Goal: Transaction & Acquisition: Purchase product/service

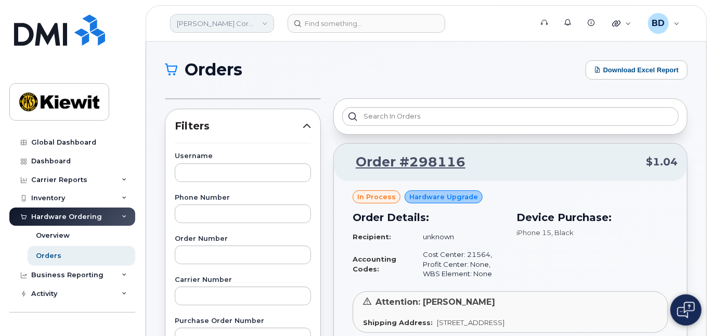
click at [264, 23] on link "Kiewit Corporation" at bounding box center [222, 23] width 104 height 19
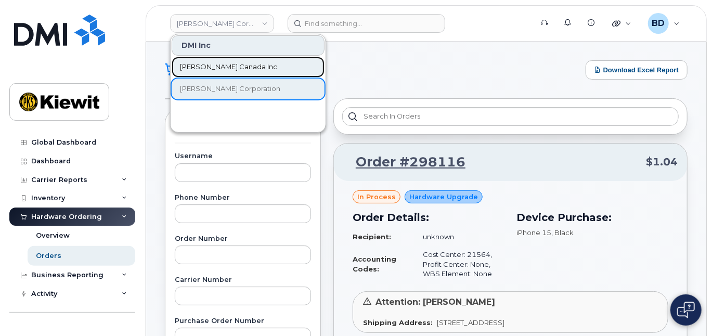
click at [224, 62] on span "[PERSON_NAME] Canada Inc" at bounding box center [228, 67] width 97 height 10
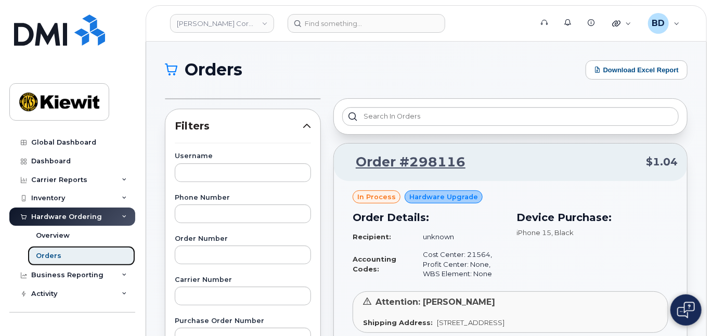
drag, startPoint x: 112, startPoint y: 254, endPoint x: 131, endPoint y: 246, distance: 21.2
click at [113, 255] on link "Orders" at bounding box center [82, 256] width 108 height 20
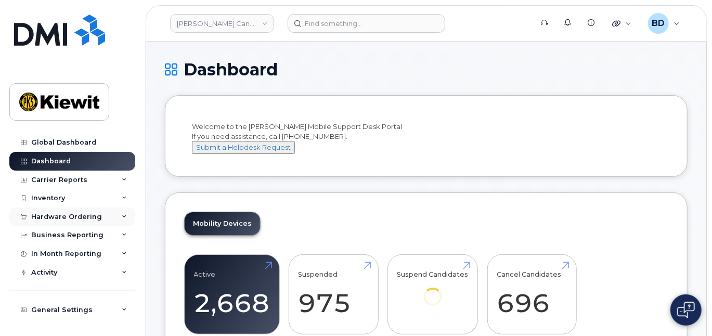
click at [122, 215] on icon at bounding box center [124, 216] width 5 height 5
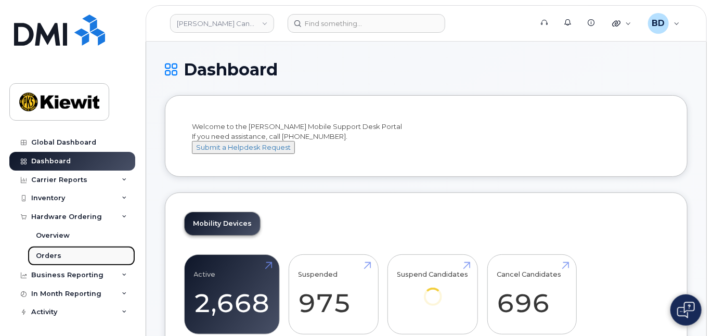
click at [69, 257] on link "Orders" at bounding box center [82, 256] width 108 height 20
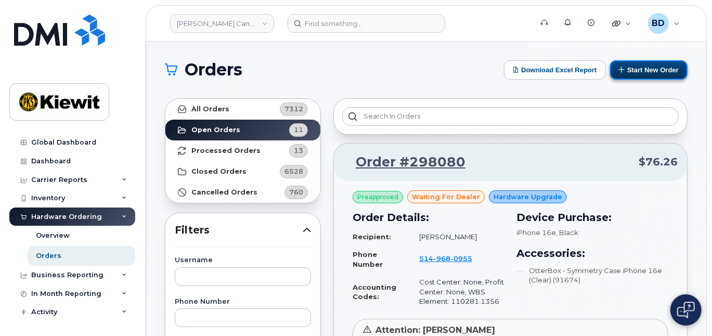
click at [662, 66] on button "Start New Order" at bounding box center [649, 69] width 78 height 19
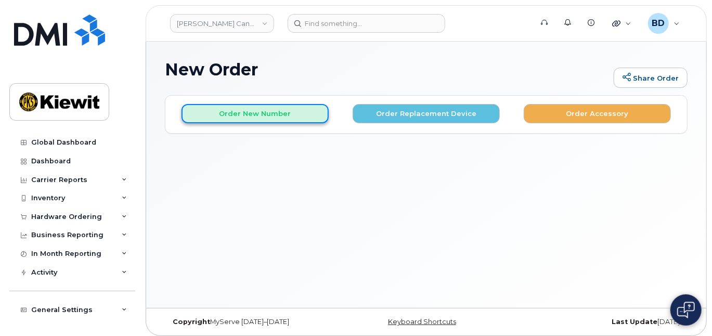
click at [230, 114] on button "Order New Number" at bounding box center [255, 113] width 147 height 19
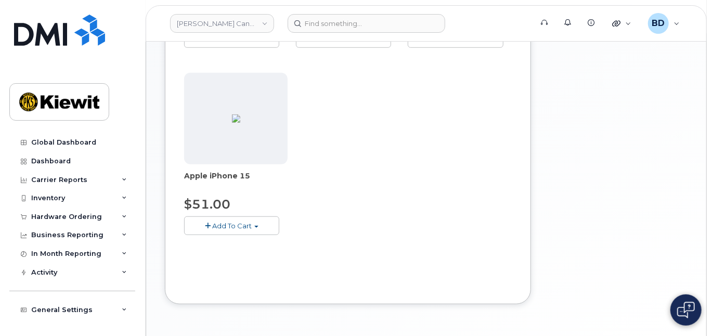
scroll to position [347, 0]
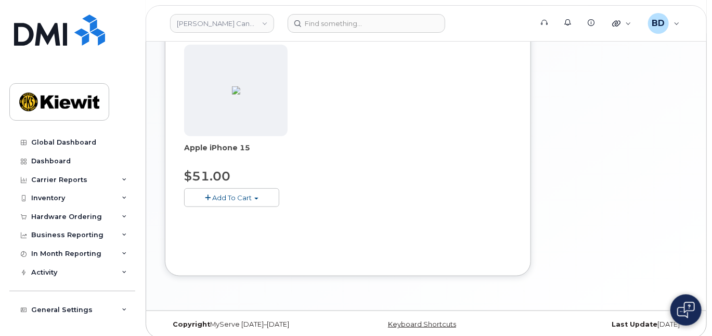
click at [229, 196] on span "Add To Cart" at bounding box center [232, 198] width 40 height 8
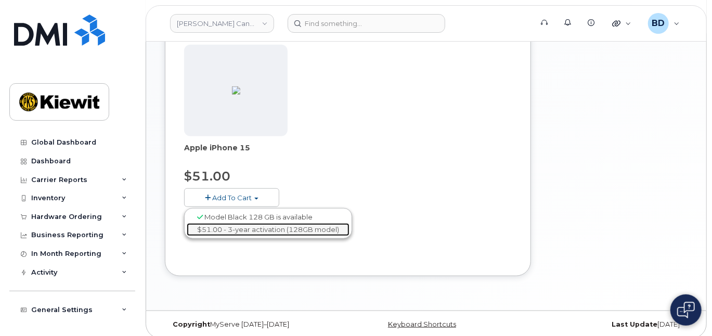
click at [241, 224] on link "$51.00 - 3-year activation (128GB model)" at bounding box center [268, 229] width 163 height 13
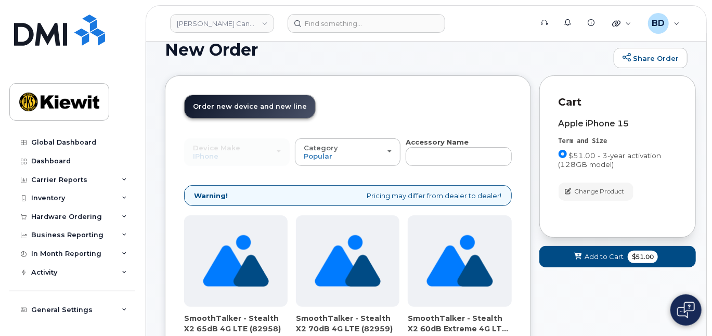
scroll to position [154, 0]
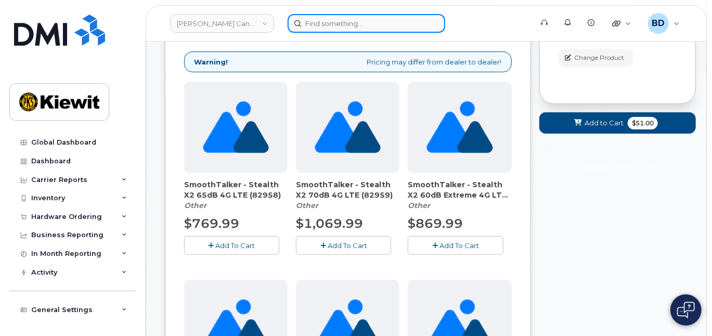
click at [318, 22] on input at bounding box center [367, 23] width 158 height 19
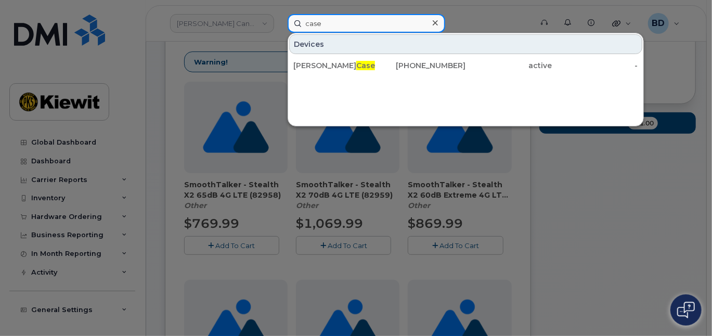
type input "case"
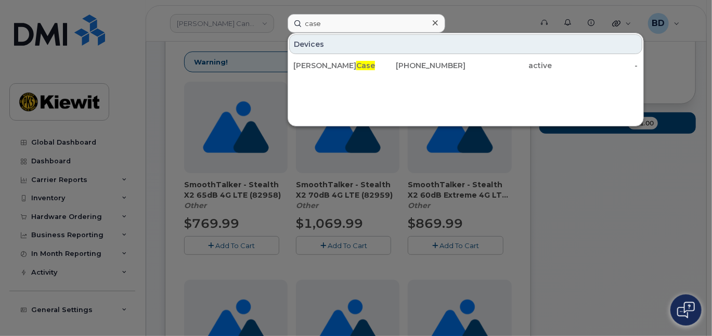
click at [437, 19] on icon at bounding box center [435, 23] width 5 height 8
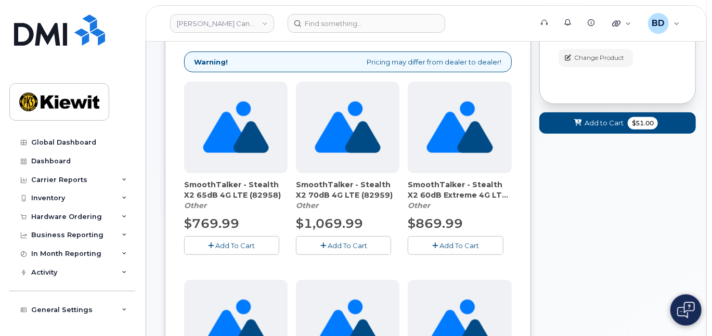
scroll to position [0, 0]
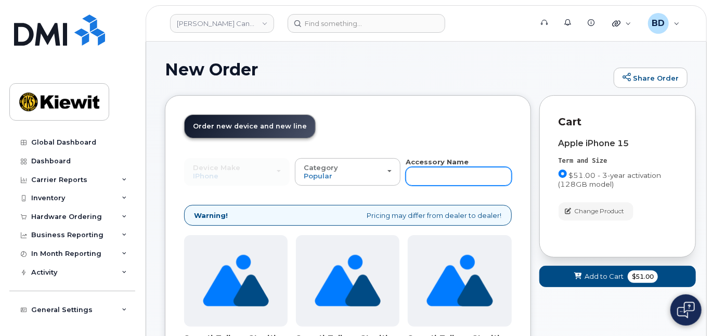
click at [425, 176] on input "text" at bounding box center [459, 176] width 106 height 19
type input "case"
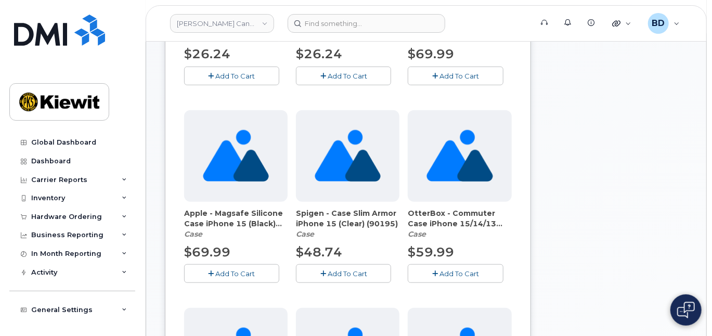
scroll to position [347, 0]
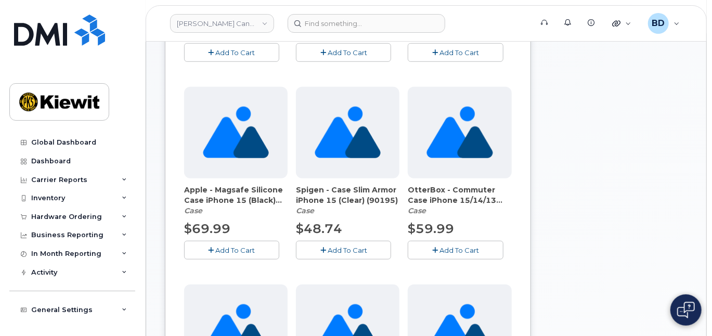
click at [457, 247] on span "Add To Cart" at bounding box center [460, 250] width 40 height 8
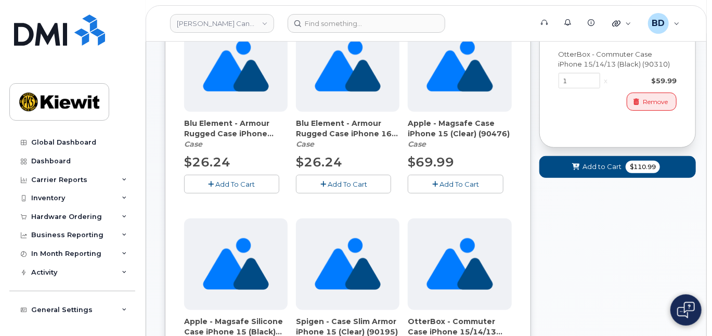
scroll to position [208, 0]
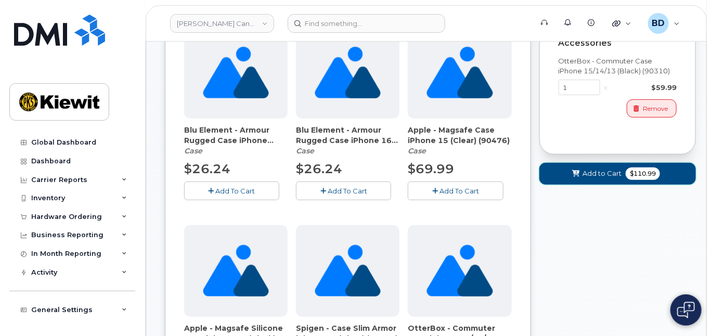
click at [586, 174] on span "Add to Cart" at bounding box center [602, 174] width 39 height 10
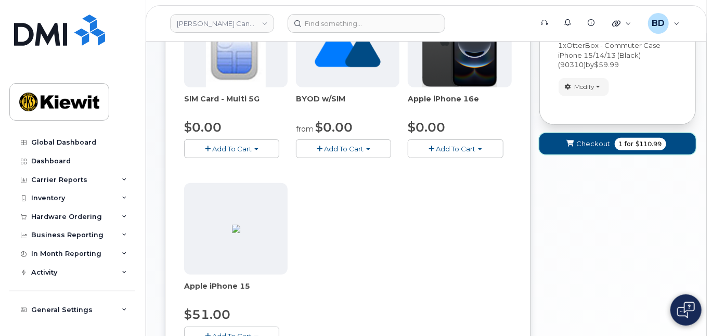
click at [600, 148] on span "Checkout" at bounding box center [594, 144] width 34 height 10
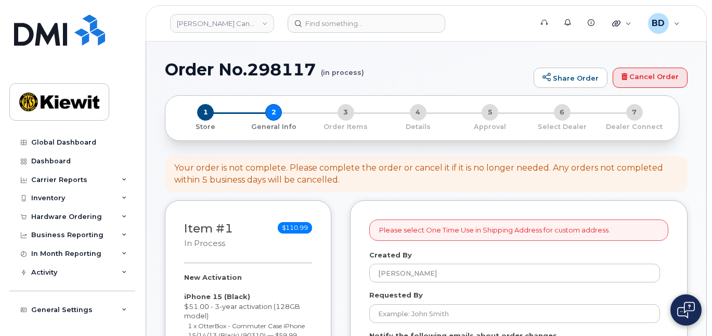
select select
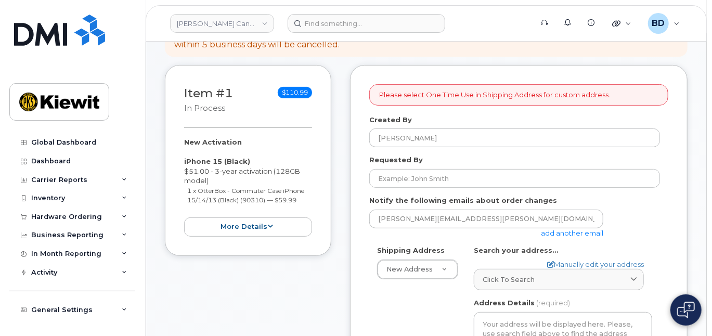
scroll to position [138, 0]
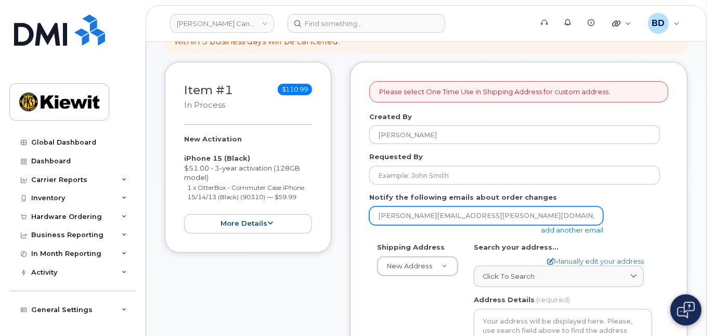
drag, startPoint x: 556, startPoint y: 226, endPoint x: 521, endPoint y: 220, distance: 35.4
click at [556, 226] on link "add another email" at bounding box center [572, 230] width 62 height 8
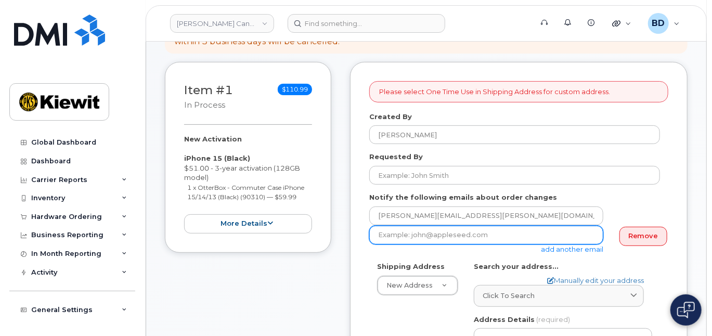
click at [410, 234] on input "email" at bounding box center [486, 235] width 234 height 19
paste input "jasmine.smith@kiewit.com"
type input "jasmine.smith@kiewit.com"
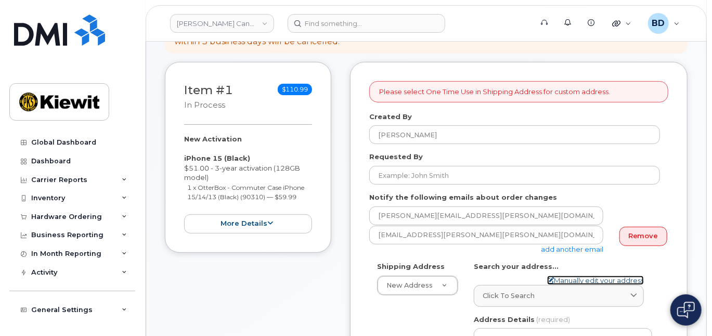
click at [565, 280] on link "Manually edit your address" at bounding box center [595, 281] width 97 height 10
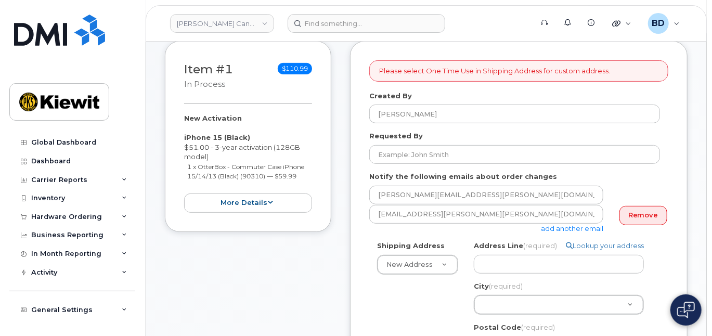
scroll to position [208, 0]
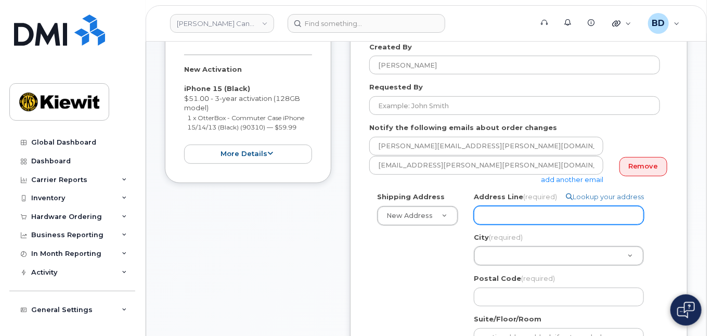
paste input "12250 33 Street N.E."
select select
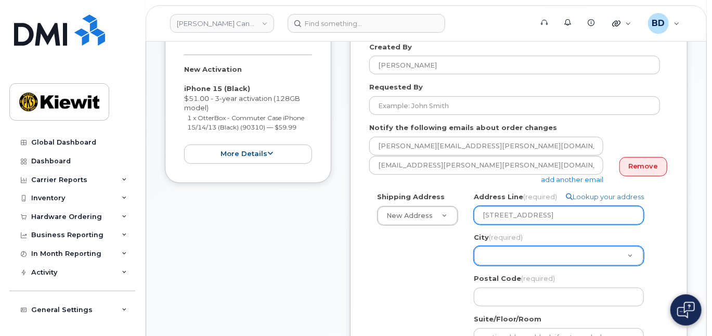
type input "12250 33 Street N.E."
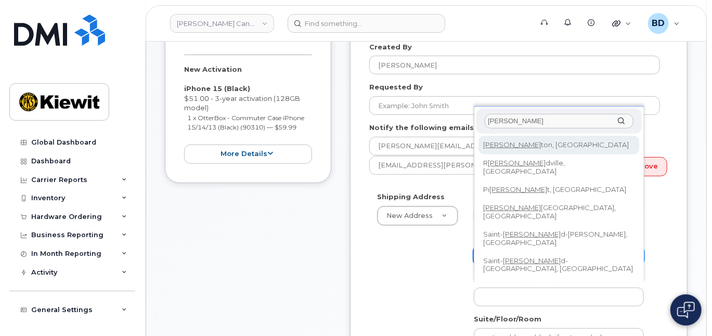
type input "[PERSON_NAME]"
select select
type input "182"
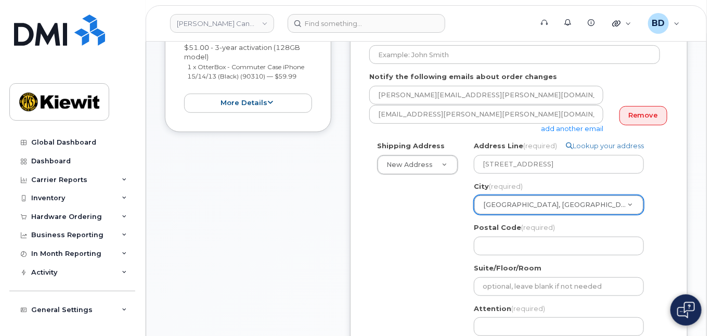
scroll to position [277, 0]
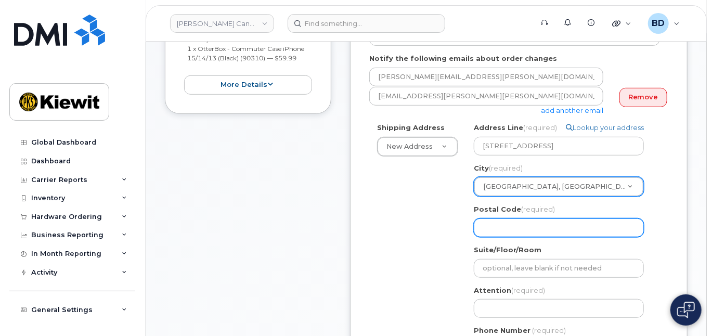
click at [509, 231] on input "Postal Code (required)" at bounding box center [559, 228] width 170 height 19
paste input "T6S 1H6"
select select
type input "T6S 1H6"
click at [499, 225] on input "T6S 1H6" at bounding box center [559, 228] width 170 height 19
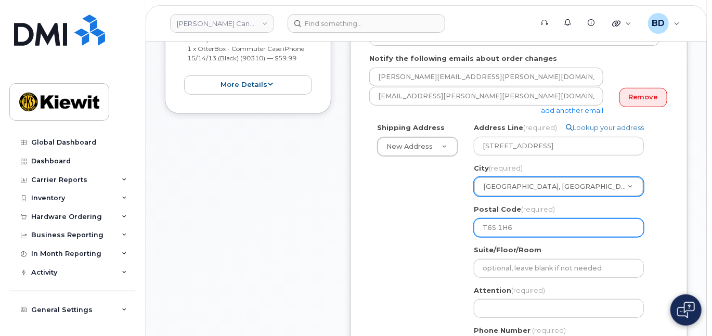
select select
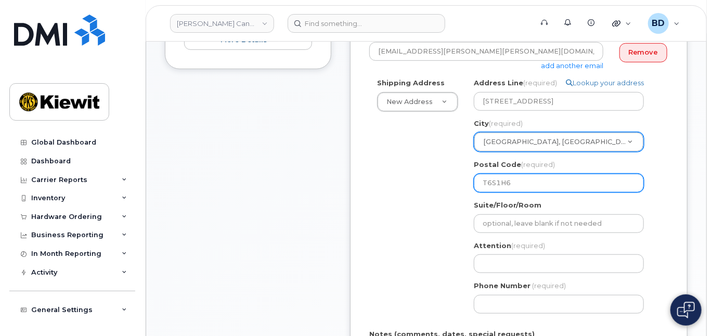
scroll to position [347, 0]
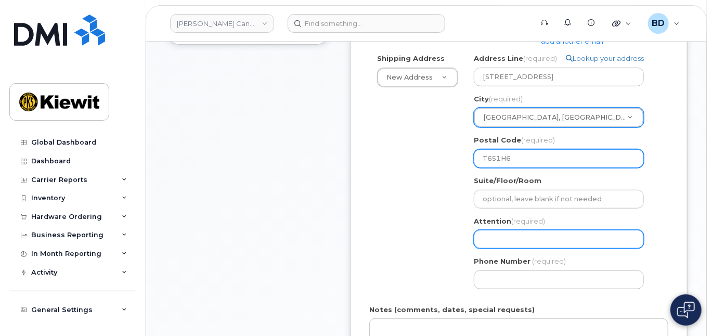
type input "T6S1H6"
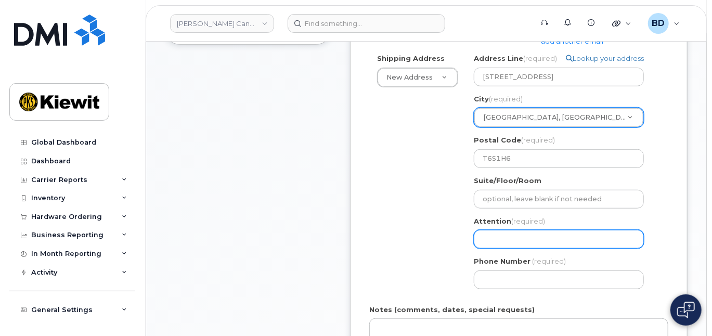
drag, startPoint x: 489, startPoint y: 240, endPoint x: 474, endPoint y: 223, distance: 23.3
click at [489, 235] on input "Attention (required)" at bounding box center [559, 239] width 170 height 19
select select
type input "A"
select select
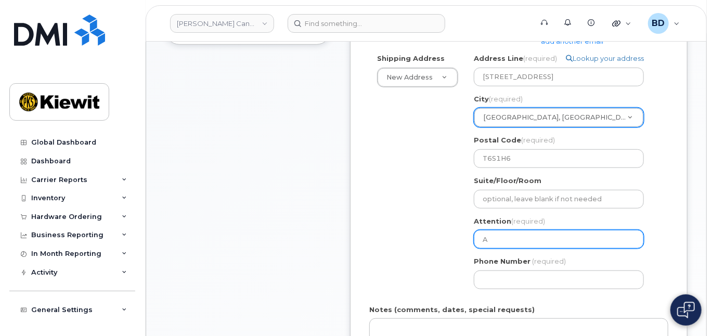
type input "Ad"
select select
type input "Ada"
select select
type input "Adam"
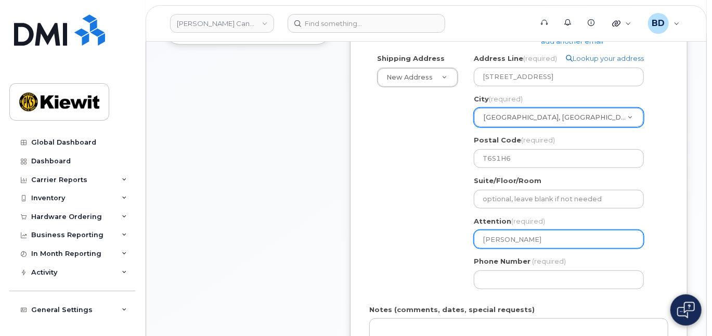
select select
type input "Adam K"
select select
type input "Adam Kl"
select select
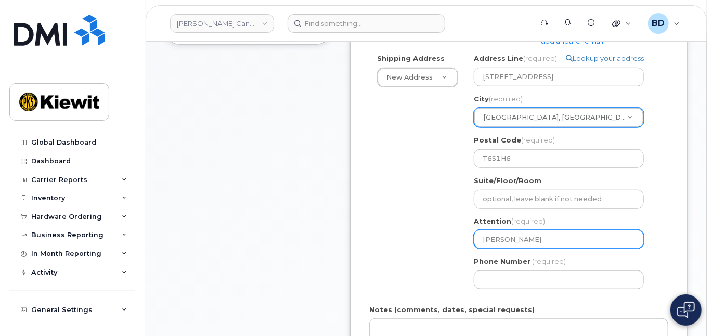
type input "Adam Klu"
select select
type input "Adam Kluc"
select select
type input "Adam Kluch"
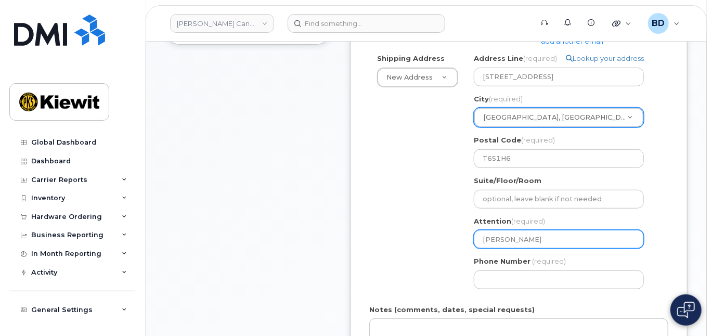
select select
type input "Adam Kluchk"
select select
type input "Adam Kluchka"
select select
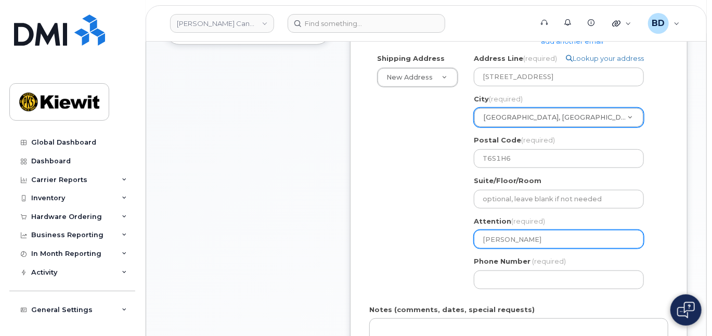
type input "Adam Kluchka/"
select select
type input "Adam Kluchka/A"
select select
type input "Adam Kluchka/An"
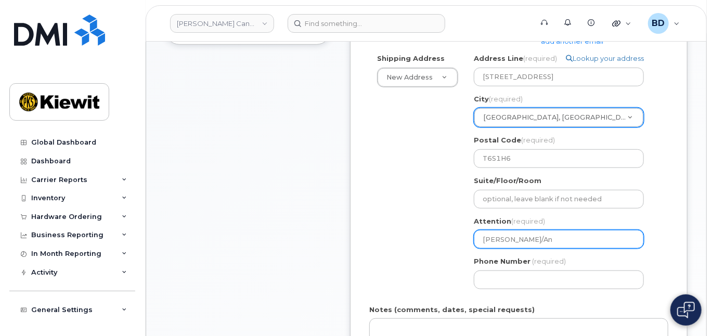
select select
type input "Adam Kluchka/And"
select select
type input "Adam Kluchka/Andr"
select select
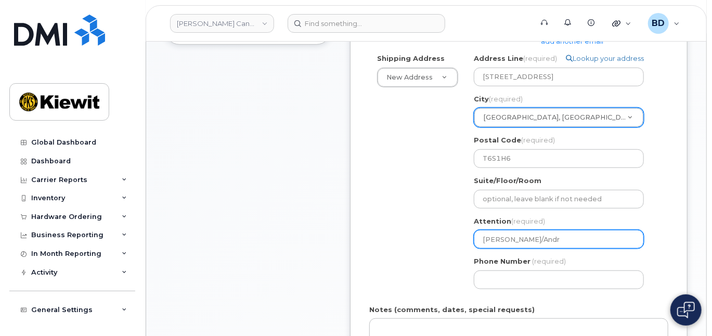
type input "Adam Kluchka/Andre"
select select
type input "Adam Kluchka/Andrew"
select select
type input "Adam Kluchka/Andrew M"
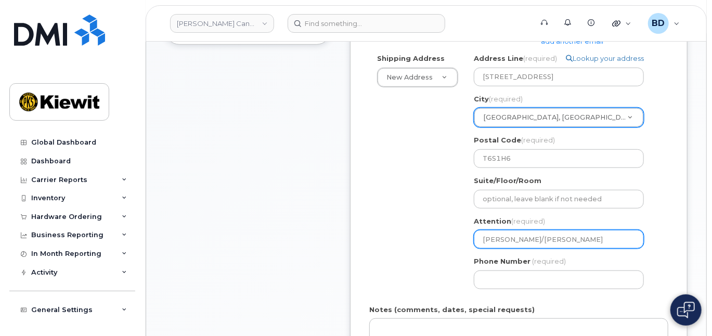
select select
type input "Adam Kluchka/Andrew Ma"
select select
type input "Adam Kluchka/Andrew Ma]"
select select
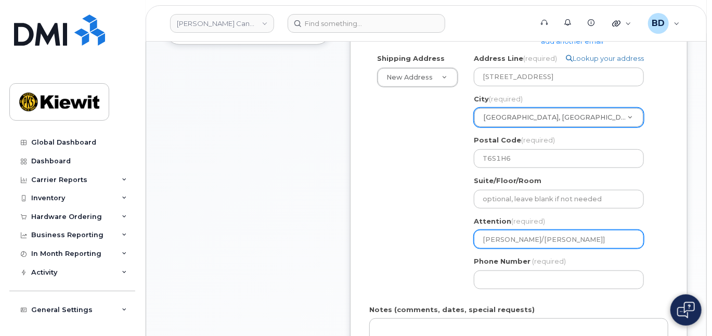
type input "Adam Kluchka/Andrew Ma"
select select
type input "Adam Kluchka/Andrew M"
select select
type input "Adam Kluchka/Andrew Mc"
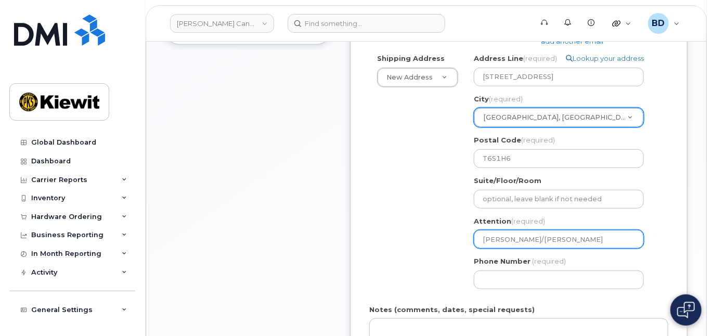
select select
type input "Adam Kluchka/Andrew McC"
select select
type input "Adam Kluchka/Andrew McCa"
select select
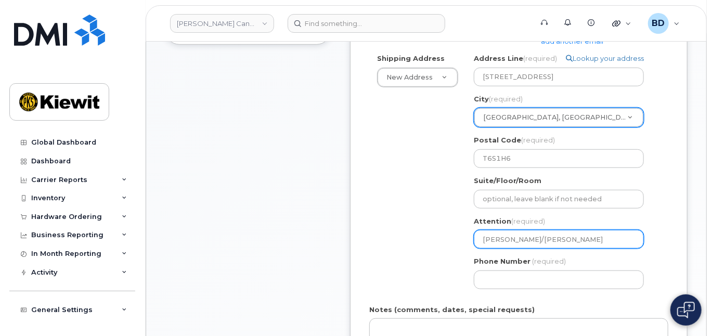
type input "Adam Kluchka/Andrew McCau"
select select
type input "Adam Kluchka/Andrew McCaut"
select select
type input "Adam Kluchka/Andrew McCauth"
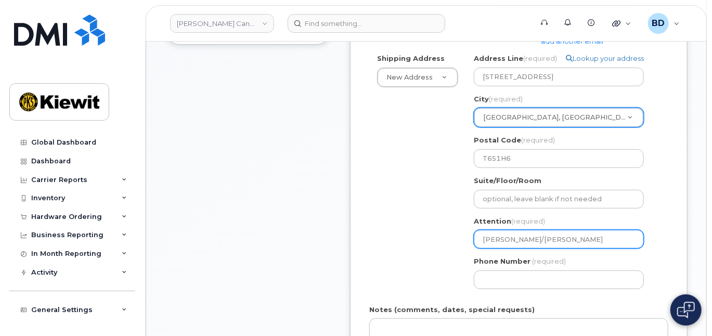
select select
type input "Adam Kluchka/Andrew McCaut"
select select
type input "Adam Kluchka/Andrew McCau"
select select
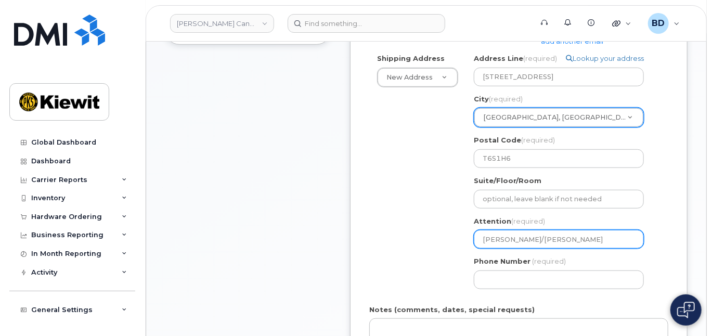
type input "Adam Kluchka/Andrew McCaug"
select select
type input "Adam Kluchka/Andrew McCaugj"
select select
type input "Adam Kluchka/Andrew McCaugje"
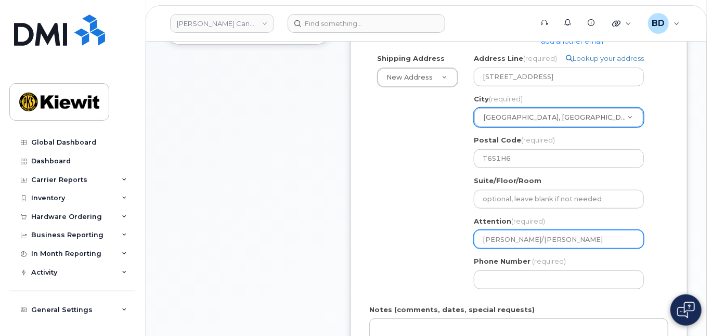
select select
type input "Adam Kluchka/Andrew McCaugjey"
select select
type input "Adam Kluchka/Andrew McCaugey"
select select
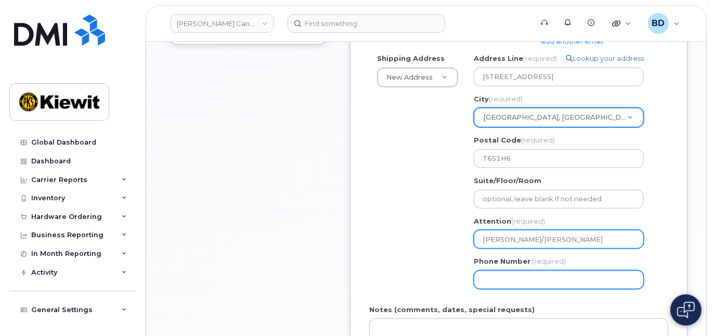
type input "Adam Kluchka/Andrew McCaughey"
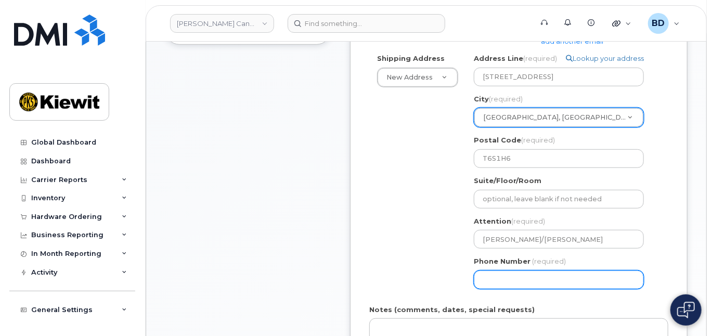
click at [502, 277] on input "Phone Number" at bounding box center [559, 280] width 170 height 19
type input "8777727707"
select select
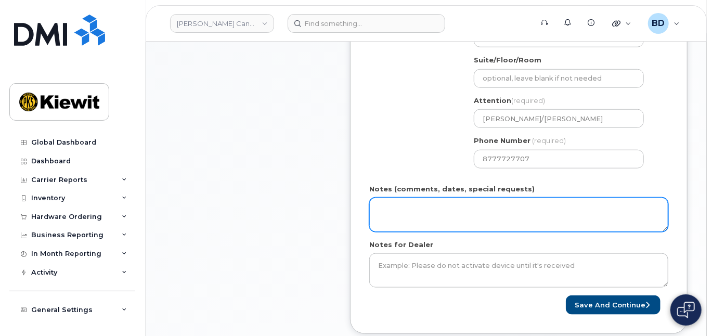
scroll to position [486, 0]
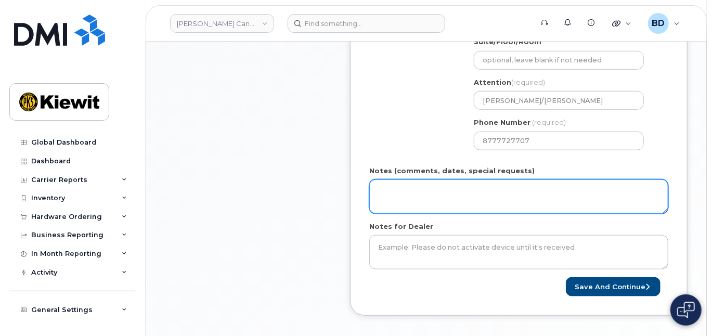
click at [401, 183] on textarea "Notes (comments, dates, special requests)" at bounding box center [518, 197] width 299 height 34
drag, startPoint x: 455, startPoint y: 195, endPoint x: 372, endPoint y: 193, distance: 82.8
click at [372, 193] on textarea "Please ship ASAP" at bounding box center [518, 197] width 299 height 34
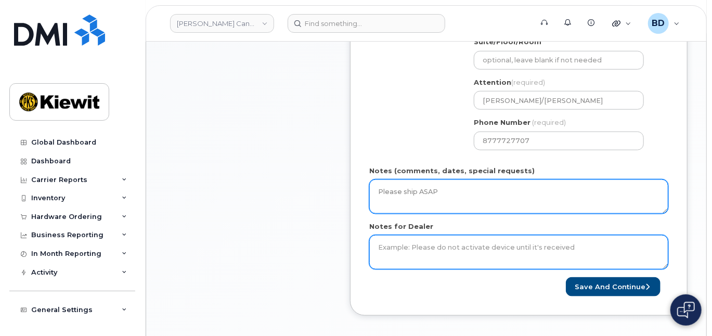
type textarea "Please ship ASAP"
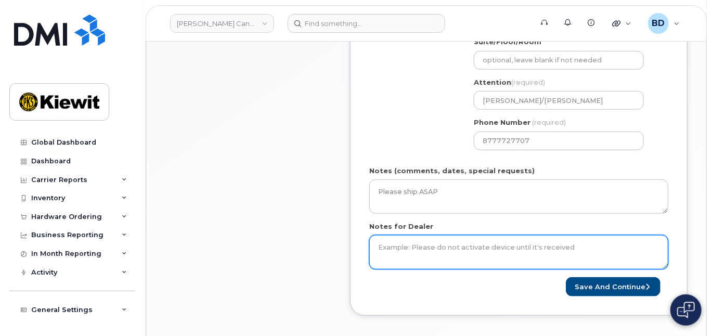
paste textarea "Please ship ASAP"
click at [414, 252] on textarea "Notes for Dealer" at bounding box center [518, 252] width 299 height 34
type textarea "Please ship ASAP"
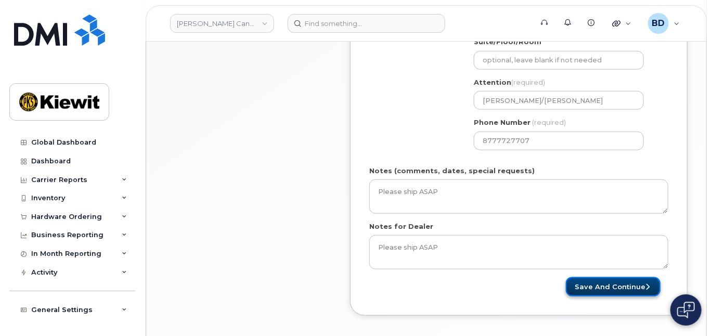
click at [615, 286] on button "Save and Continue" at bounding box center [613, 286] width 95 height 19
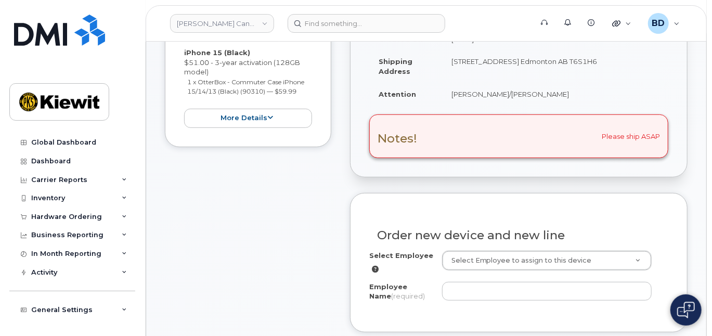
scroll to position [277, 0]
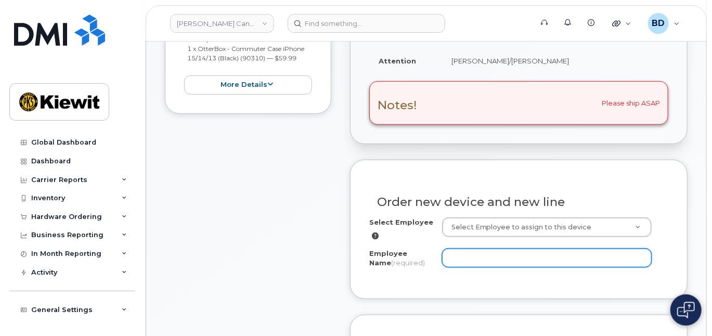
click at [461, 258] on input "Employee Name (required)" at bounding box center [547, 258] width 210 height 19
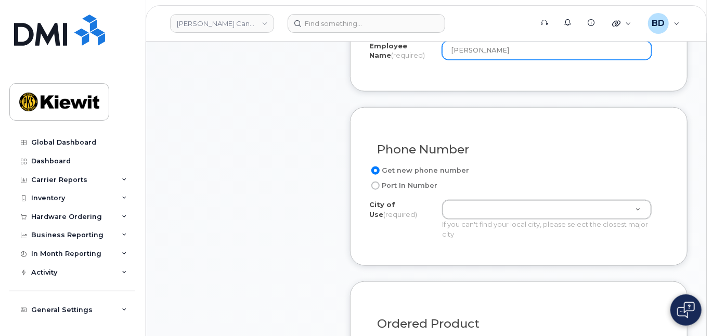
scroll to position [486, 0]
type input "[PERSON_NAME]"
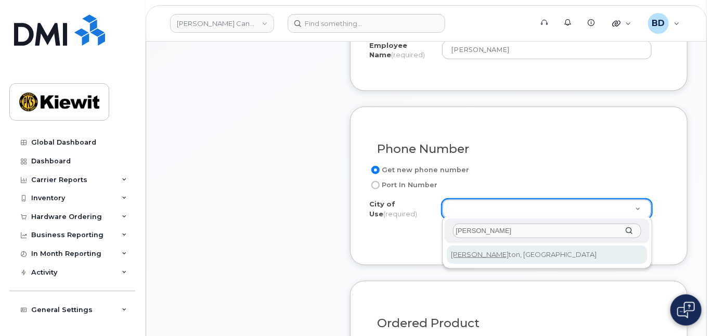
type input "[PERSON_NAME]"
type input "182"
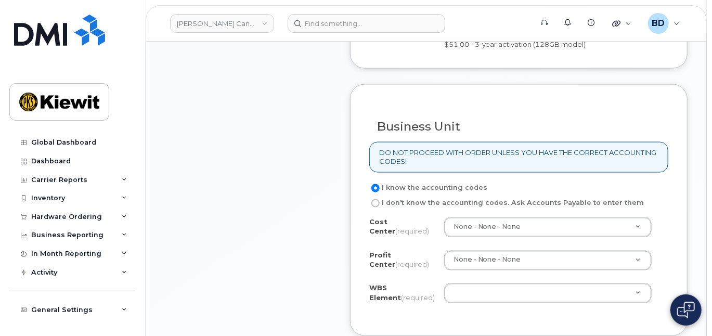
scroll to position [902, 0]
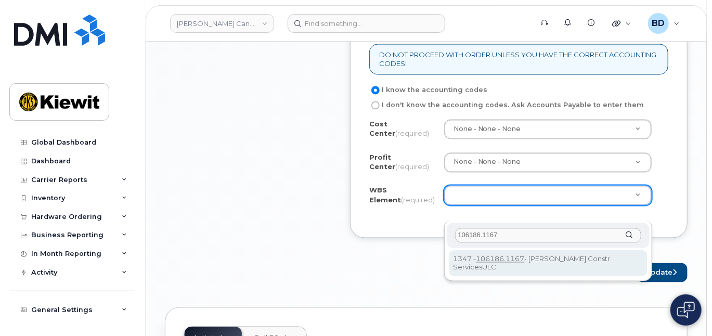
type input "106186.1167"
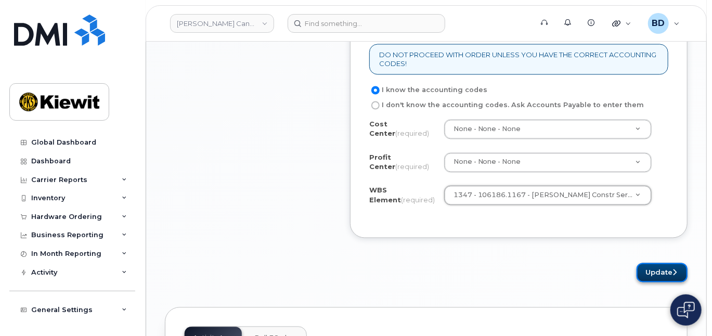
click at [648, 283] on button "Update" at bounding box center [662, 272] width 51 height 19
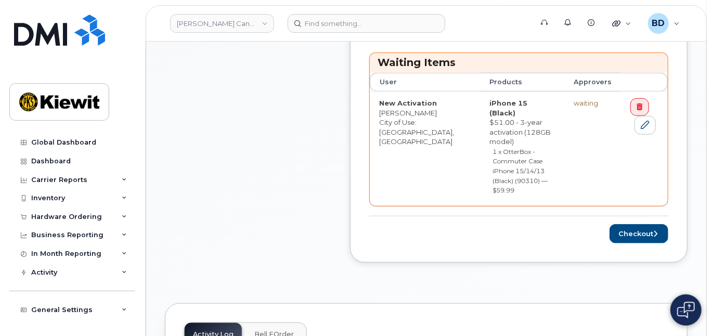
scroll to position [486, 0]
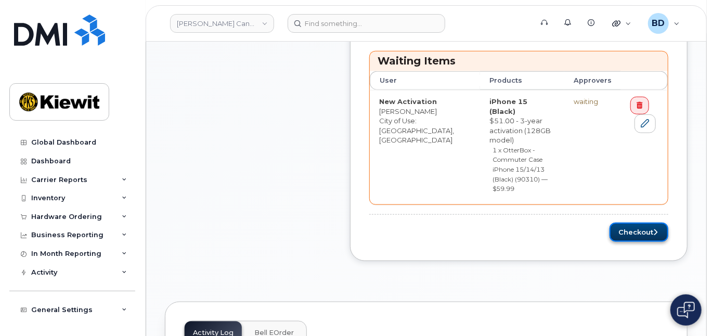
click at [637, 223] on button "Checkout" at bounding box center [639, 232] width 59 height 19
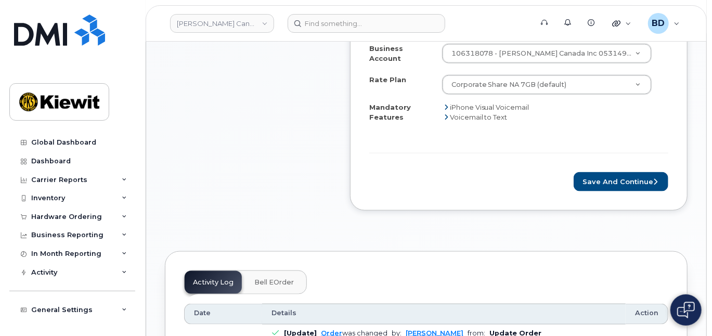
scroll to position [624, 0]
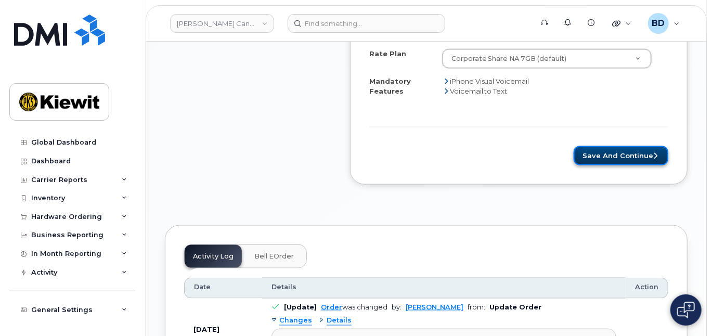
click at [596, 146] on button "Save and Continue" at bounding box center [621, 155] width 95 height 19
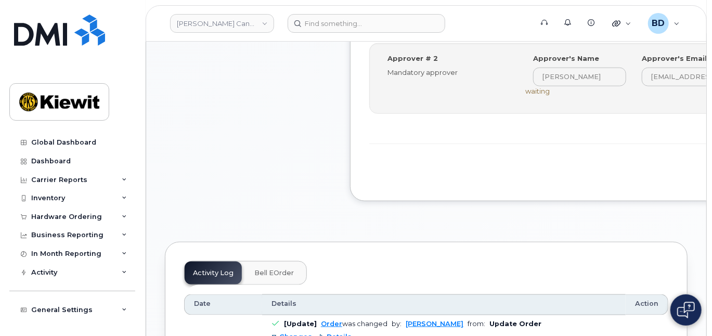
scroll to position [555, 0]
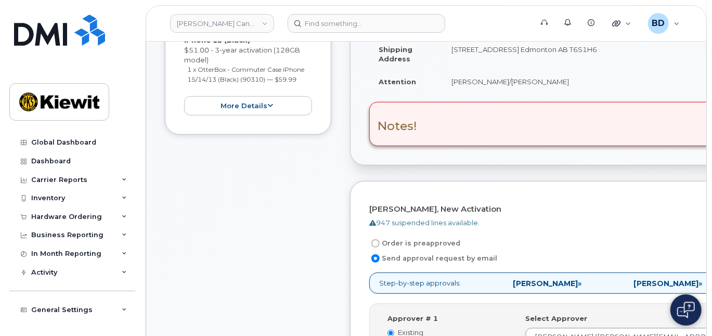
scroll to position [0, 0]
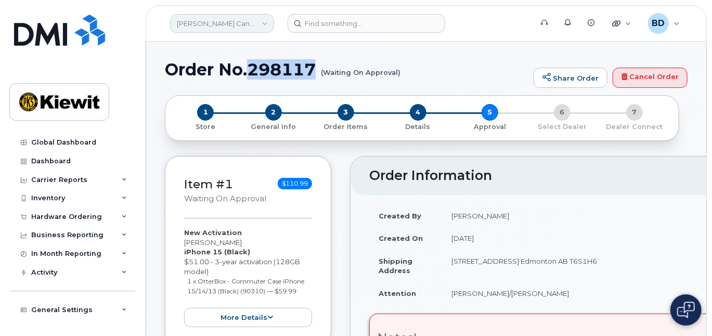
click at [234, 25] on link "[PERSON_NAME] Canada Inc" at bounding box center [222, 23] width 104 height 19
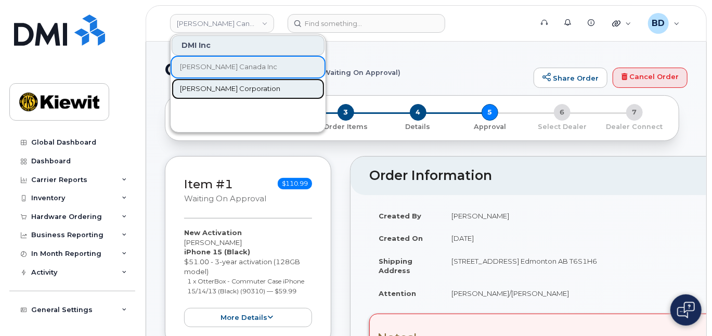
click at [227, 91] on span "[PERSON_NAME] Corporation" at bounding box center [230, 89] width 100 height 10
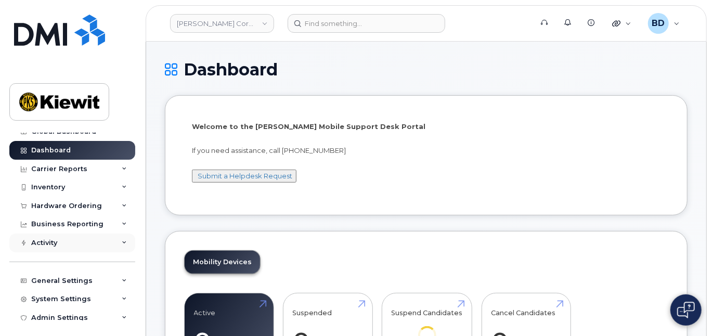
scroll to position [17, 0]
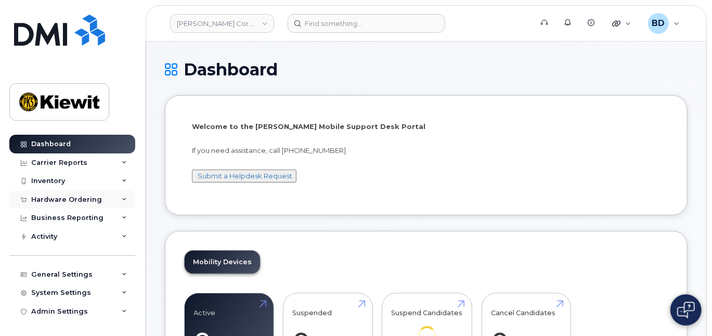
click at [118, 200] on div "Hardware Ordering" at bounding box center [72, 199] width 126 height 19
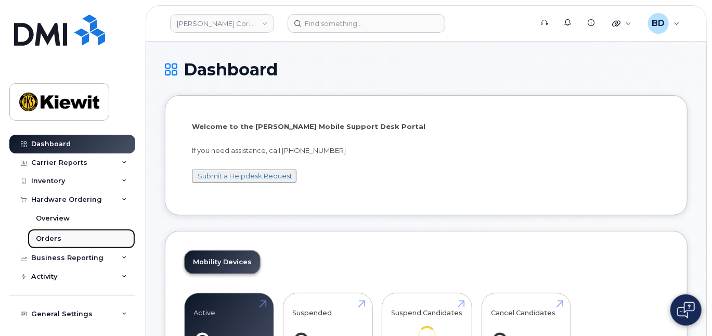
click at [57, 239] on div "Orders" at bounding box center [48, 238] width 25 height 9
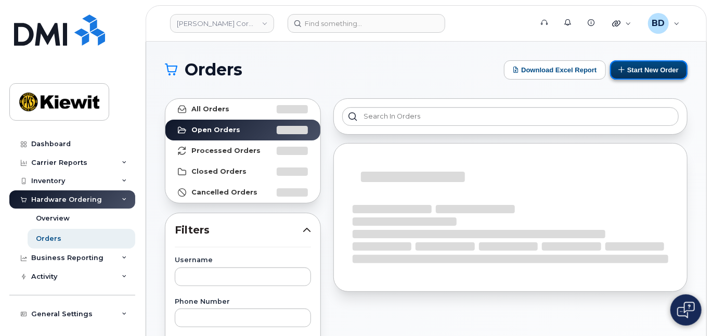
click at [674, 68] on button "Start New Order" at bounding box center [649, 69] width 78 height 19
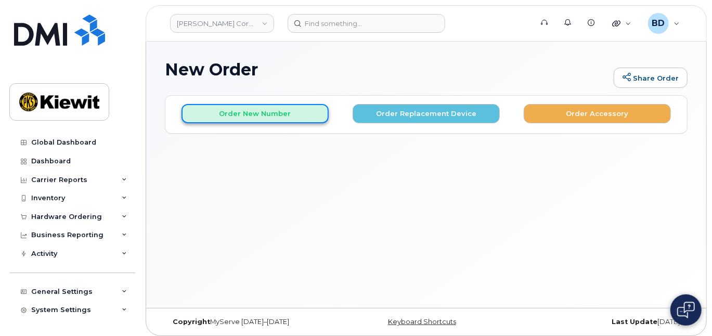
click at [209, 113] on button "Order New Number" at bounding box center [255, 113] width 147 height 19
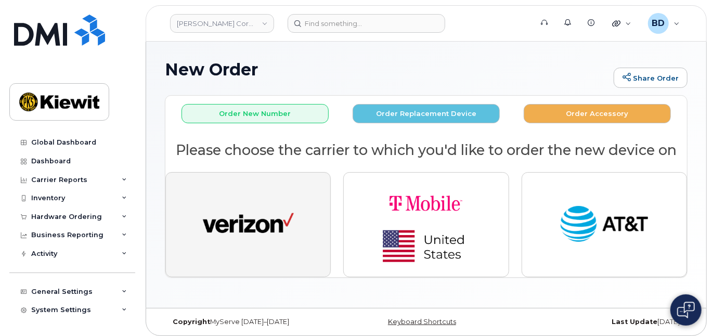
click at [233, 201] on img "button" at bounding box center [248, 224] width 91 height 47
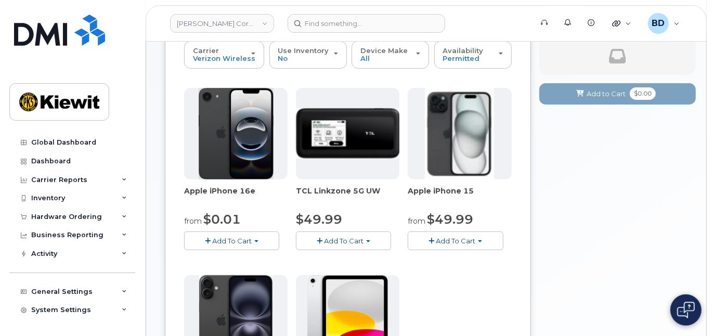
scroll to position [144, 0]
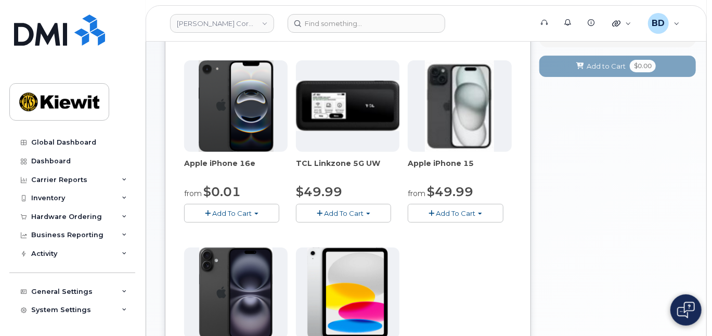
click at [449, 209] on span "Add To Cart" at bounding box center [456, 213] width 40 height 8
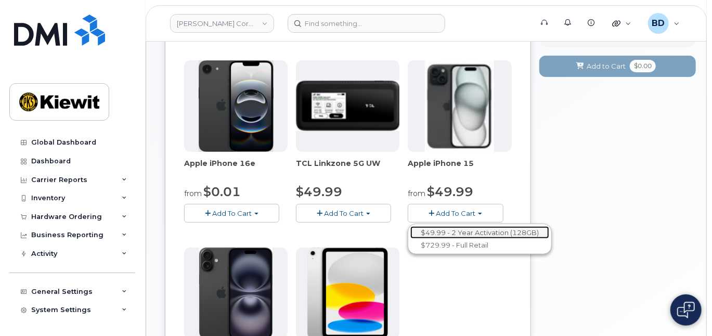
click at [448, 230] on link "$49.99 - 2 Year Activation (128GB)" at bounding box center [480, 232] width 139 height 13
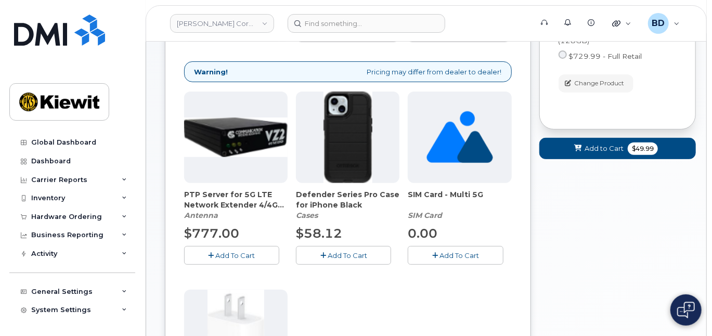
click at [355, 254] on span "Add To Cart" at bounding box center [348, 255] width 40 height 8
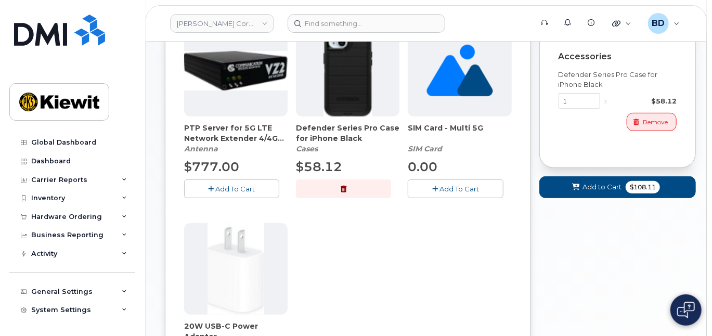
scroll to position [282, 0]
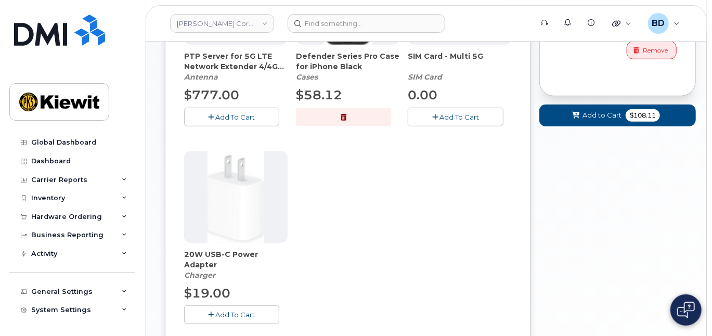
click at [236, 316] on span "Add To Cart" at bounding box center [236, 315] width 40 height 8
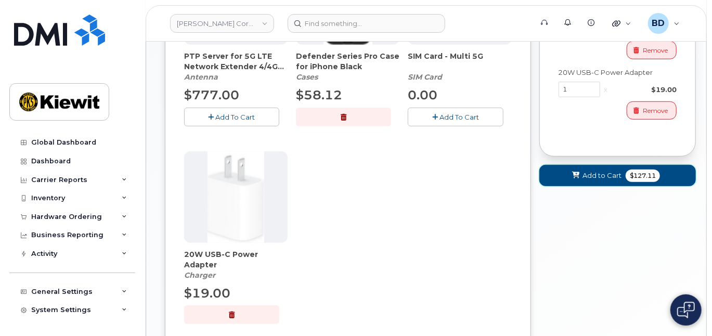
click at [590, 173] on span "Add to Cart" at bounding box center [602, 176] width 39 height 10
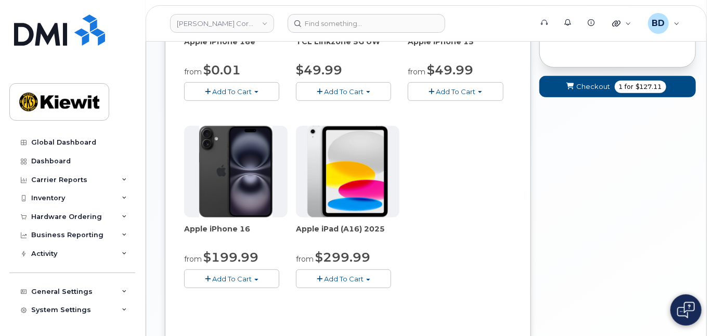
scroll to position [75, 0]
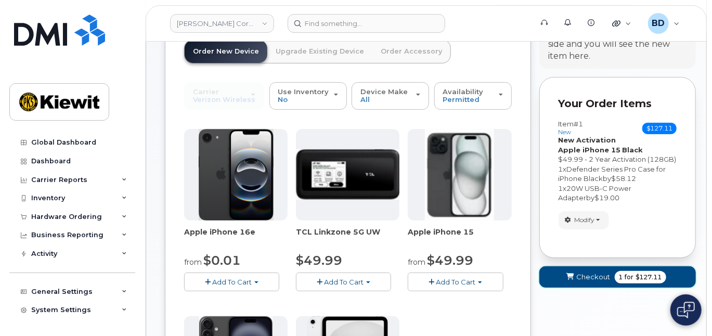
click at [598, 279] on span "Checkout" at bounding box center [594, 277] width 34 height 10
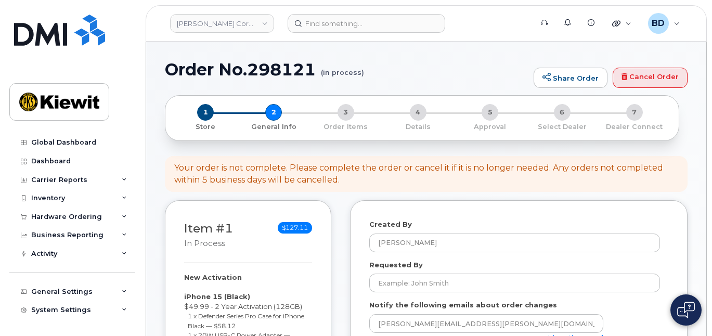
select select
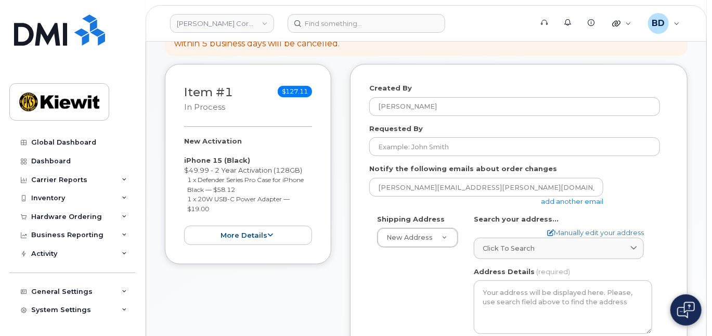
scroll to position [138, 0]
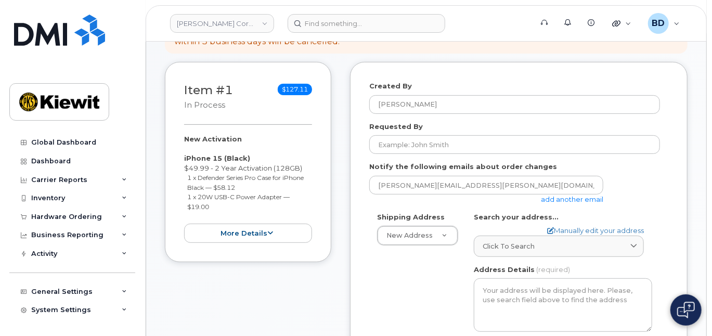
click at [558, 199] on link "add another email" at bounding box center [572, 199] width 62 height 8
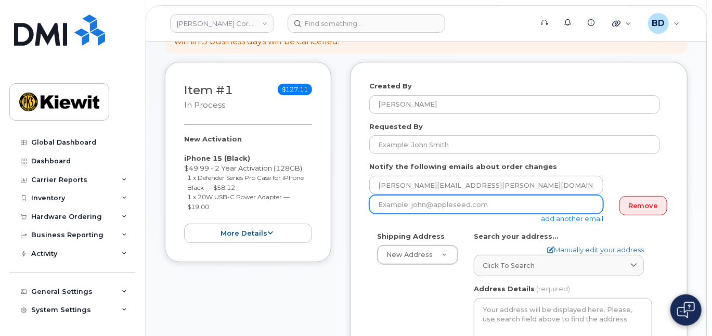
click at [393, 206] on input "email" at bounding box center [486, 204] width 234 height 19
paste input "[PERSON_NAME][EMAIL_ADDRESS][PERSON_NAME][PERSON_NAME][DOMAIN_NAME]"
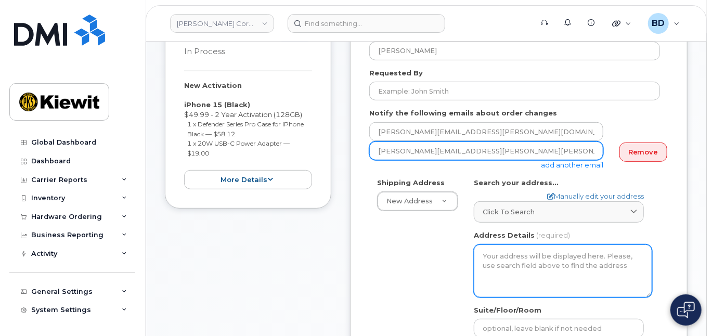
scroll to position [208, 0]
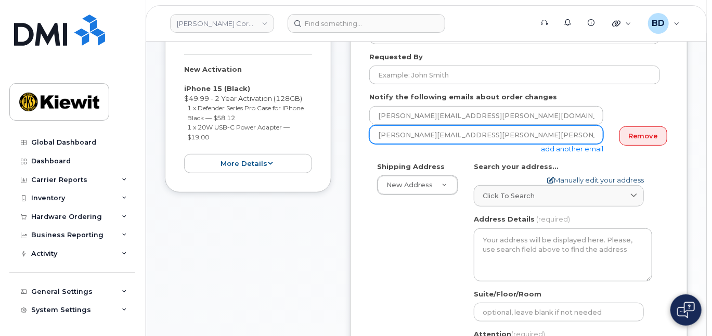
type input "[PERSON_NAME][EMAIL_ADDRESS][PERSON_NAME][PERSON_NAME][DOMAIN_NAME]"
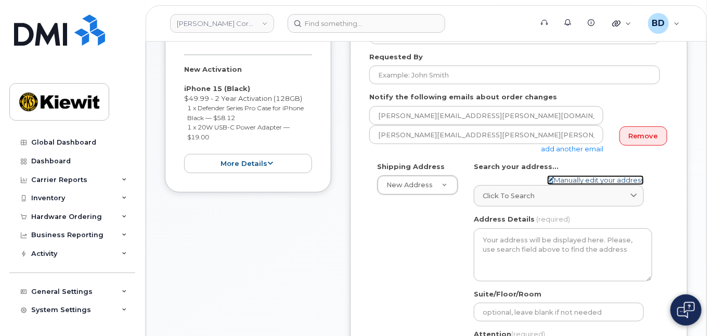
click at [569, 181] on link "Manually edit your address" at bounding box center [595, 180] width 97 height 10
select select
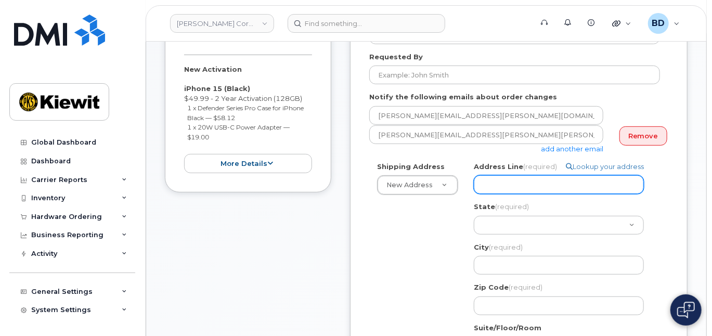
click at [499, 177] on input "Address Line (required)" at bounding box center [559, 184] width 170 height 19
paste input "[STREET_ADDRESS][PERSON_NAME]"
select select
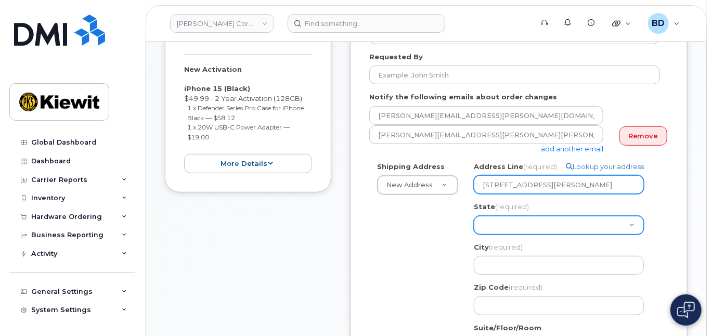
type input "[STREET_ADDRESS][PERSON_NAME]"
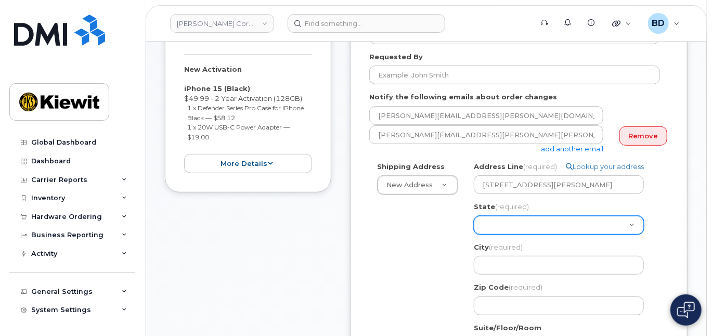
click at [481, 223] on select "[US_STATE] [US_STATE] [US_STATE] [US_STATE] [US_STATE] [US_STATE] [US_STATE] [U…" at bounding box center [559, 225] width 170 height 19
select select "TN"
click at [474, 216] on select "[US_STATE] [US_STATE] [US_STATE] [US_STATE] [US_STATE] [US_STATE] [US_STATE] [U…" at bounding box center [559, 225] width 170 height 19
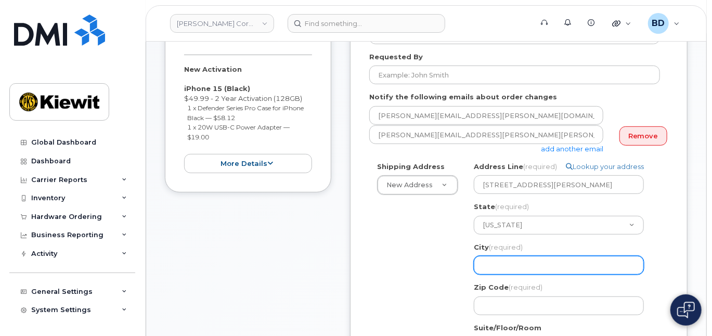
click at [484, 263] on input "City (required)" at bounding box center [559, 265] width 170 height 19
select select
type input "C"
select select
type input "Cu"
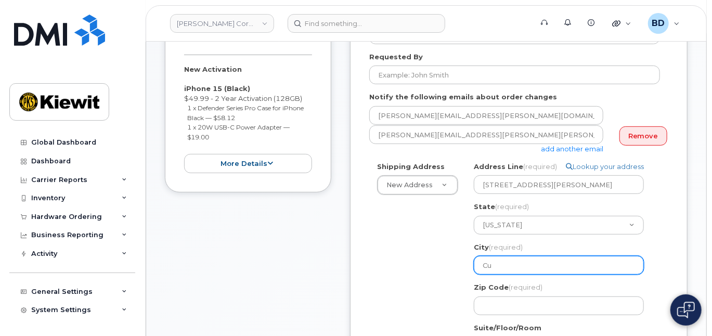
select select
type input "Cum"
select select
type input "Cumb"
select select
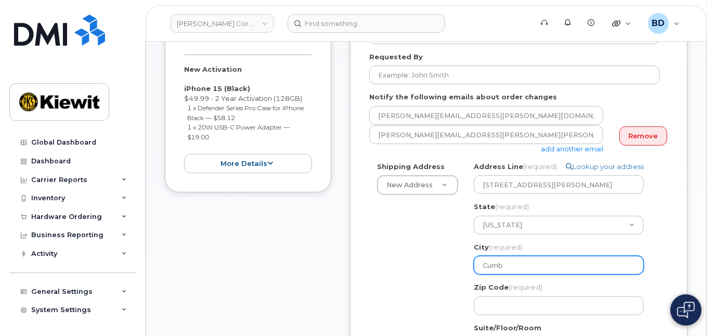
type input "Cumbe"
select select
type input "Cumber"
select select
type input "Cumberl"
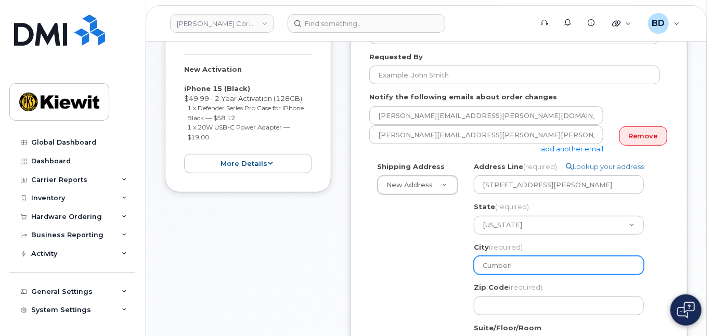
select select
type input "Cumberla"
select select
type input "Cumberlan"
select select
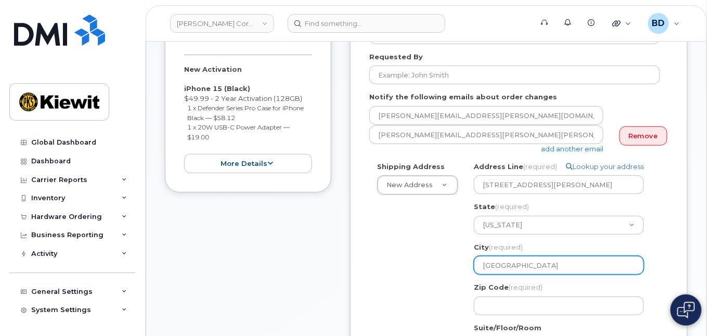
type input "Cumberland"
select select
type input "Cumberland C"
select select
type input "Cumberland Ci"
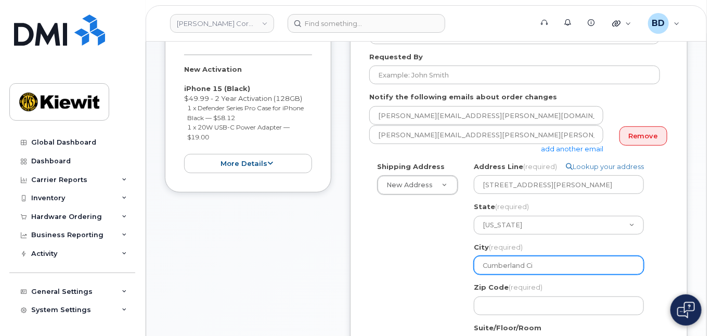
select select
type input "Cumberland Cit"
select select
type input "Cumberland City"
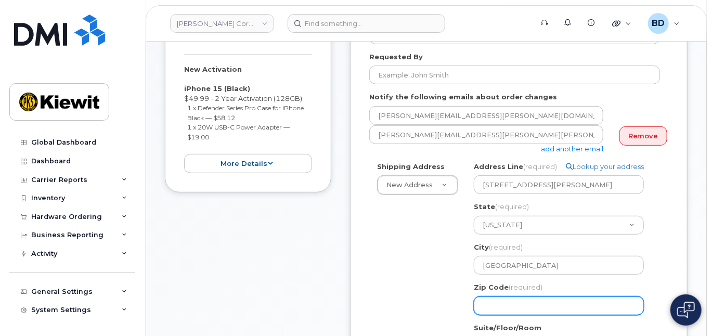
click at [504, 307] on input "Zip Code (required)" at bounding box center [559, 306] width 170 height 19
select select
type input "3"
select select
type input "37"
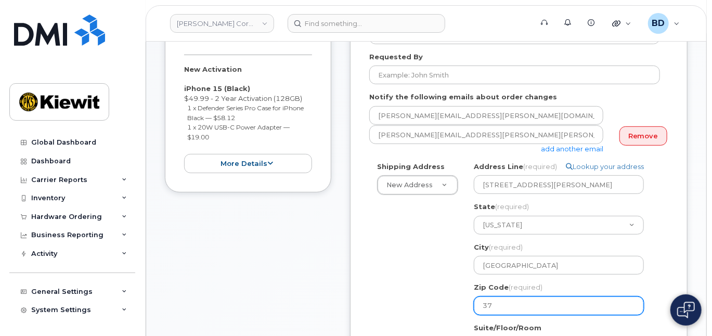
select select
type input "370"
select select
type input "3705"
select select
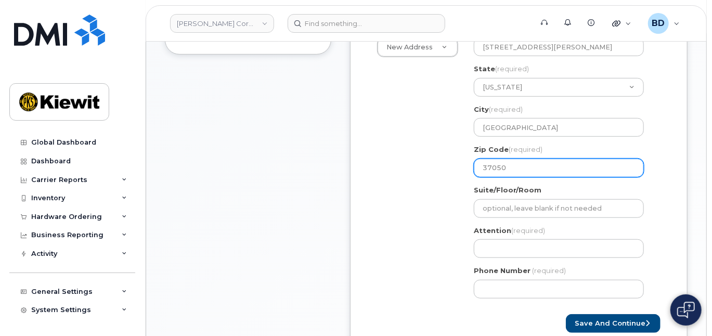
scroll to position [347, 0]
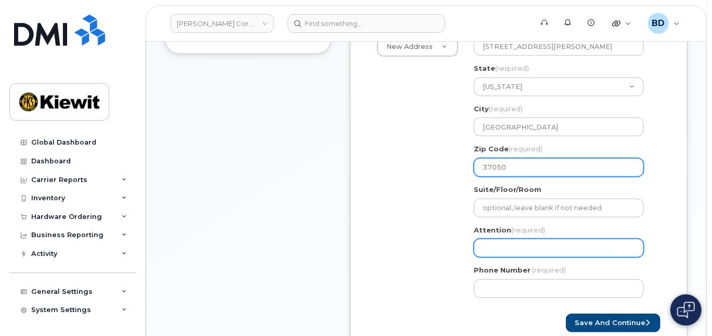
type input "37050"
click at [495, 251] on input "Attention (required)" at bounding box center [559, 248] width 170 height 19
select select
type input "J"
select select
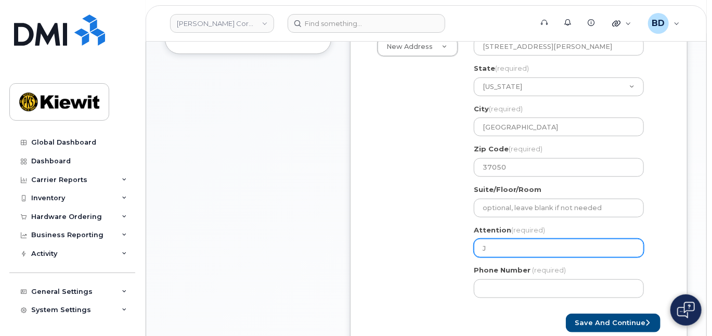
type input "Jo"
select select
type input "Jos"
select select
type input "Jose"
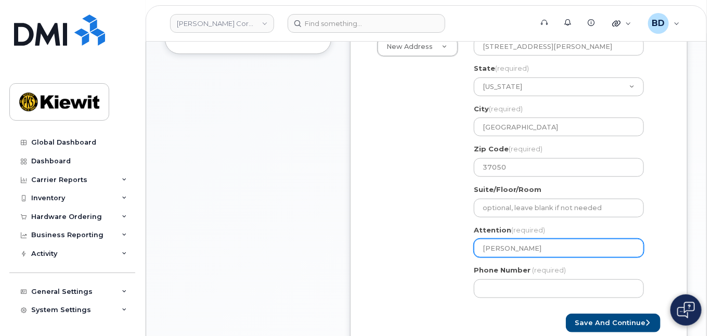
select select
type input "Josep"
select select
type input "Joseph"
select select
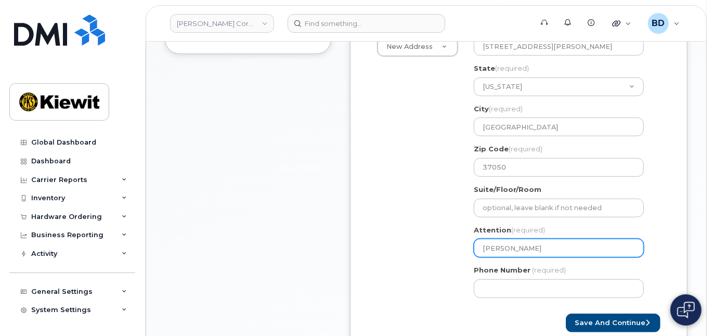
type input "Joseph C"
select select
type input "Joseph Ca"
select select
type input "Joseph Cal"
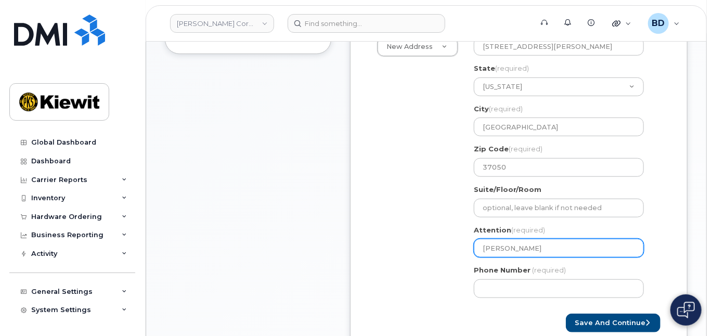
select select
type input "Joseph Calc"
select select
type input "Joseph Calce"
select select
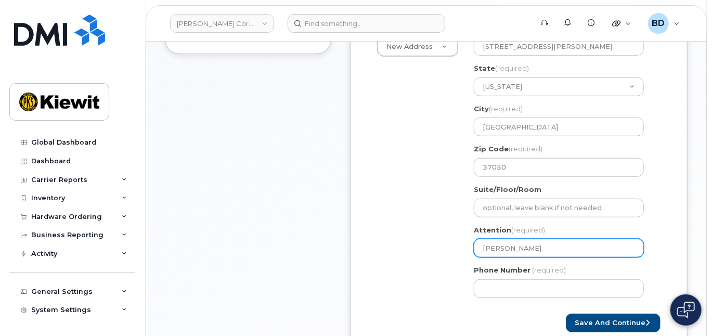
type input "Joseph Calcek"
select select
type input "Joseph CalcekJ"
select select
type input "Joseph CalcekJr"
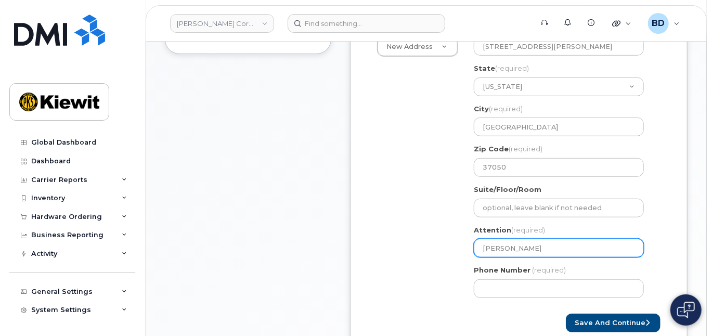
select select
type input "Joseph CalcekJr/"
select select
type input "Joseph CalcekJr/B"
select select
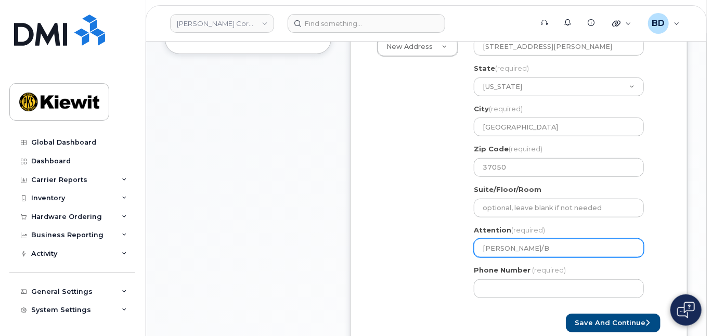
type input "Joseph CalcekJr/Br"
select select
type input "Joseph CalcekJr/Bra"
select select
type input "Joseph CalcekJr/Bray"
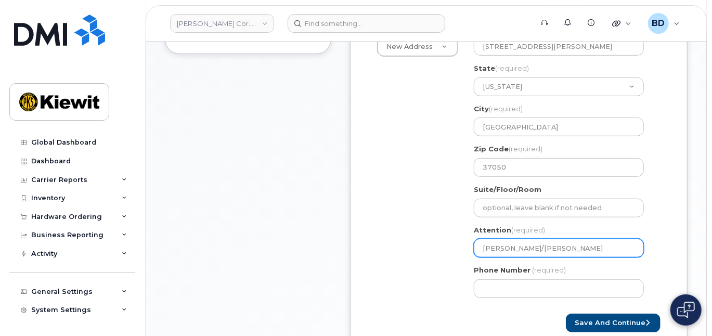
select select
type input "Joseph CalcekJr/Brayd"
select select
type input "Joseph CalcekJr/Brayde"
select select
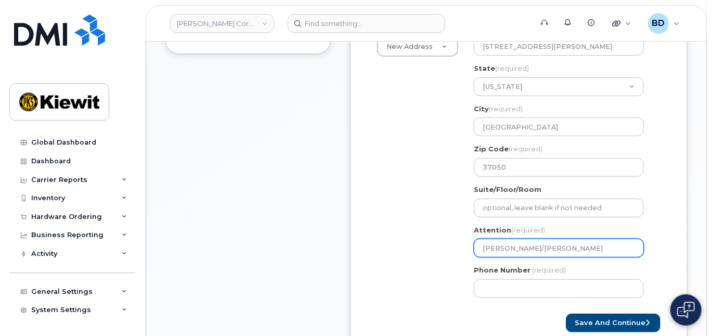
type input "Joseph CalcekJr/Brayden"
select select
type input "Joseph CalcekJr/Brayden F"
select select
type input "Joseph CalcekJr/Brayden Fo"
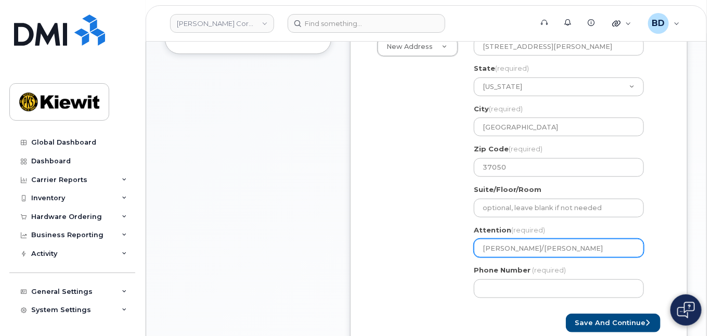
select select
type input "Joseph CalcekJr/Brayden For"
select select
type input "Joseph CalcekJr/Brayden Fore"
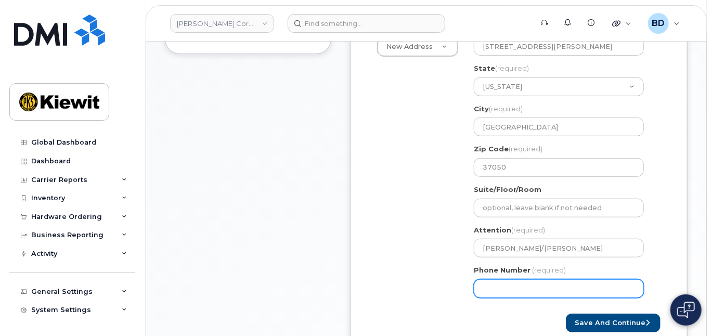
click at [508, 285] on input "Phone Number" at bounding box center [559, 288] width 170 height 19
click at [500, 289] on input "87" at bounding box center [559, 288] width 170 height 19
type input "8777727707"
select select
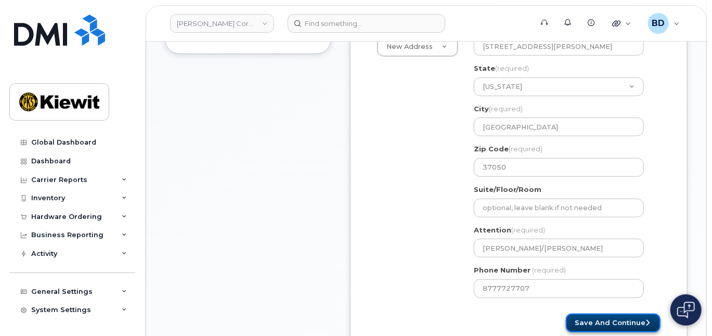
click at [607, 321] on button "Save and Continue" at bounding box center [613, 323] width 95 height 19
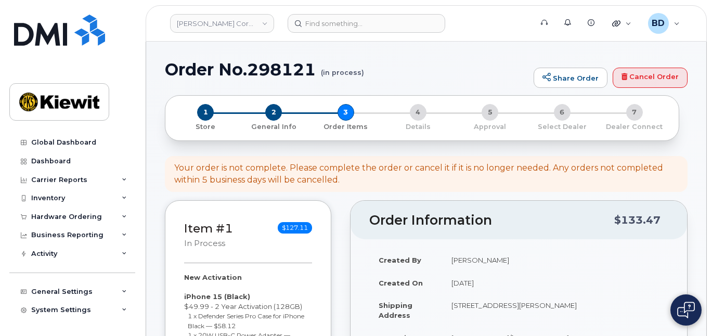
select select
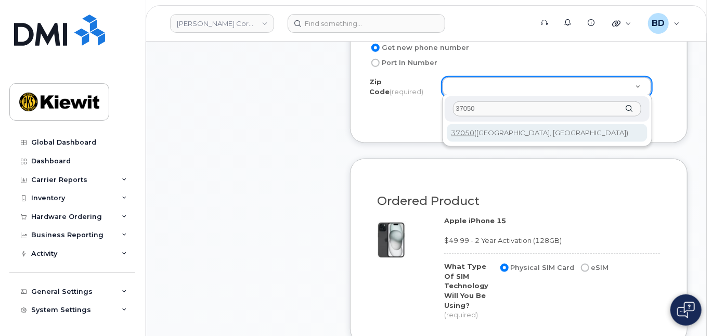
type input "37050"
type input "37050 (Cumberland City, TN)"
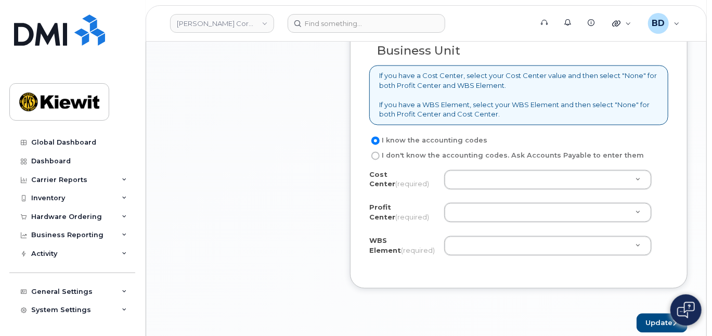
scroll to position [902, 0]
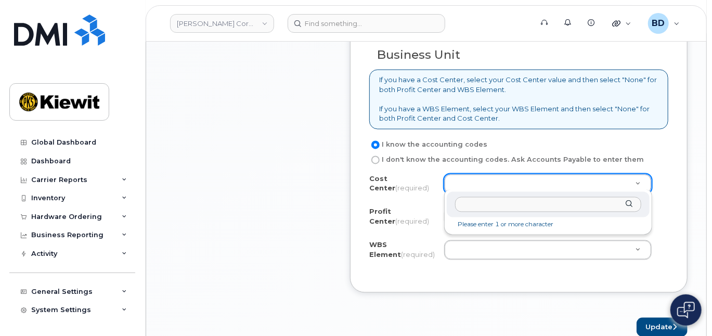
click at [496, 212] on div at bounding box center [548, 204] width 203 height 25
click at [492, 207] on input "text" at bounding box center [548, 204] width 186 height 15
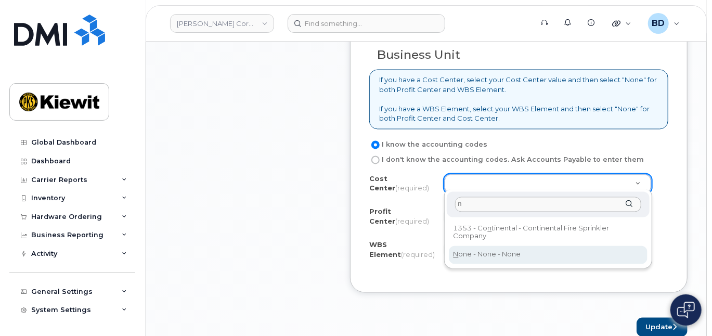
type input "n"
type input "None"
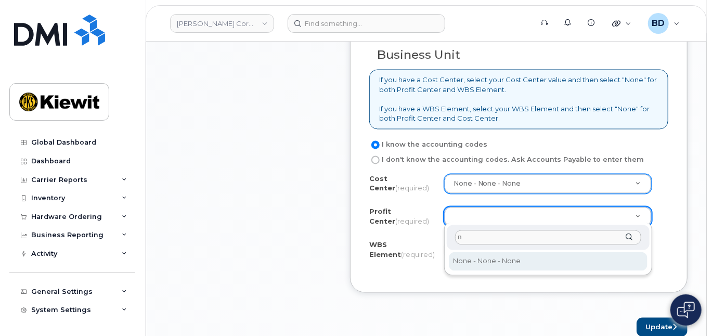
type input "n"
select select "None"
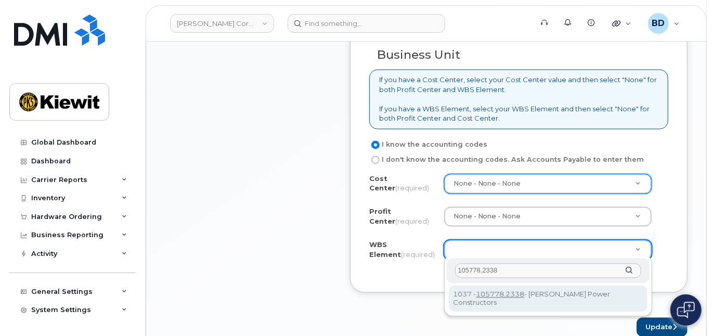
type input "105778.2338"
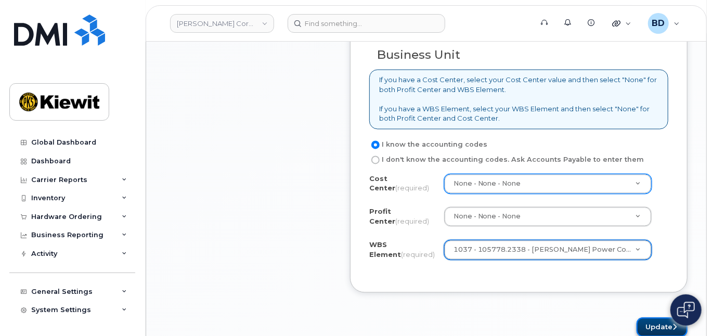
click at [655, 326] on button "Update" at bounding box center [662, 327] width 51 height 19
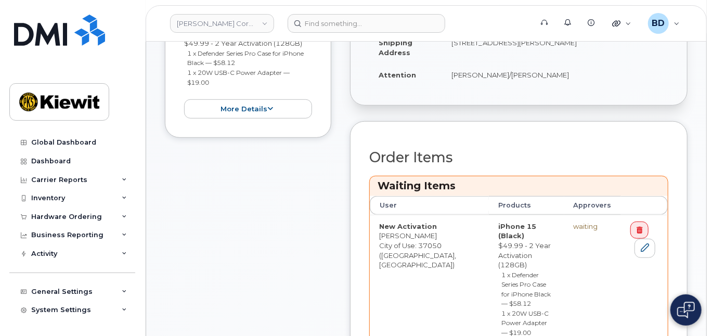
scroll to position [347, 0]
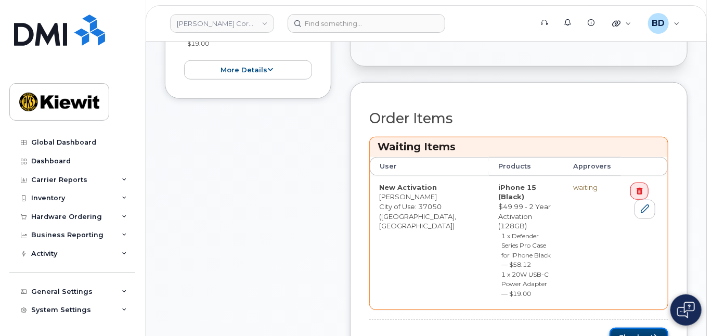
click at [625, 328] on button "Checkout" at bounding box center [639, 337] width 59 height 19
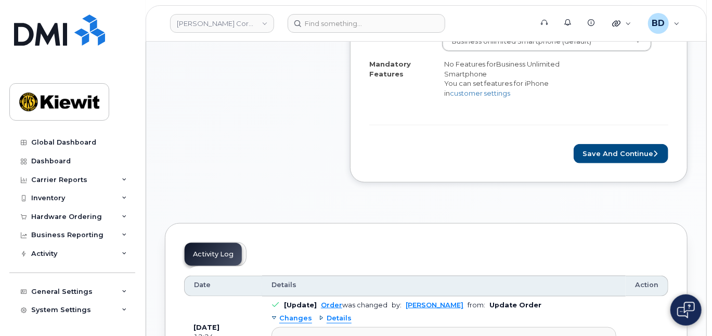
scroll to position [486, 0]
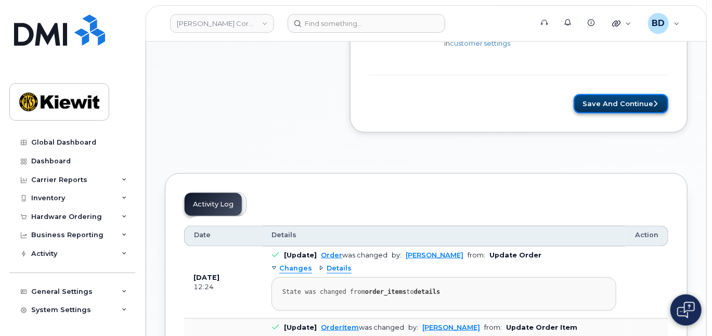
click at [607, 99] on button "Save and Continue" at bounding box center [621, 103] width 95 height 19
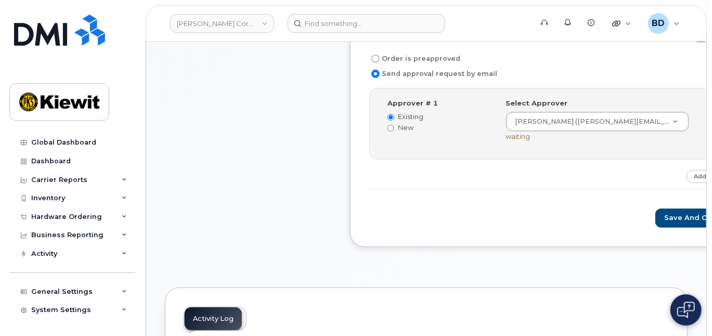
scroll to position [347, 0]
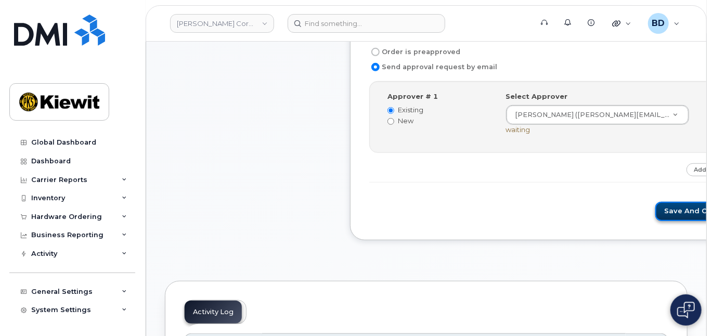
click at [656, 211] on button "Save and Continue" at bounding box center [700, 211] width 88 height 19
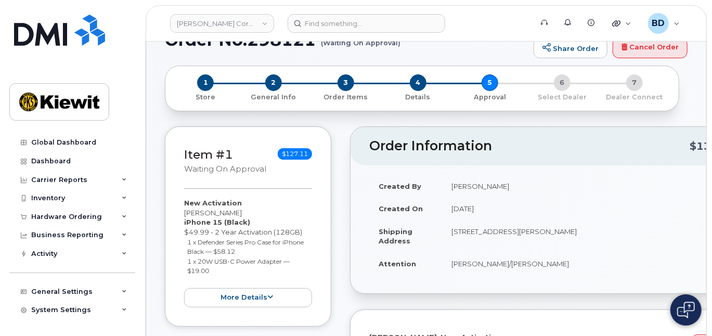
scroll to position [0, 0]
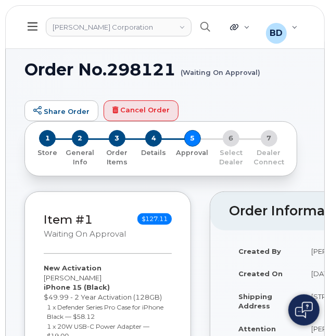
click at [277, 71] on h1 "Order No.298121 (Waiting On Approval)" at bounding box center [164, 69] width 281 height 18
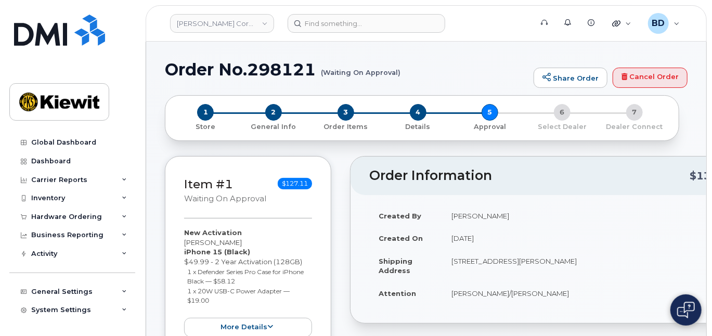
click at [280, 60] on h1 "Order No.298121 (Waiting On Approval)" at bounding box center [347, 69] width 364 height 18
copy h1 "298121"
click at [82, 218] on div "Hardware Ordering" at bounding box center [66, 217] width 71 height 8
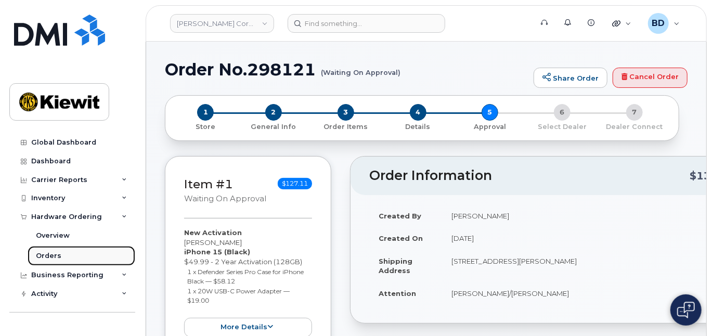
click at [73, 258] on link "Orders" at bounding box center [82, 256] width 108 height 20
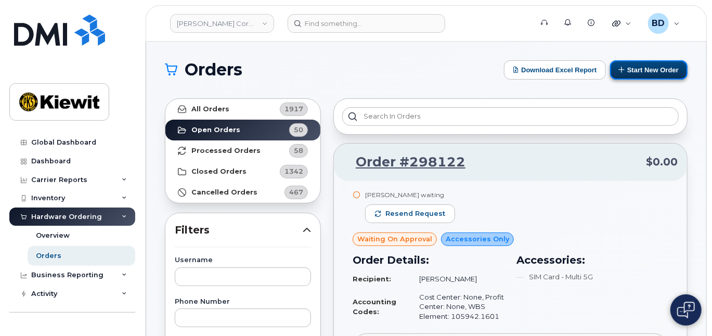
click at [664, 67] on button "Start New Order" at bounding box center [649, 69] width 78 height 19
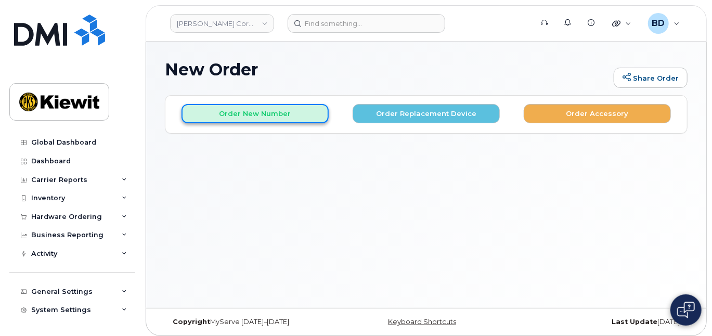
click at [244, 117] on button "Order New Number" at bounding box center [255, 113] width 147 height 19
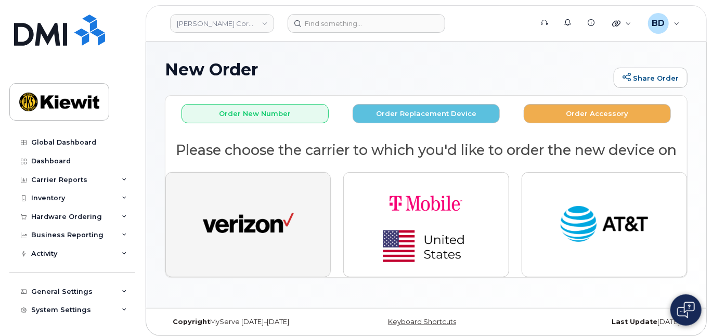
click at [271, 211] on img "button" at bounding box center [248, 224] width 91 height 47
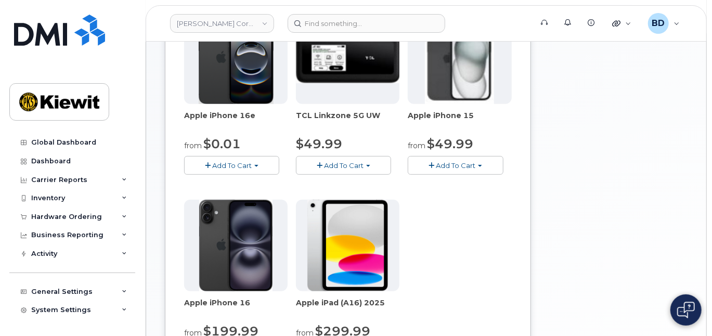
scroll to position [208, 0]
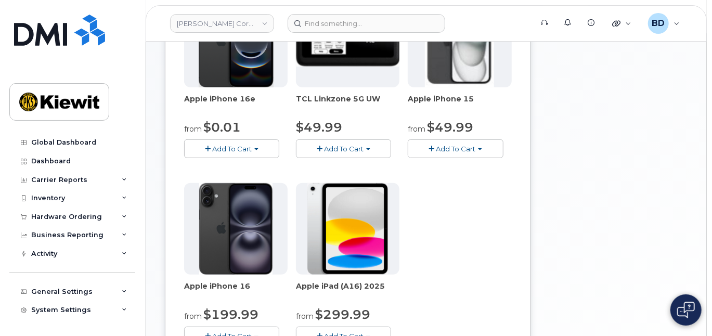
click at [460, 146] on span "Add To Cart" at bounding box center [456, 149] width 40 height 8
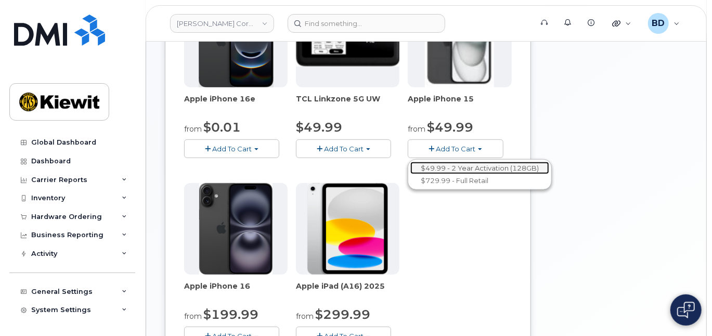
click at [459, 167] on link "$49.99 - 2 Year Activation (128GB)" at bounding box center [480, 168] width 139 height 13
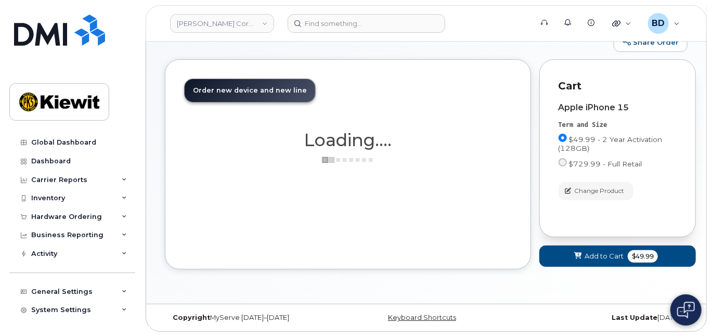
scroll to position [154, 0]
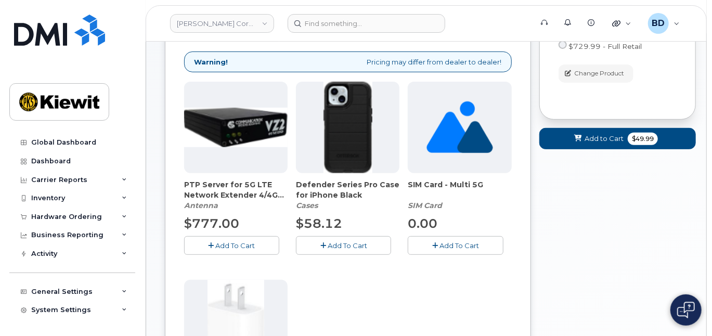
click at [329, 236] on button "Add To Cart" at bounding box center [343, 245] width 95 height 18
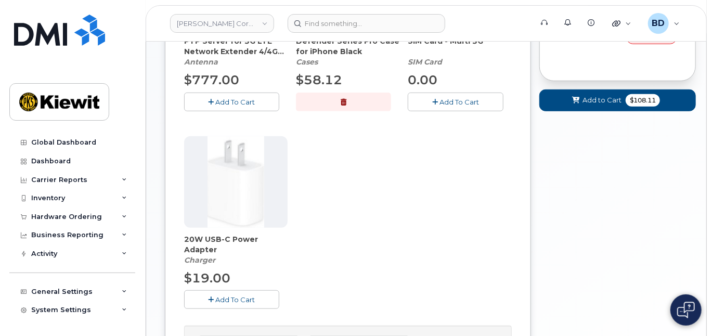
scroll to position [362, 0]
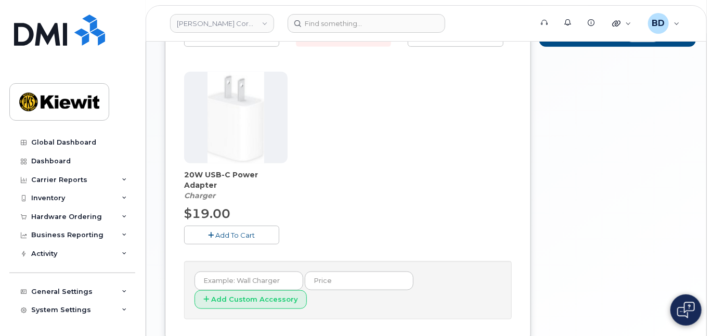
drag, startPoint x: 243, startPoint y: 233, endPoint x: 262, endPoint y: 222, distance: 21.9
click at [244, 234] on span "Add To Cart" at bounding box center [236, 235] width 40 height 8
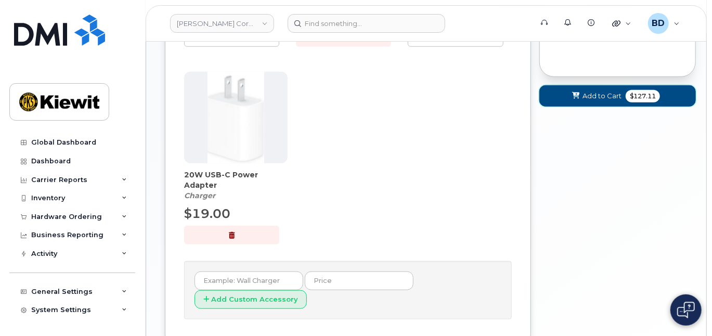
click at [606, 96] on span "Add to Cart" at bounding box center [602, 96] width 39 height 10
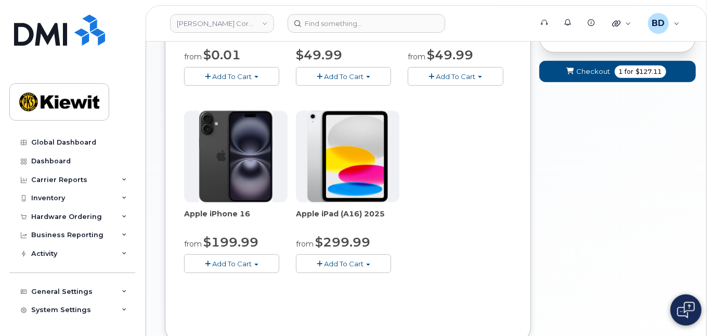
scroll to position [213, 0]
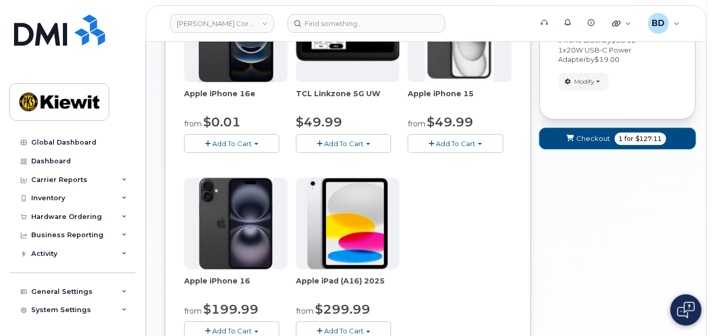
click at [589, 134] on span "Checkout" at bounding box center [594, 139] width 34 height 10
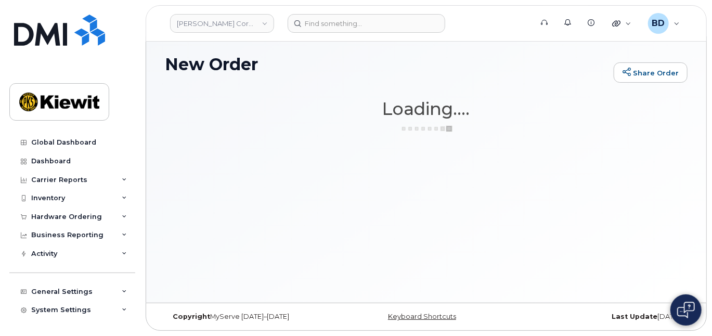
scroll to position [5, 0]
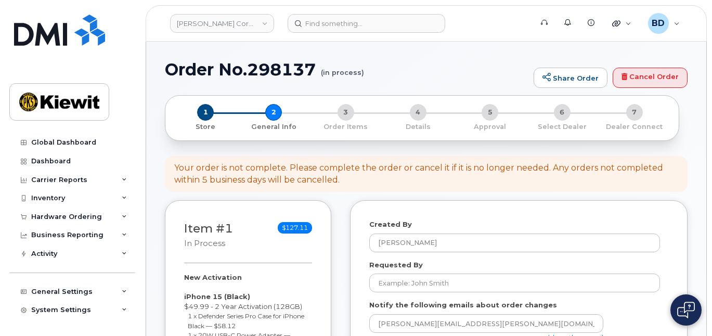
select select
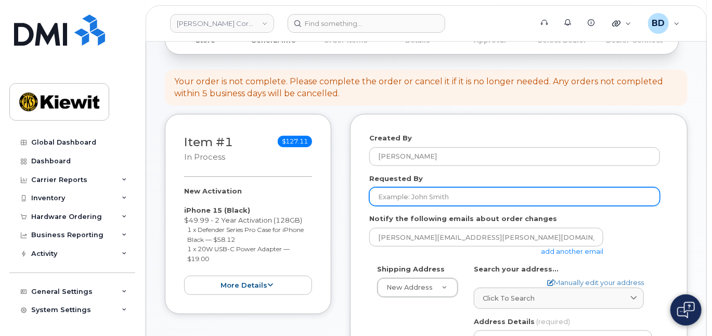
scroll to position [138, 0]
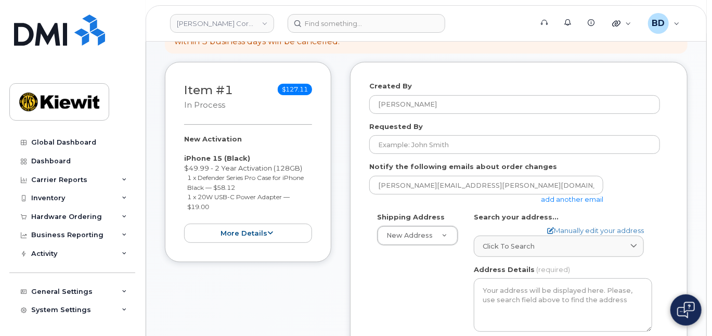
click at [585, 199] on link "add another email" at bounding box center [572, 199] width 62 height 8
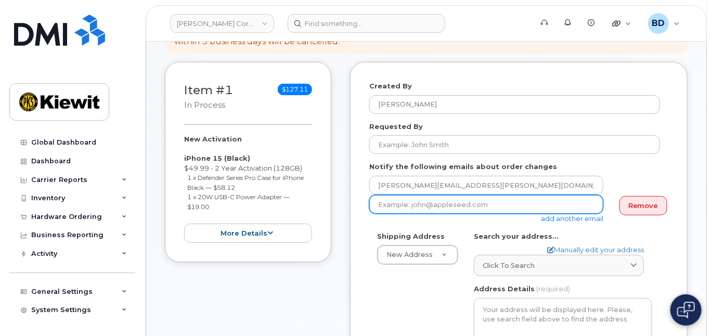
click at [412, 202] on input "email" at bounding box center [486, 204] width 234 height 19
paste input "mary.stein@kiewit.com"
type input "mary.stein@kiewit.com"
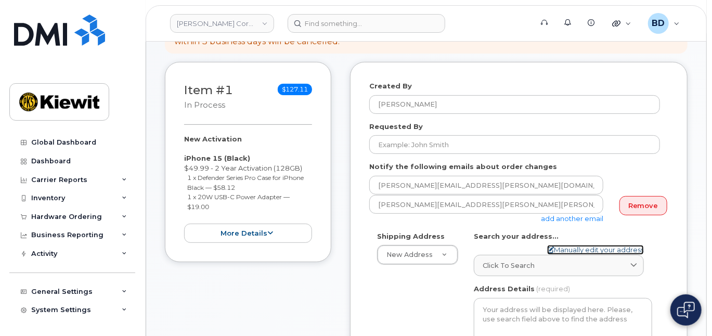
click at [574, 247] on link "Manually edit your address" at bounding box center [595, 250] width 97 height 10
select select
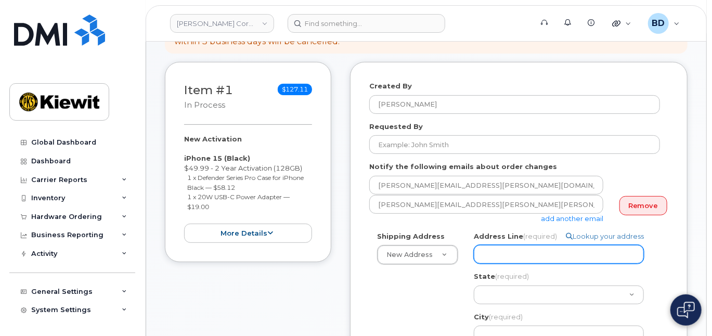
click at [486, 248] on input "Address Line (required)" at bounding box center [559, 254] width 170 height 19
paste input "85 Stokes King Rd"
select select
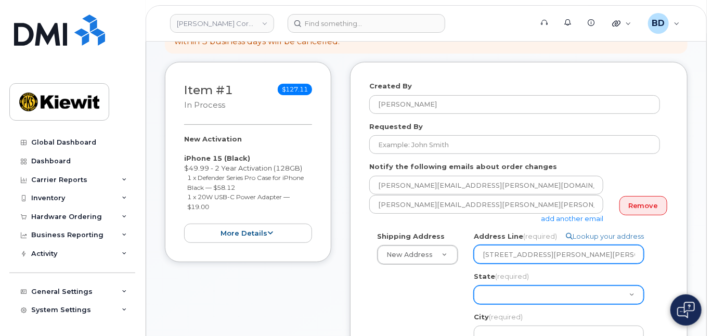
type input "85 Stokes King Rd"
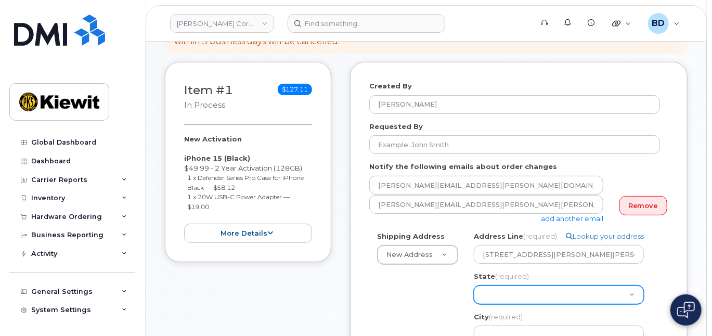
click at [496, 293] on select "Alabama Alaska American Samoa Arizona Arkansas California Colorado Connecticut …" at bounding box center [559, 295] width 170 height 19
select select "MS"
click at [474, 286] on select "Alabama Alaska American Samoa Arizona Arkansas California Colorado Connecticut …" at bounding box center [559, 295] width 170 height 19
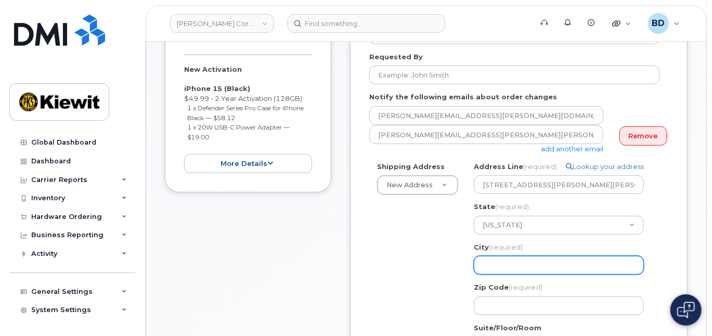
click at [507, 261] on input "City (required)" at bounding box center [559, 265] width 170 height 19
select select
type input "G"
select select
type input "Gr"
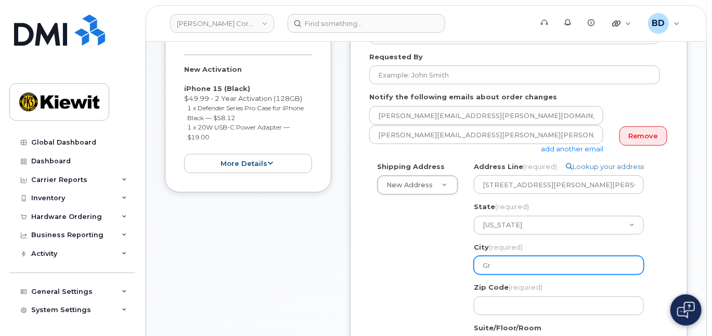
select select
type input "Gre"
select select
type input "Gree"
select select
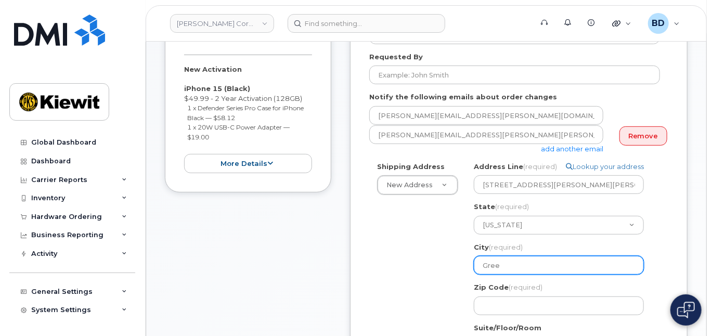
type input "Green"
select select
type input "Greenw"
select select
type input "Greenwi"
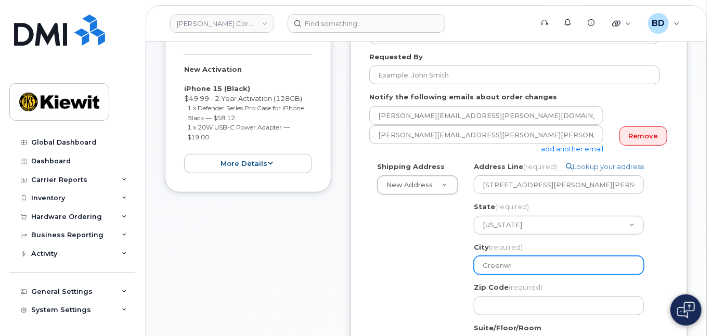
select select
type input "Greenw"
select select
type input "Green"
select select
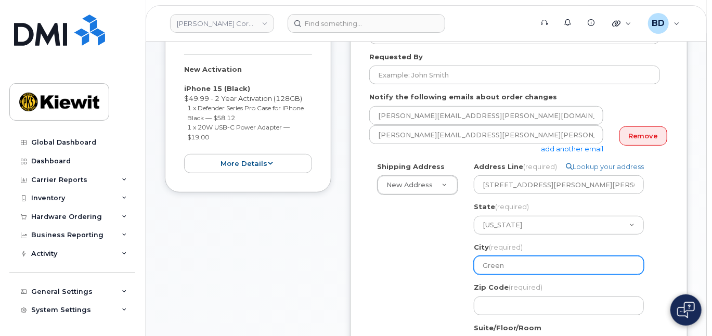
type input "Greenv"
select select
type input "Greenvi"
select select
type input "Greenvil"
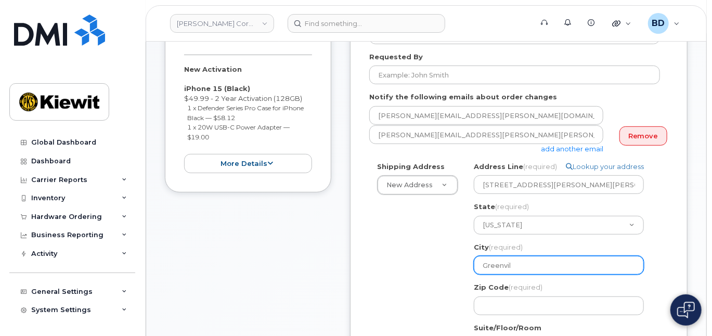
select select
type input "Greenvill"
select select
type input "Greenville"
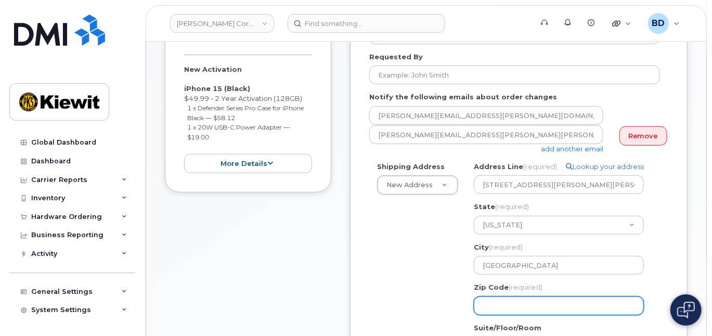
click at [496, 307] on input "Zip Code (required)" at bounding box center [559, 306] width 170 height 19
select select
type input "3"
select select
type input "38"
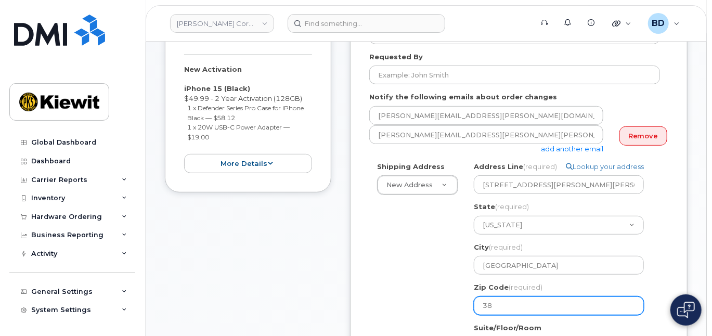
select select
type input "387"
select select
type input "3870"
select select
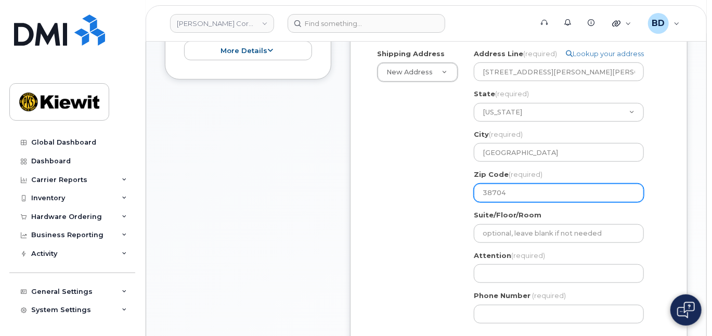
scroll to position [347, 0]
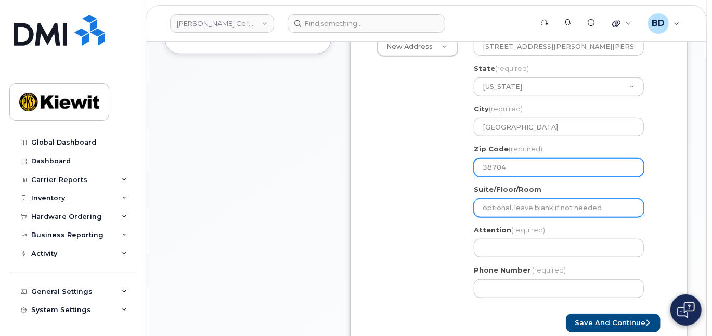
type input "38704"
click at [492, 207] on input "Suite/Floor/Room" at bounding box center [559, 208] width 170 height 19
select select
type input "B"
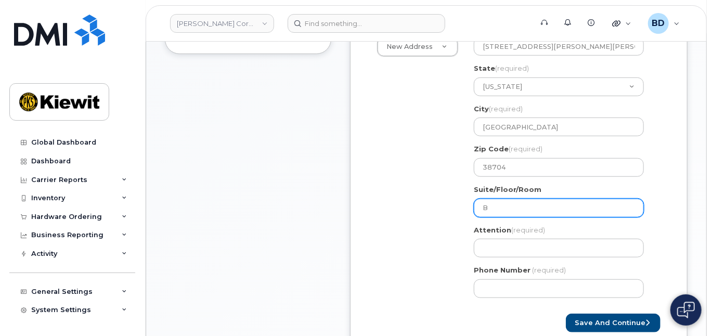
select select
type input "Bo"
select select
type input "Box"
select select
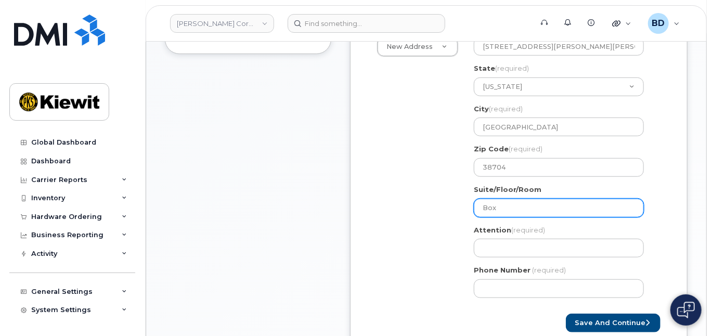
type input "Box 3"
select select
type input "Box 39"
select select
type input "Box 397"
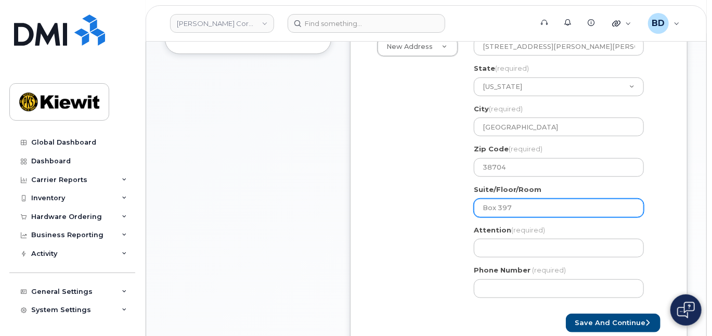
select select
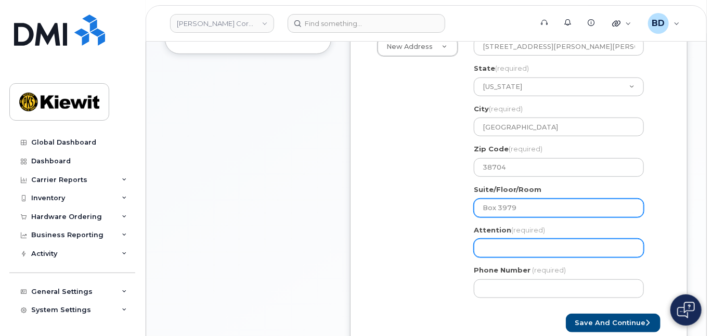
type input "Box 3979"
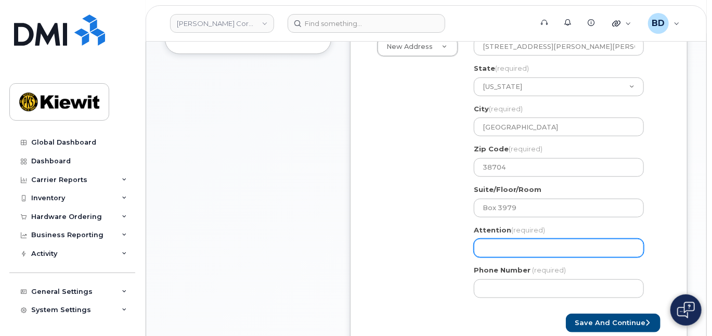
click at [504, 244] on input "Attention (required)" at bounding box center [559, 248] width 170 height 19
select select
type input "J"
select select
type input "Ja"
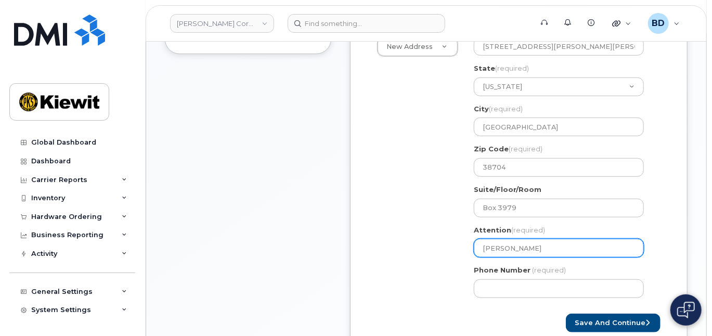
select select
type input "Jas"
select select
type input "Jaso"
select select
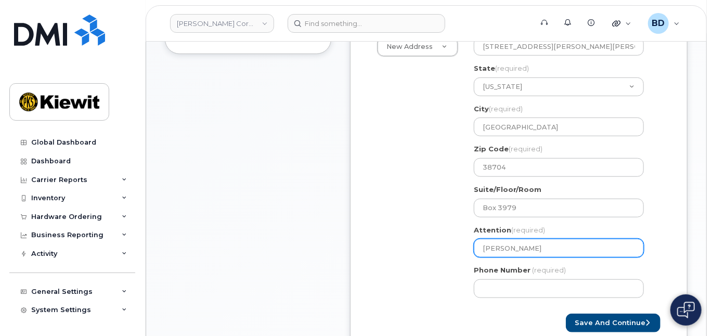
type input "Jason"
select select
type input "Jason C"
select select
type input "Jason Cr"
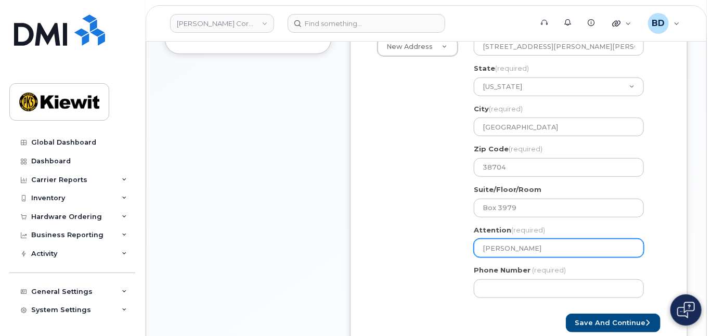
select select
type input "Jason Cra"
select select
type input "Jason Cran"
select select
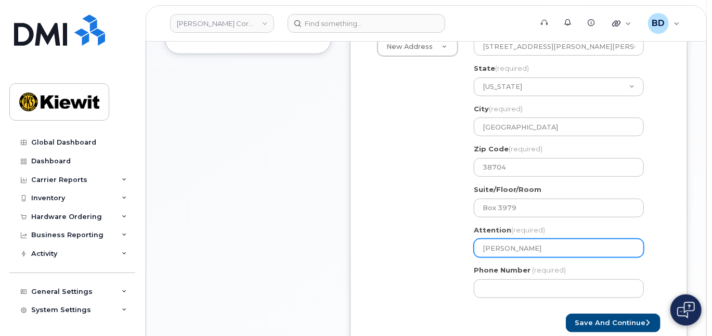
type input "Jason Cranz"
select select
type input "Jason Cranz/"
click at [530, 243] on input "Jason Cranz/" at bounding box center [559, 248] width 170 height 19
select select
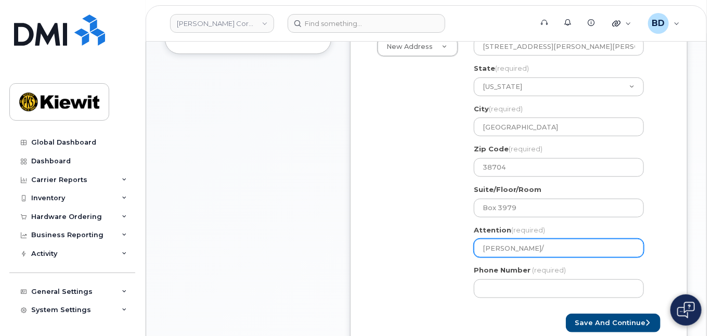
type input "Jason Cranz/I"
select select
type input "Jason Cranz/Is"
select select
type input "Jason Cranz/Isi"
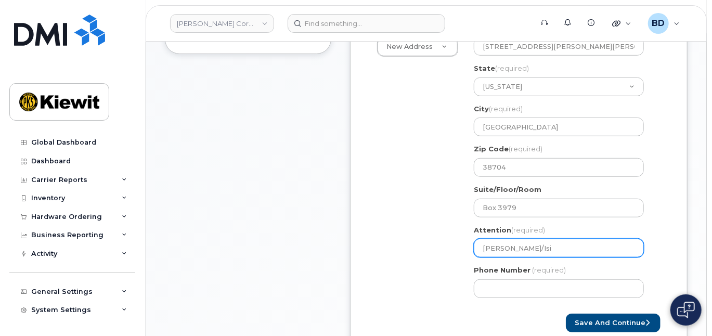
select select
type input "Jason Cranz/Isia"
select select
type input "Jason Cranz/Isiah"
select select
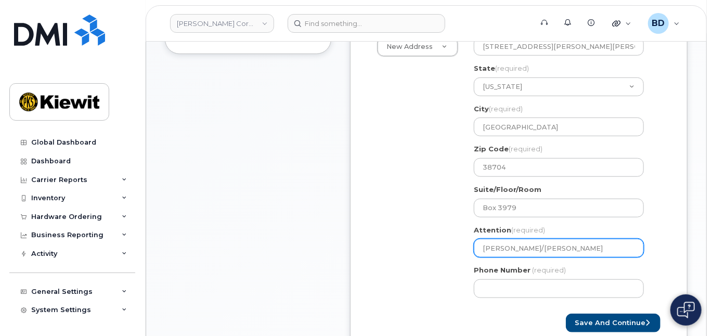
type input "Jason Cranz/Isiah W"
select select
type input "Jason Cranz/Isiah Wi"
select select
type input "Jason Cranz/Isiah Wim"
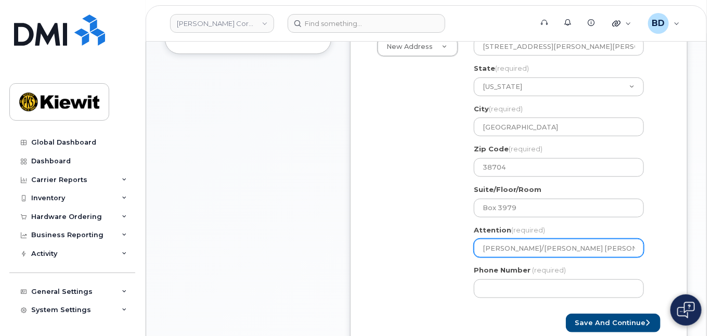
select select
type input "Jason Cranz/Isiah Wimb"
select select
type input "Jason Cranz/Isiah Wimbe"
select select
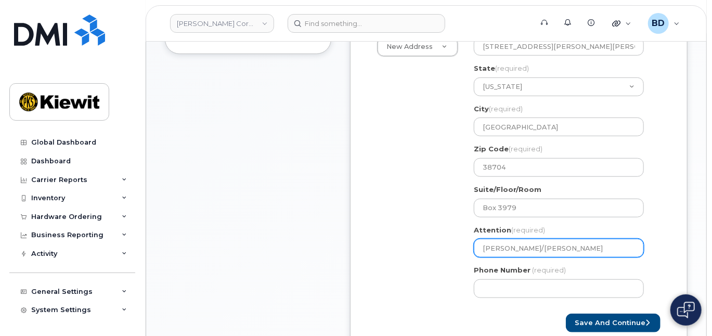
type input "Jason Cranz/Isiah Wimber"
select select
type input "Jason Cranz/Isiah Wimberl"
select select
type input "Jason Cranz/Isiah Wimberly"
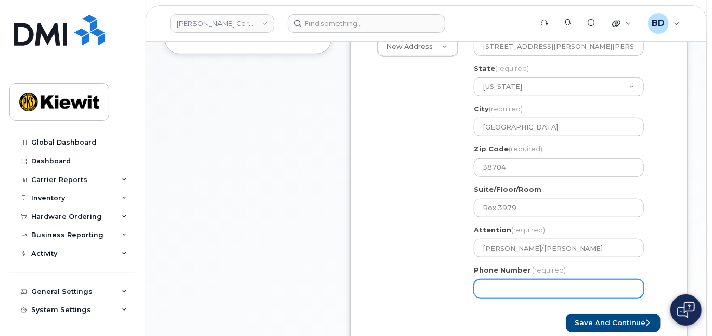
click at [508, 287] on input "Phone Number" at bounding box center [559, 288] width 170 height 19
type input "8777727707"
select select
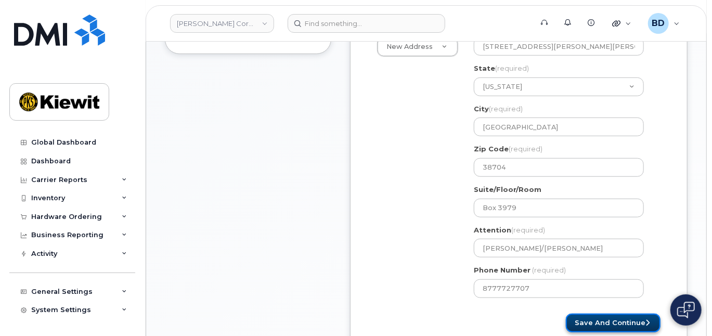
click at [621, 322] on button "Save and Continue" at bounding box center [613, 323] width 95 height 19
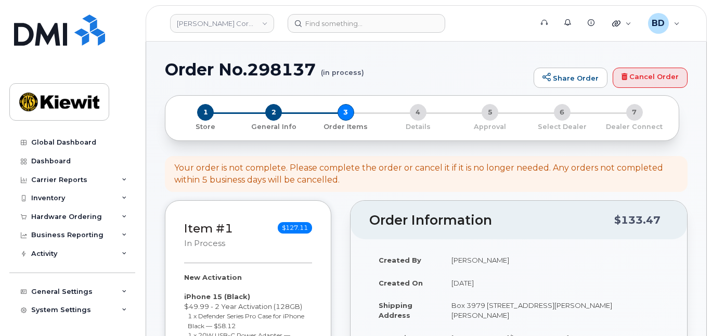
select select
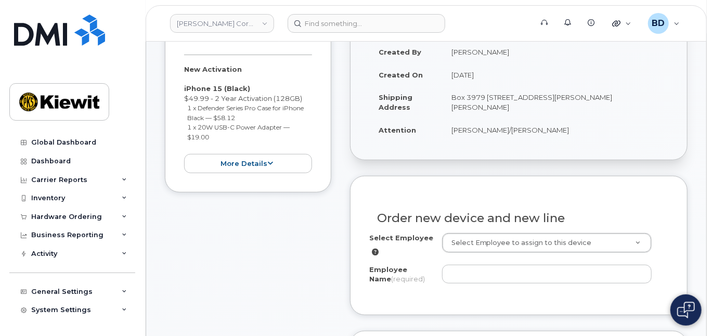
scroll to position [277, 0]
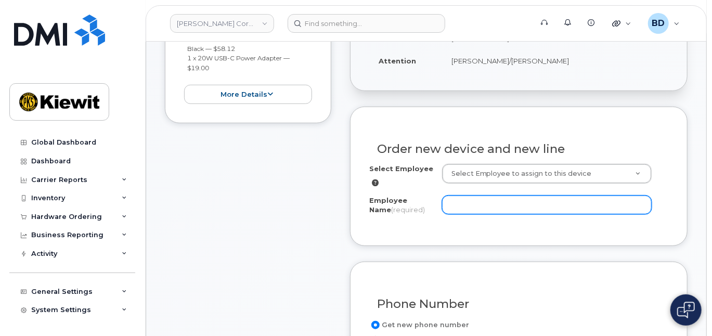
click at [460, 202] on input "Employee Name (required)" at bounding box center [547, 205] width 210 height 19
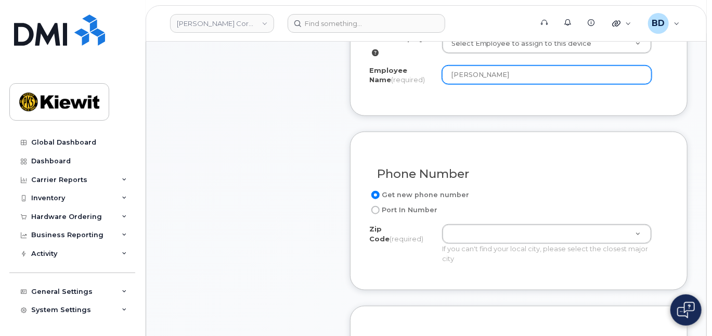
scroll to position [416, 0]
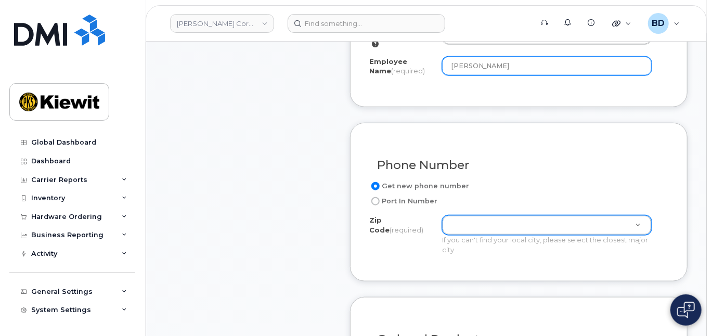
type input "[PERSON_NAME]"
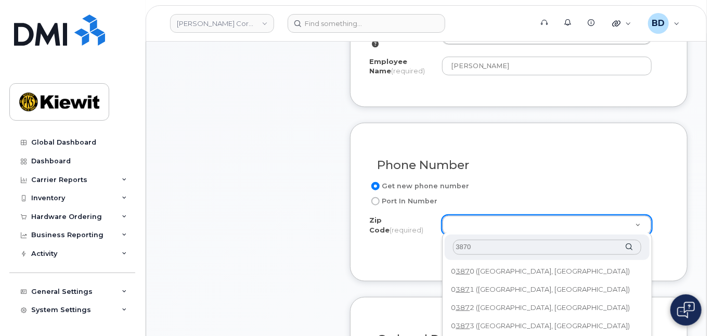
type input "38704"
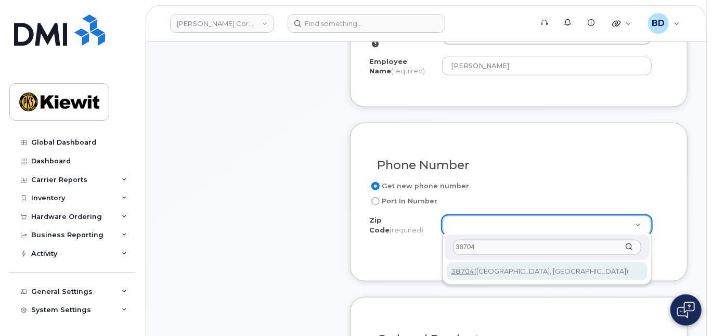
type input "38704 ([GEOGRAPHIC_DATA], [GEOGRAPHIC_DATA])"
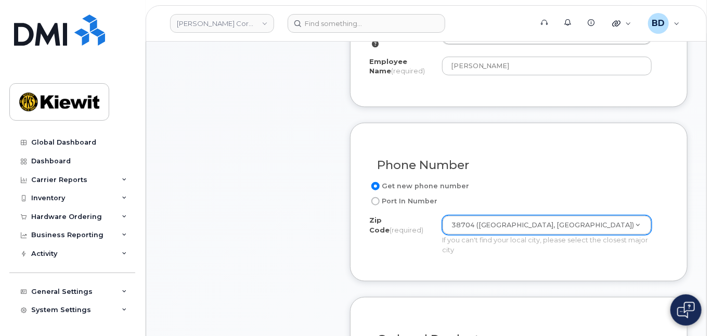
scroll to position [652, 0]
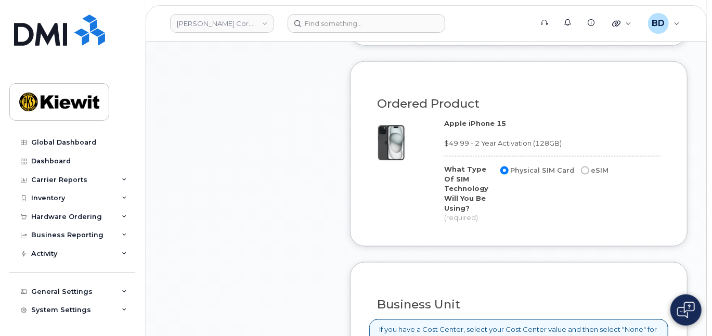
drag, startPoint x: 240, startPoint y: 70, endPoint x: 273, endPoint y: 61, distance: 34.3
click at [240, 69] on div "Item #1 in process $127.11 New Activation iPhone 15 (Black) $49.99 - 2 Year Act…" at bounding box center [248, 67] width 167 height 1039
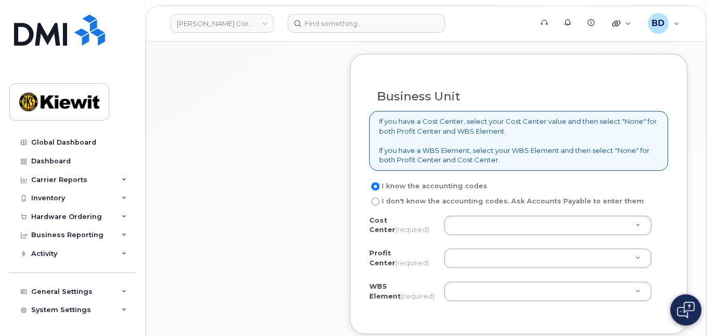
scroll to position [929, 0]
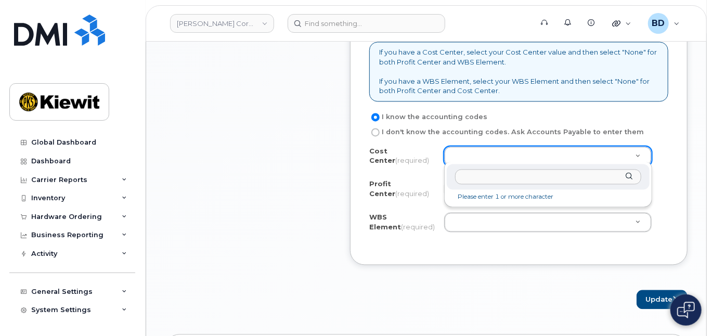
click at [475, 176] on input "text" at bounding box center [548, 177] width 186 height 15
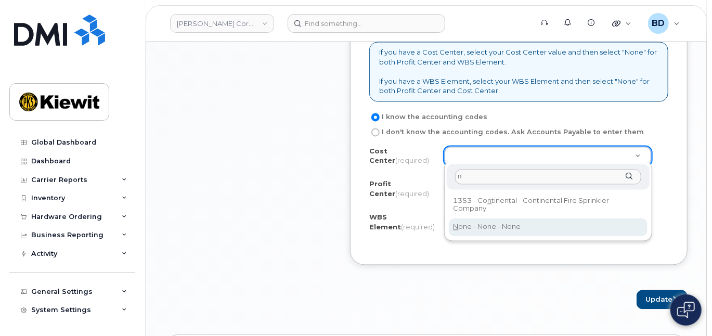
type input "n"
drag, startPoint x: 476, startPoint y: 229, endPoint x: 473, endPoint y: 216, distance: 13.8
type input "None"
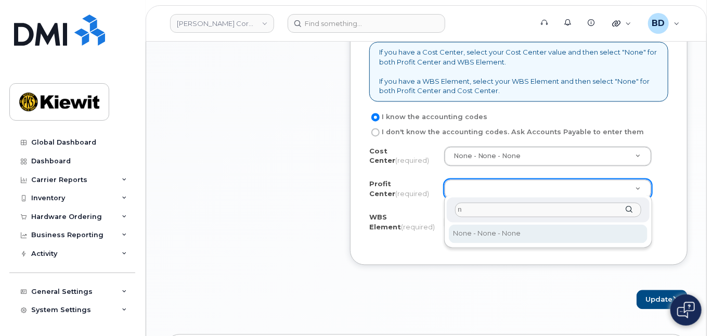
type input "n"
select select "None"
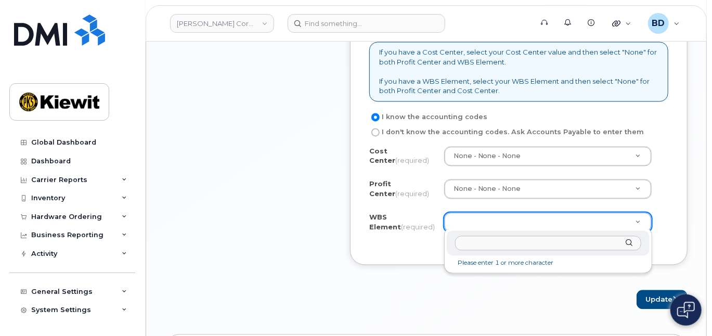
type input "85 Stokes King Rd"
drag, startPoint x: 527, startPoint y: 238, endPoint x: 422, endPoint y: 241, distance: 105.2
click at [467, 243] on input "text" at bounding box center [548, 243] width 186 height 15
paste input "106004.2262"
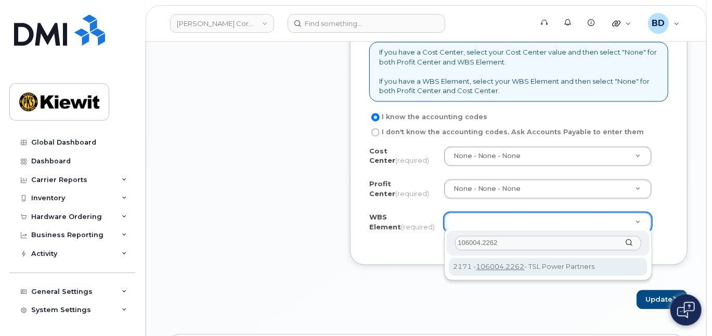
type input "106004.2262"
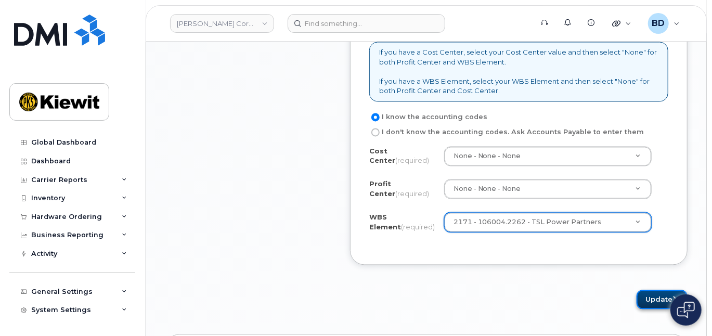
click at [652, 291] on button "Update" at bounding box center [662, 299] width 51 height 19
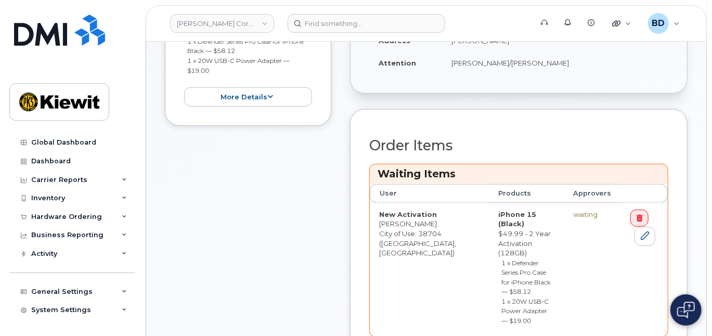
scroll to position [347, 0]
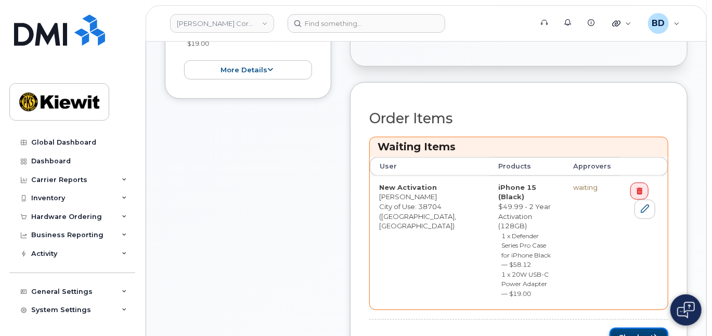
click at [624, 328] on button "Checkout" at bounding box center [639, 337] width 59 height 19
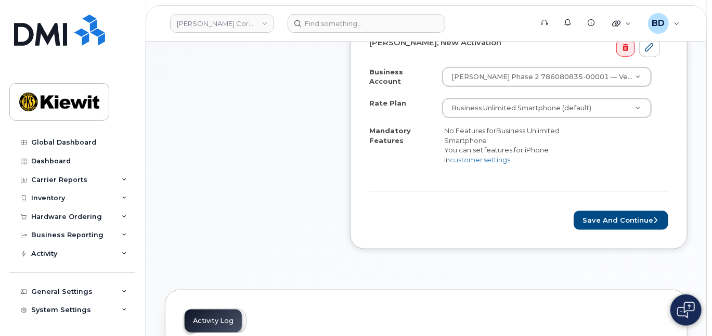
scroll to position [416, 0]
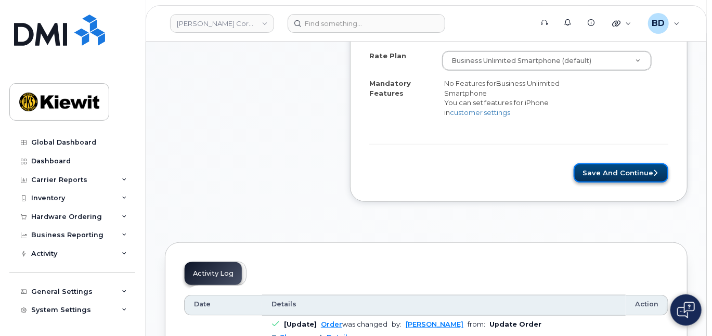
click at [617, 172] on button "Save and Continue" at bounding box center [621, 172] width 95 height 19
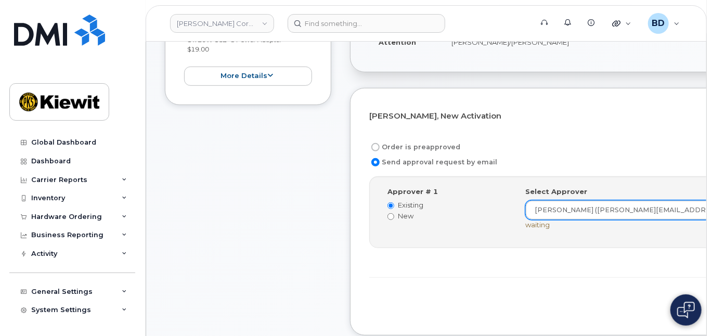
scroll to position [277, 0]
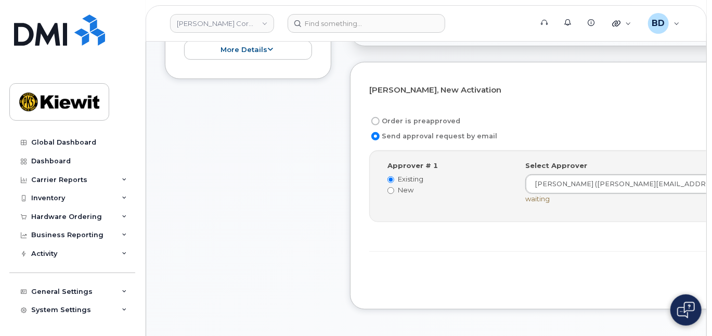
drag, startPoint x: 609, startPoint y: 274, endPoint x: 418, endPoint y: 224, distance: 197.3
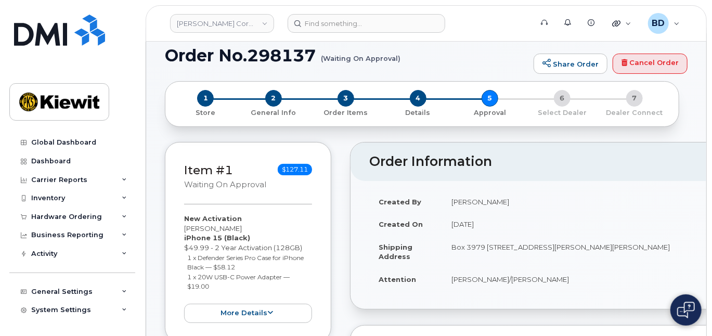
scroll to position [0, 0]
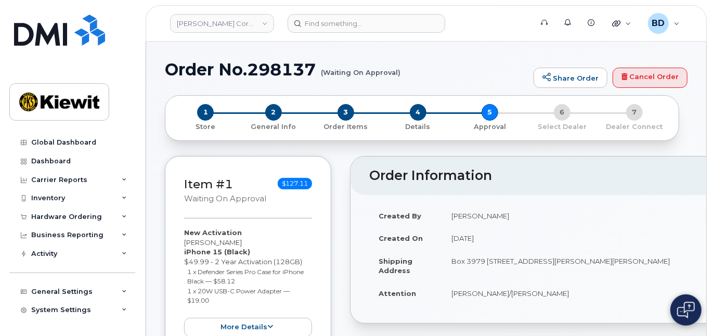
click at [296, 68] on h1 "Order No.298137 (Waiting On Approval)" at bounding box center [347, 69] width 364 height 18
copy h1 "298137"
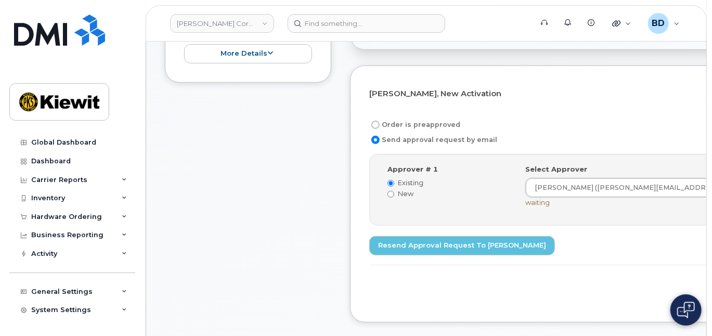
scroll to position [274, 0]
click at [122, 216] on icon at bounding box center [124, 216] width 5 height 5
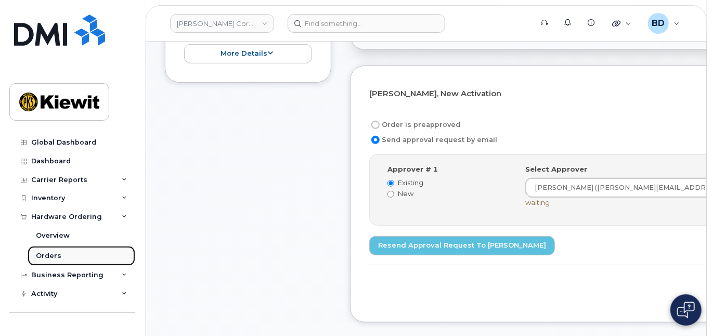
click at [66, 255] on link "Orders" at bounding box center [82, 256] width 108 height 20
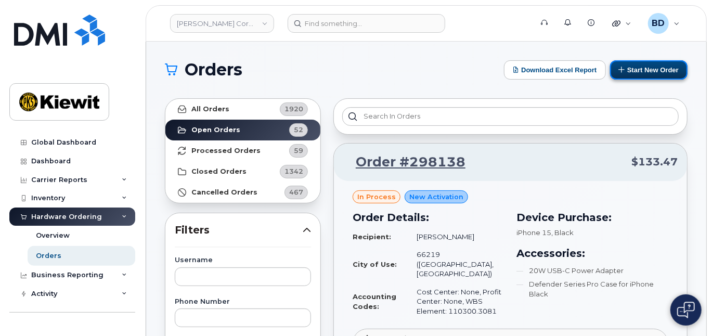
click at [648, 69] on button "Start New Order" at bounding box center [649, 69] width 78 height 19
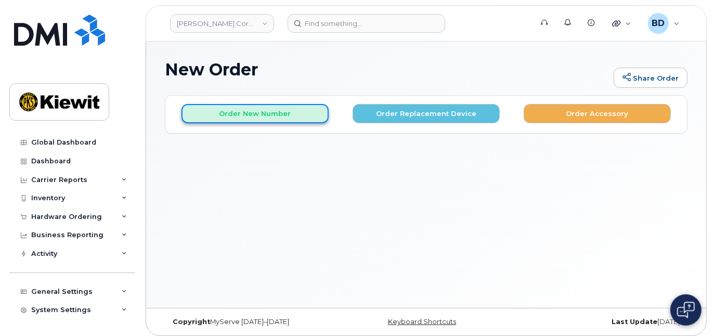
click at [259, 112] on button "Order New Number" at bounding box center [255, 113] width 147 height 19
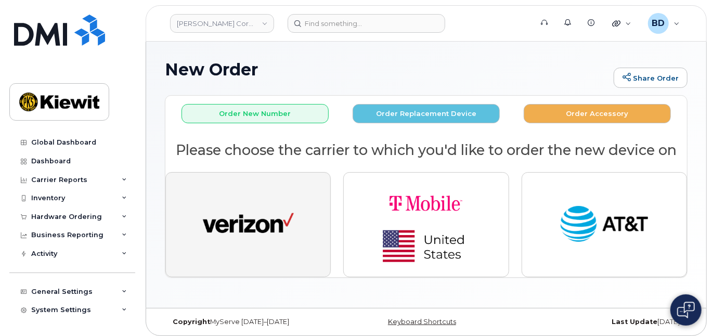
click at [252, 216] on img "button" at bounding box center [248, 224] width 91 height 47
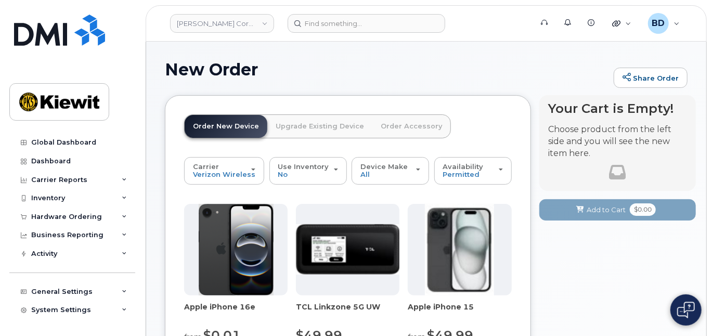
click at [478, 36] on header "Kiewit Corporation Support Alerts Knowledge Base Quicklinks Suspend / Cancel De…" at bounding box center [427, 23] width 562 height 36
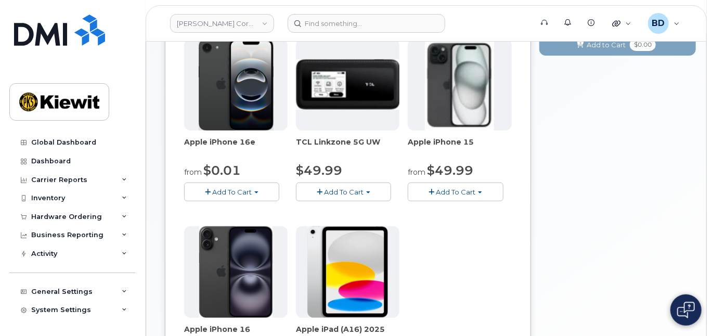
scroll to position [208, 0]
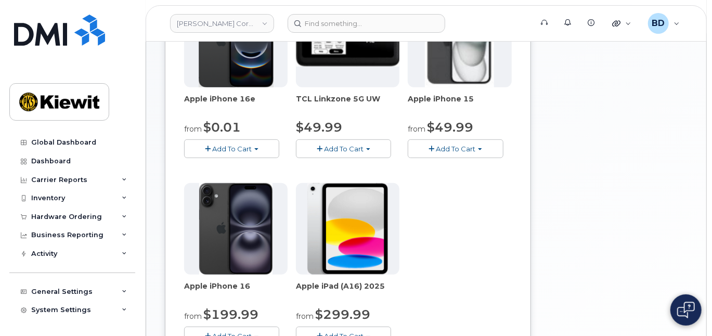
click at [451, 150] on span "Add To Cart" at bounding box center [456, 149] width 40 height 8
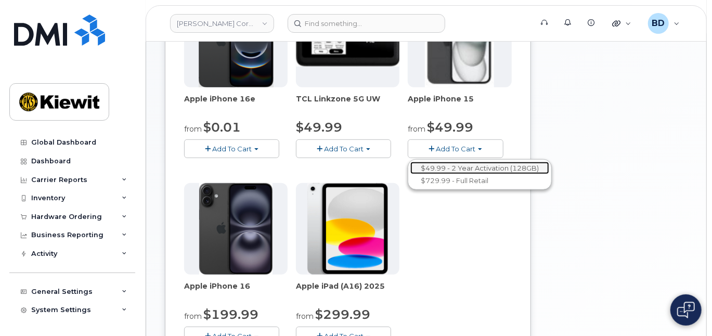
click at [432, 166] on link "$49.99 - 2 Year Activation (128GB)" at bounding box center [480, 168] width 139 height 13
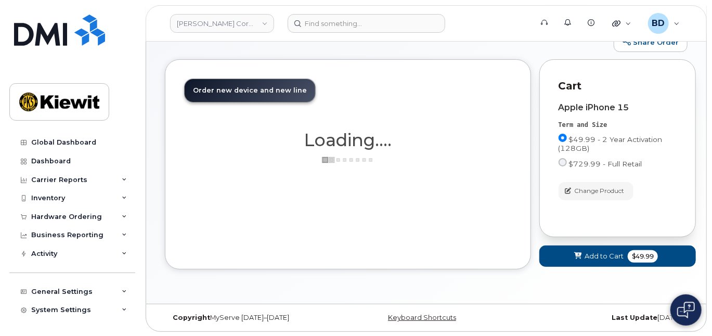
scroll to position [154, 0]
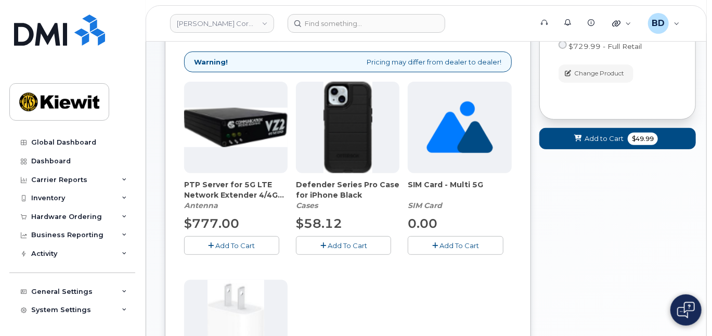
click at [341, 245] on span "Add To Cart" at bounding box center [348, 245] width 40 height 8
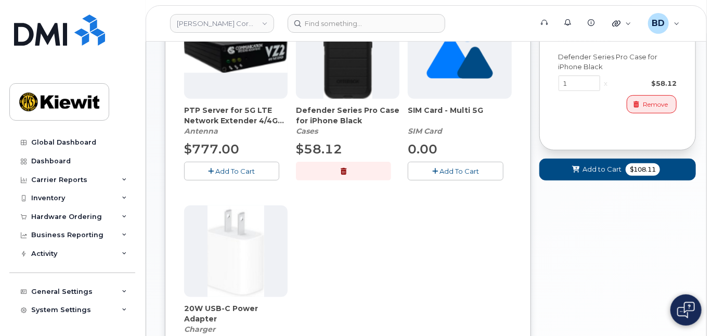
scroll to position [292, 0]
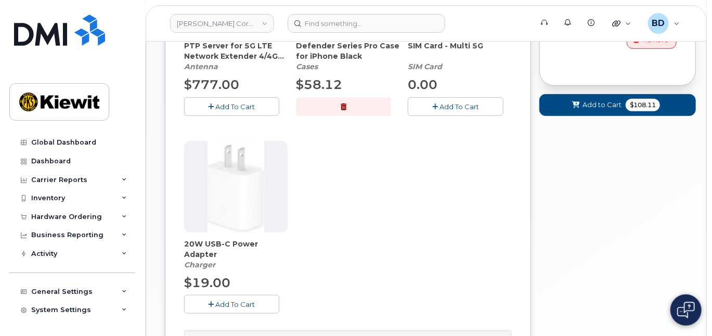
click at [260, 304] on button "Add To Cart" at bounding box center [231, 304] width 95 height 18
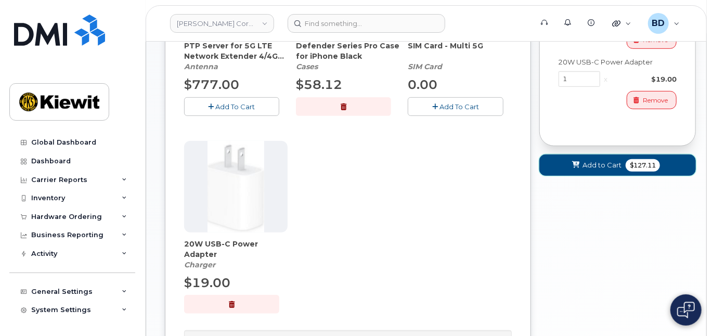
click at [593, 167] on span "Add to Cart" at bounding box center [602, 165] width 39 height 10
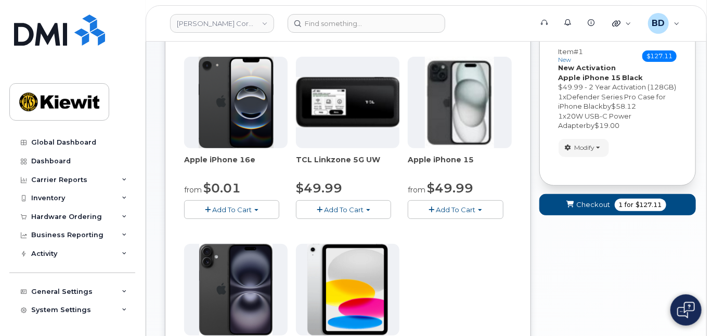
scroll to position [144, 0]
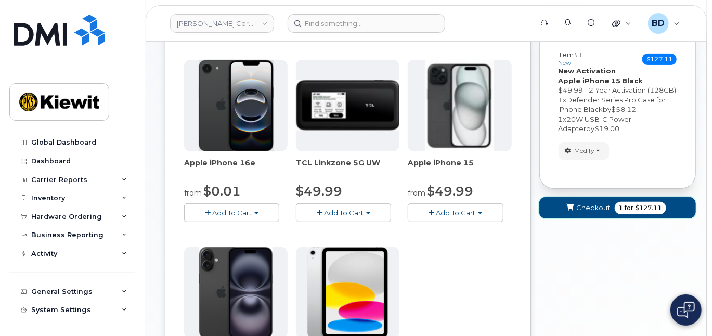
click at [592, 205] on span "Checkout" at bounding box center [594, 208] width 34 height 10
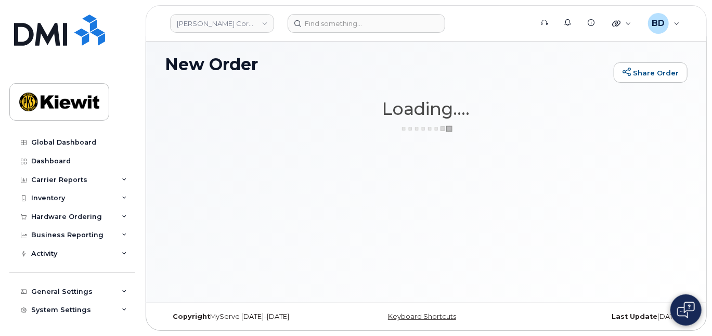
scroll to position [5, 0]
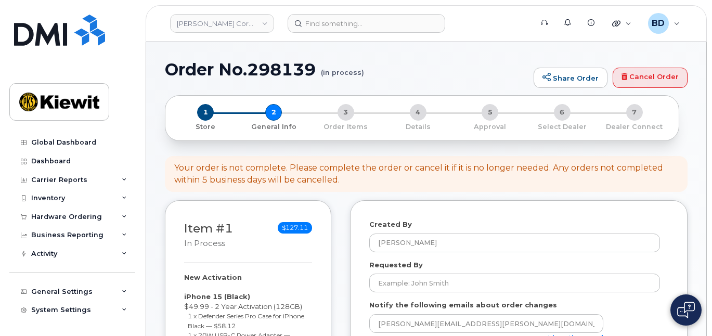
select select
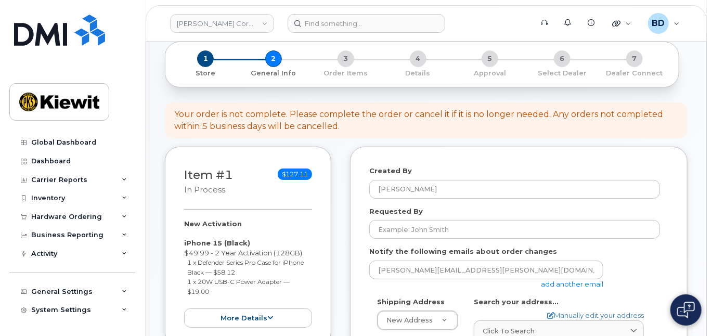
scroll to position [69, 0]
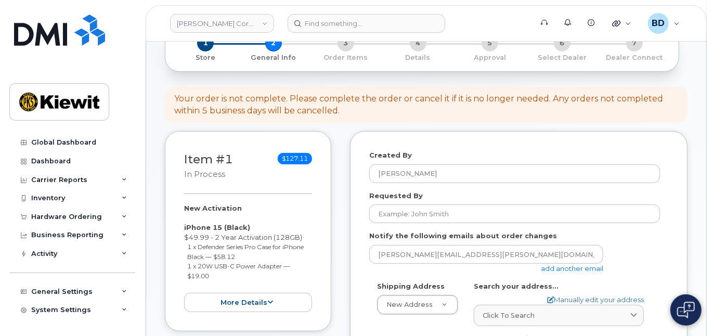
click at [569, 267] on link "add another email" at bounding box center [572, 268] width 62 height 8
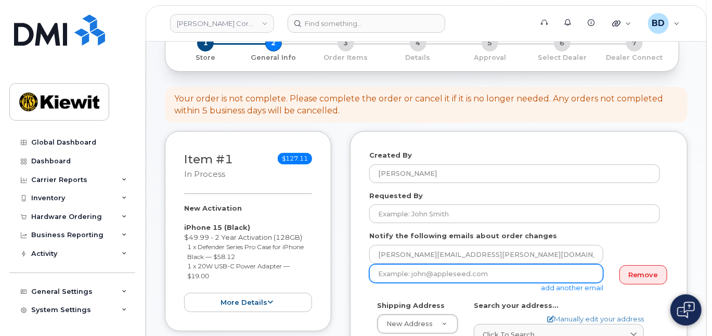
click at [393, 271] on input "email" at bounding box center [486, 273] width 234 height 19
paste input "[EMAIL_ADDRESS][PERSON_NAME][PERSON_NAME][DOMAIN_NAME]"
type input "[EMAIL_ADDRESS][PERSON_NAME][PERSON_NAME][DOMAIN_NAME]"
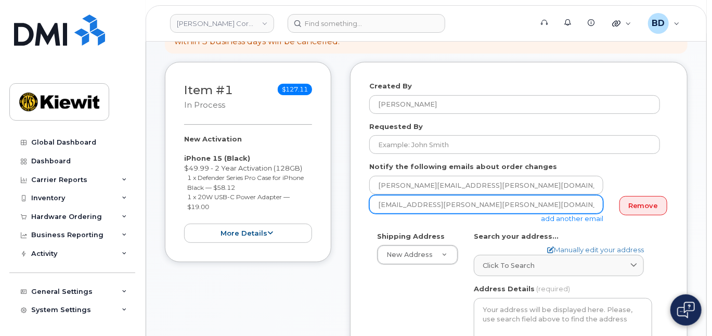
scroll to position [208, 0]
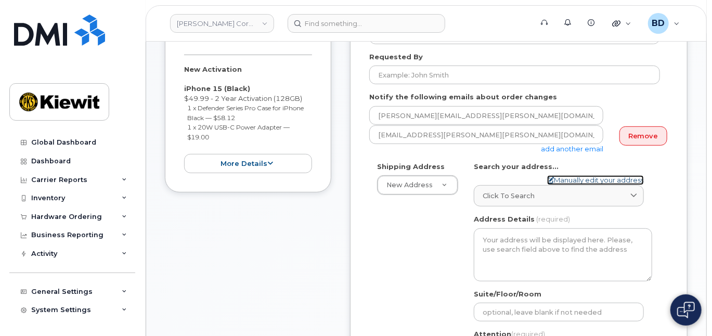
drag, startPoint x: 578, startPoint y: 177, endPoint x: 558, endPoint y: 173, distance: 20.2
click at [577, 177] on link "Manually edit your address" at bounding box center [595, 180] width 97 height 10
select select
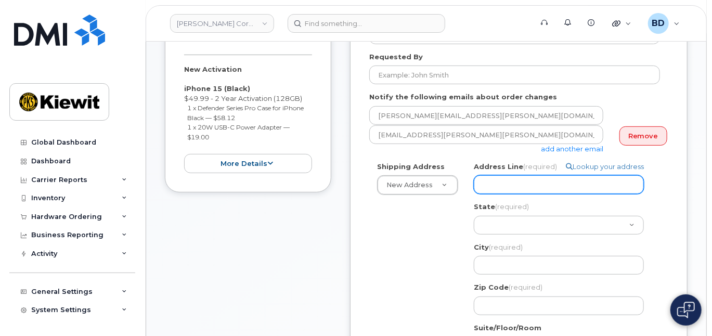
click at [498, 176] on input "Address Line (required)" at bounding box center [559, 184] width 170 height 19
paste input "8880 Penrose Lane"
select select
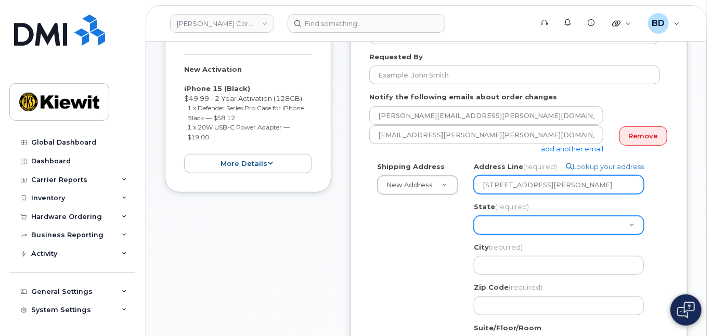
type input "8880 Penrose Lane"
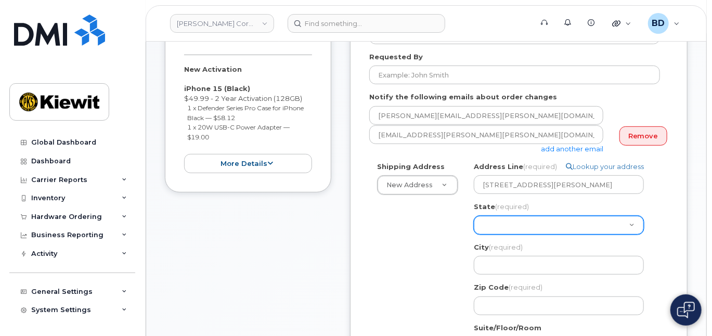
drag, startPoint x: 498, startPoint y: 222, endPoint x: 498, endPoint y: 213, distance: 9.4
click at [498, 222] on select "Alabama Alaska American Samoa Arizona Arkansas California Colorado Connecticut …" at bounding box center [559, 225] width 170 height 19
select select "KS"
click at [474, 216] on select "Alabama Alaska American Samoa Arizona Arkansas California Colorado Connecticut …" at bounding box center [559, 225] width 170 height 19
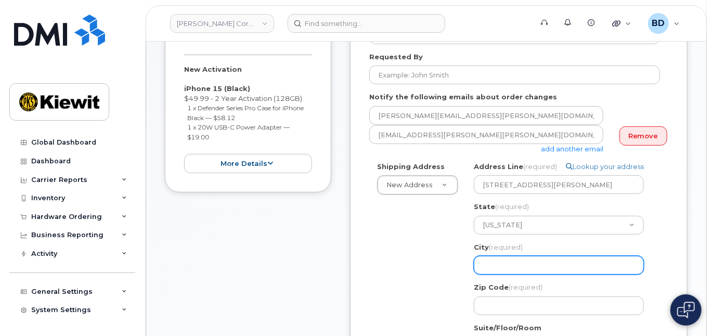
click at [493, 261] on input "City (required)" at bounding box center [559, 265] width 170 height 19
select select
type input "L"
select select
type input "Le"
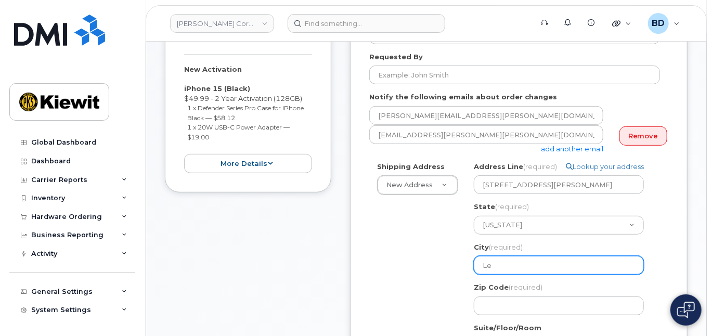
select select
type input "Len"
select select
type input "Lene"
select select
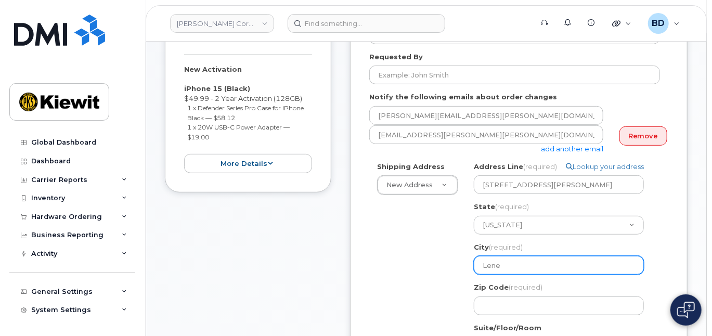
type input "Lenex"
select select
type input "Lenexa"
select select
type input "Lenexa 6"
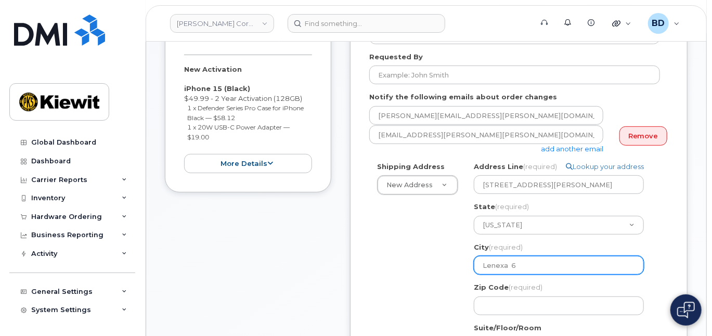
select select
type input "Lenexa 66"
select select
type input "Lenexa 662"
select select
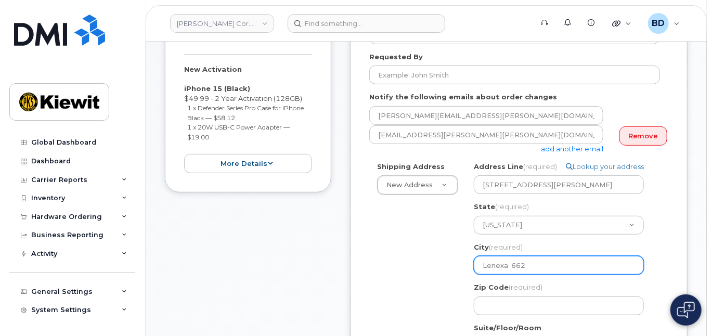
type input "Lenexa 6621"
select select
type input "Lenexa 66219"
drag, startPoint x: 512, startPoint y: 265, endPoint x: 534, endPoint y: 266, distance: 22.4
click at [534, 266] on input "Lenexa 66219" at bounding box center [559, 265] width 170 height 19
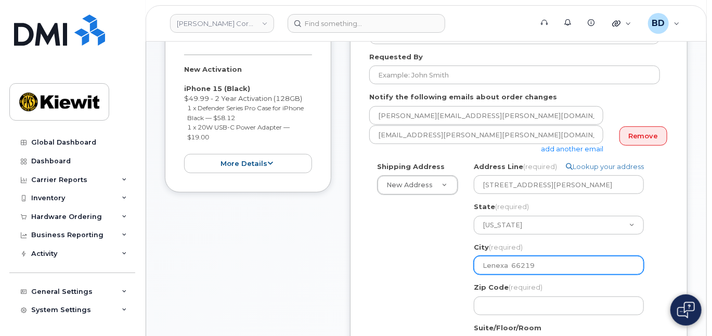
select select
type input "Lenexa"
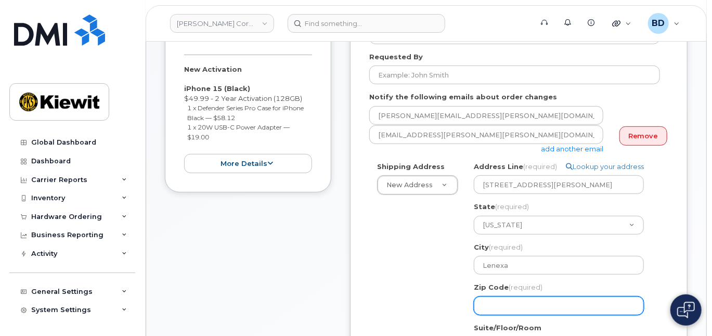
click at [503, 302] on input "Zip Code (required)" at bounding box center [559, 306] width 170 height 19
paste input "66219"
select select
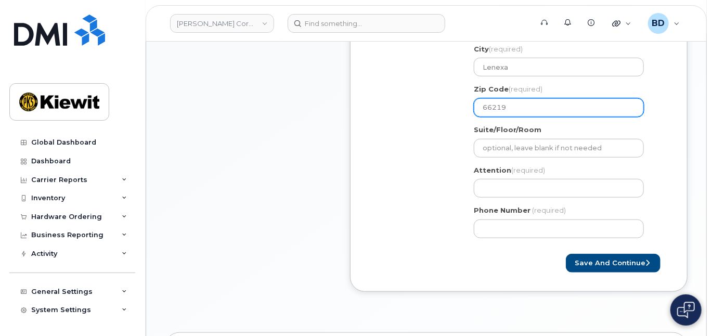
scroll to position [416, 0]
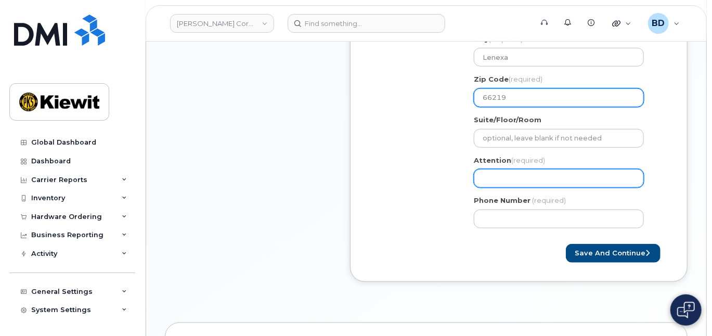
type input "66219"
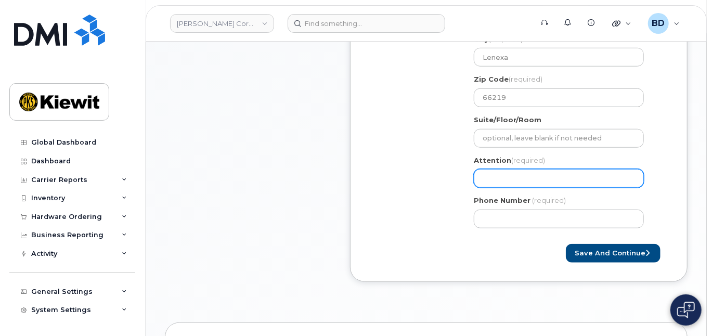
drag, startPoint x: 482, startPoint y: 177, endPoint x: 488, endPoint y: 176, distance: 5.8
click at [483, 177] on input "Attention (required)" at bounding box center [559, 178] width 170 height 19
select select
type input "A"
select select
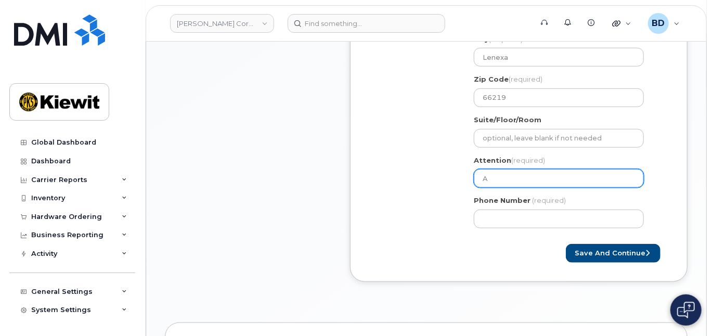
type input "Aa"
select select
type input "Aar"
select select
type input "Aaro"
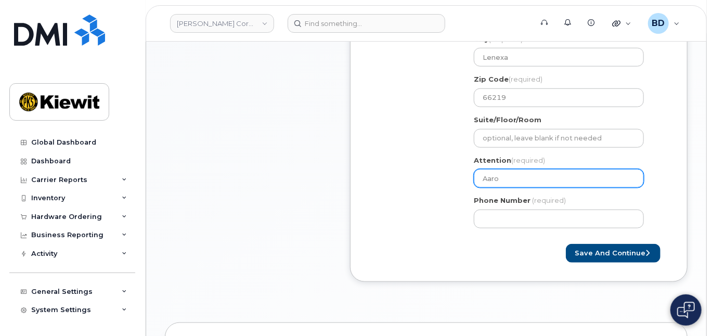
select select
type input "Aaron"
select select
type input "Aaron R"
select select
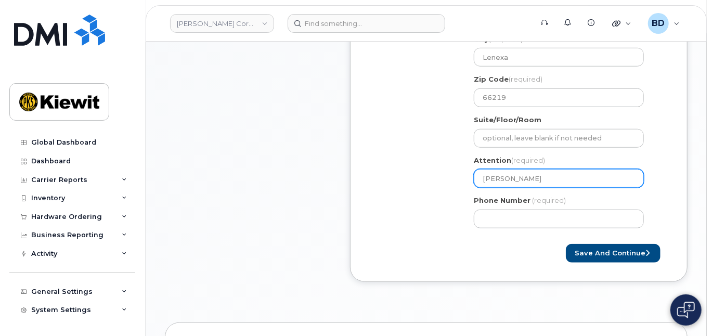
type input "Aaron Ru"
select select
type input "Aaron Rub"
select select
type input "Aaron Ruby"
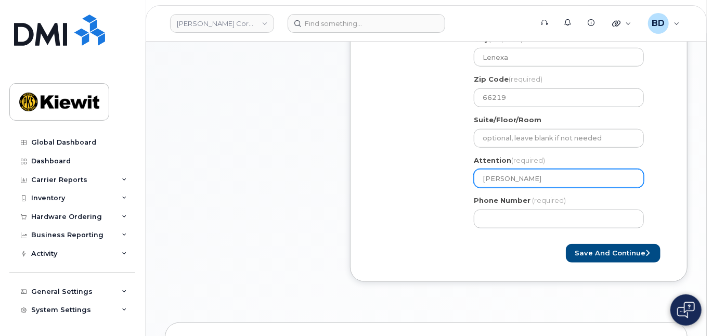
select select
type input "Aaron Ruby/"
select select
type input "Aaron Ruby/J"
select select
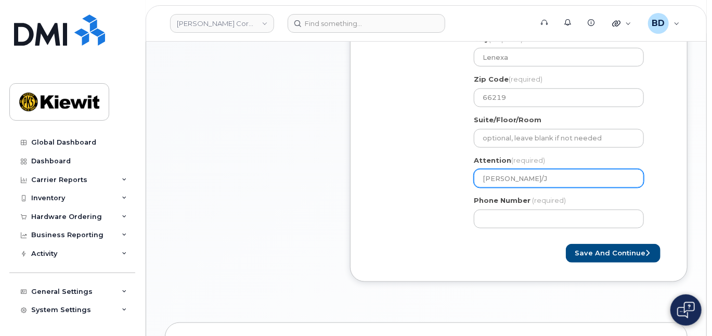
type input "Aaron Ruby/Ja"
select select
type input "Aaron Ruby/Jal"
select select
type input "Aaron Ruby/Jale"
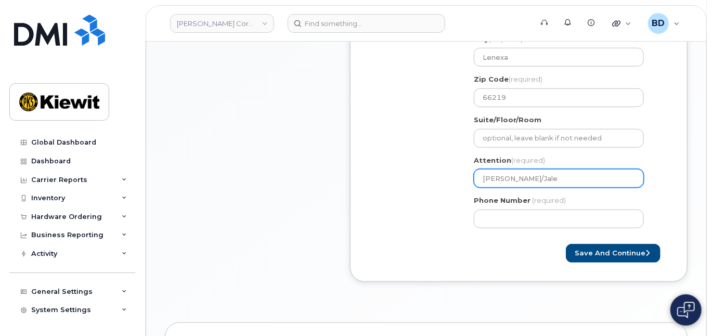
select select
type input "Aaron Ruby/Jalei"
select select
type input "Aaron Ruby/Jaleic"
select select
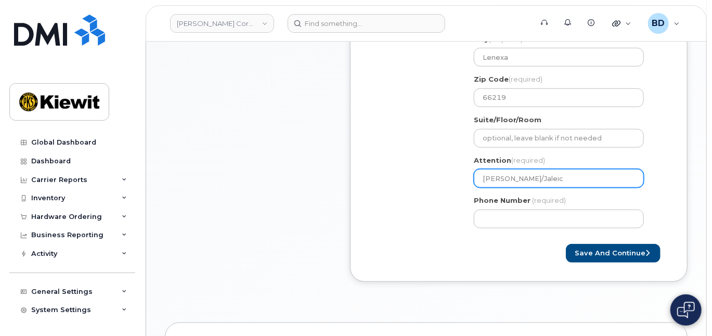
type input "Aaron Ruby/Jaleici"
select select
type input "Aaron Ruby/Jaleicia"
select select
type input "Aaron Ruby/Jaleicia M"
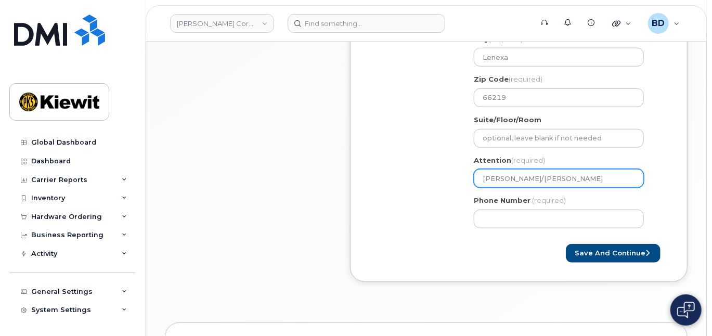
select select
type input "Aaron Ruby/Jaleicia Mi"
select select
type input "Aaron Ruby/Jaleicia Mil"
select select
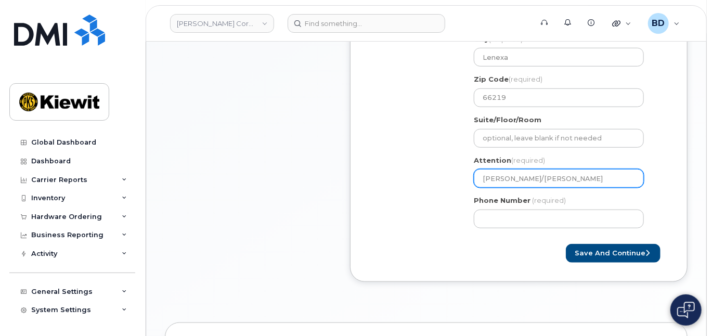
type input "Aaron Ruby/Jaleicia Mill"
select select
type input "Aaron Ruby/Jaleicia Mille"
select select
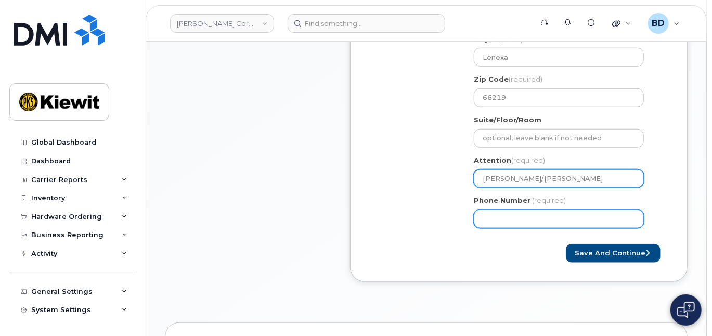
type input "Aaron Ruby/Jaleicia Miller"
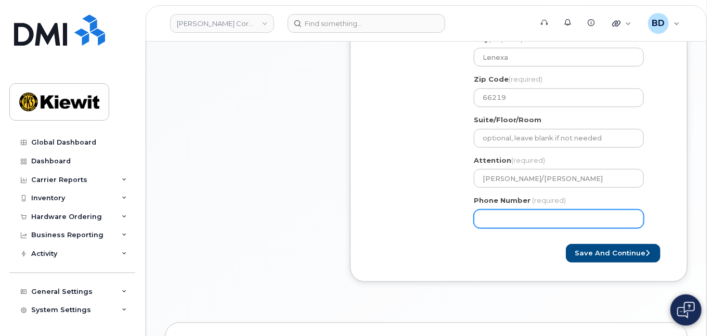
click at [506, 216] on input "Phone Number" at bounding box center [559, 219] width 170 height 19
type input "8777727707"
select select
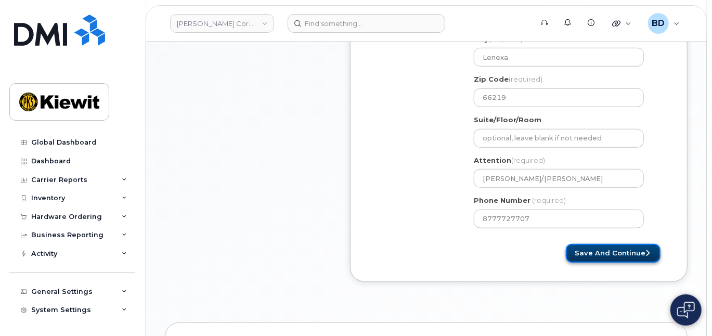
click at [618, 247] on button "Save and Continue" at bounding box center [613, 253] width 95 height 19
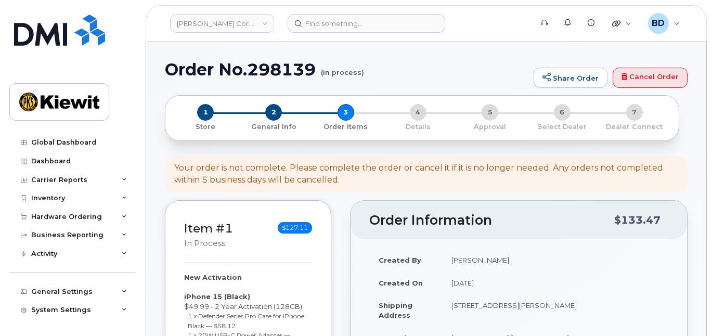
select select
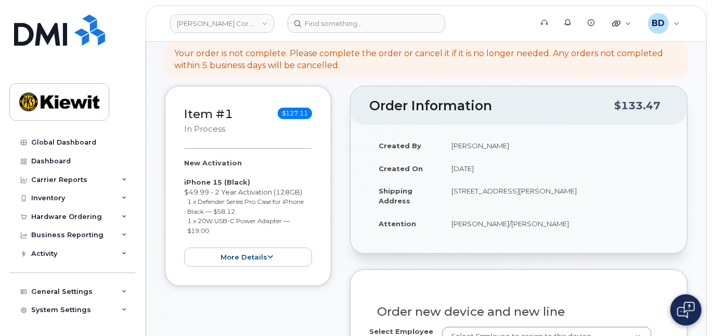
scroll to position [138, 0]
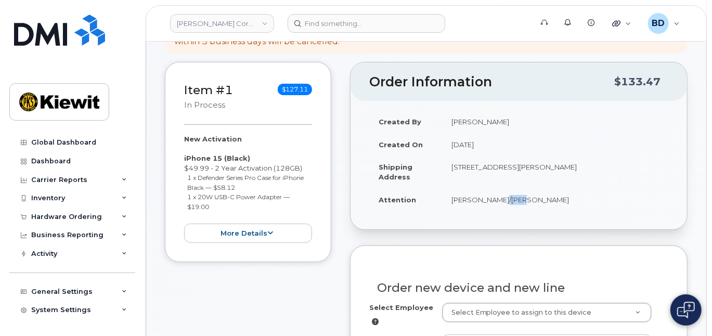
drag, startPoint x: 495, startPoint y: 196, endPoint x: 510, endPoint y: 198, distance: 15.2
click at [510, 198] on td "[PERSON_NAME]/[PERSON_NAME]" at bounding box center [555, 199] width 226 height 23
drag, startPoint x: 510, startPoint y: 198, endPoint x: 539, endPoint y: 196, distance: 29.2
click at [539, 196] on td "[PERSON_NAME]/[PERSON_NAME]" at bounding box center [555, 199] width 226 height 23
copy td "[PERSON_NAME]"
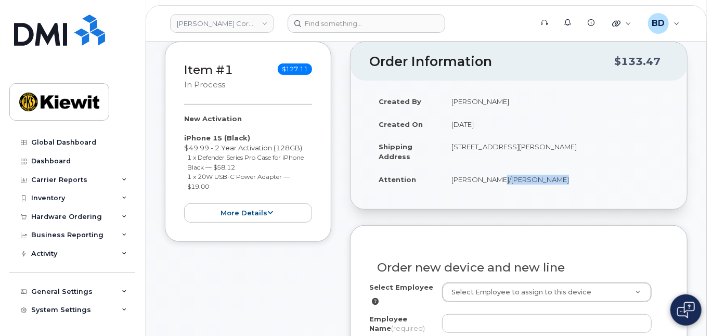
scroll to position [208, 0]
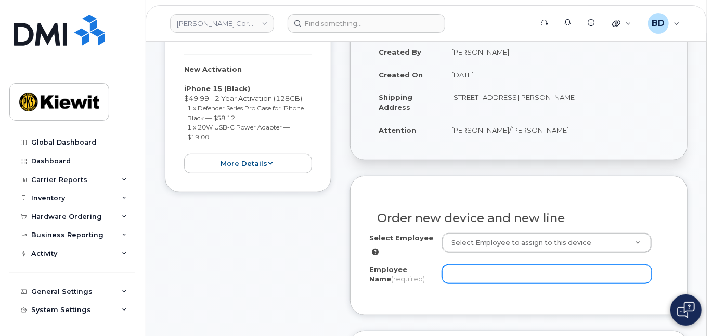
click at [489, 278] on input "Employee Name (required)" at bounding box center [547, 274] width 210 height 19
paste input "[PERSON_NAME]"
type input "[PERSON_NAME]"
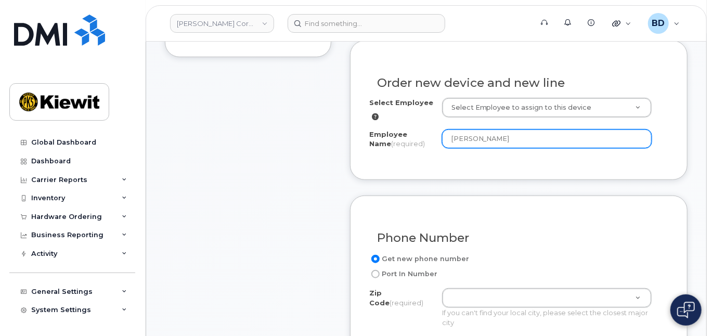
scroll to position [416, 0]
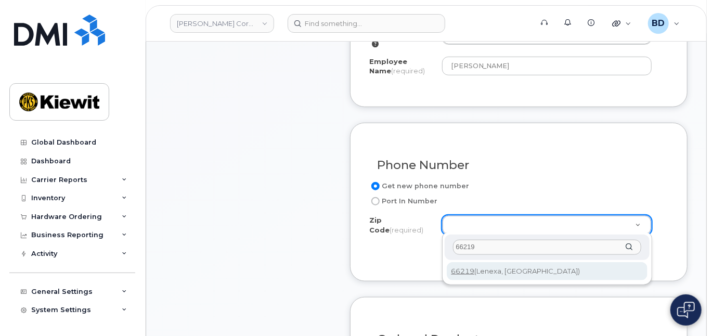
type input "66219"
type input "66219 ([GEOGRAPHIC_DATA], [GEOGRAPHIC_DATA])"
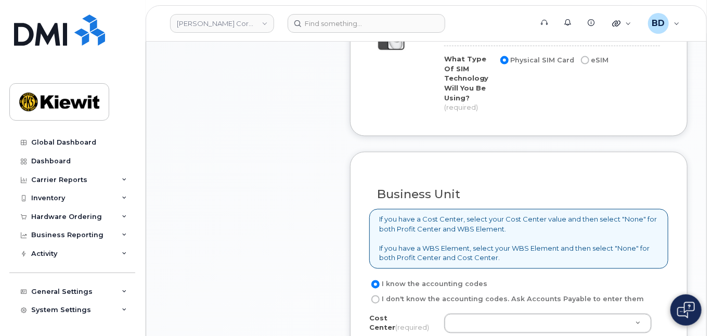
scroll to position [833, 0]
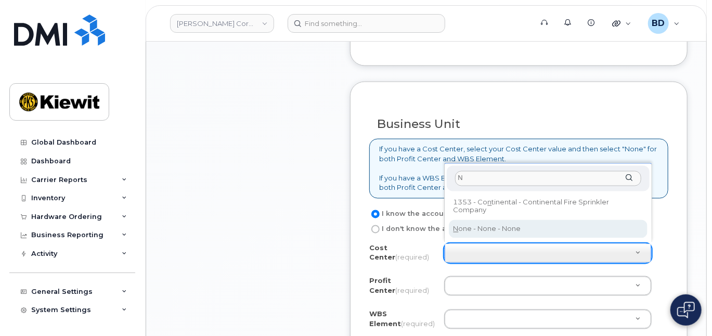
type input "N"
type input "None"
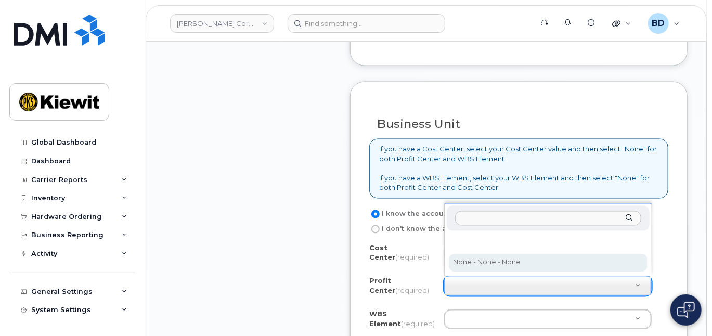
select select "None"
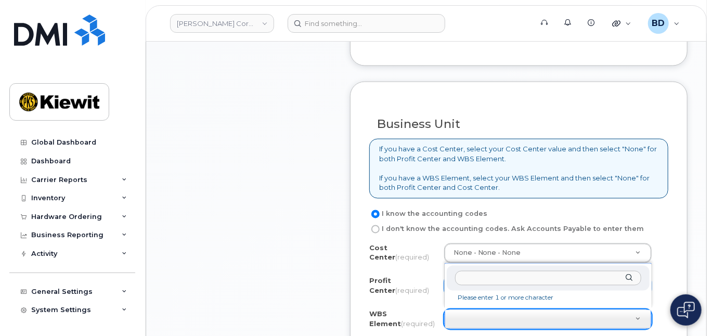
type input "110226.1883"
paste input "110226.1883"
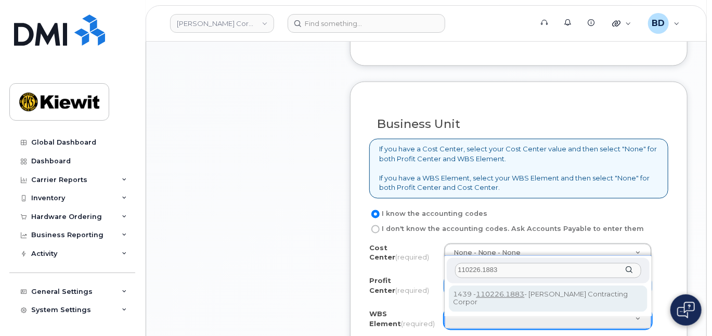
type input "110226.1883"
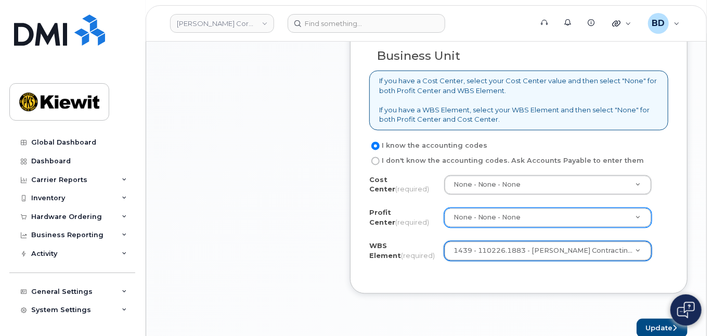
scroll to position [971, 0]
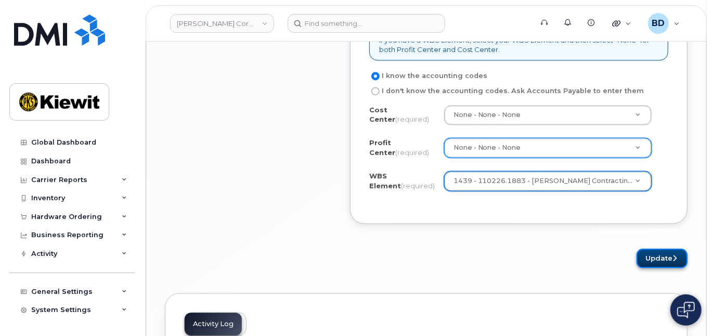
click at [668, 254] on button "Update" at bounding box center [662, 258] width 51 height 19
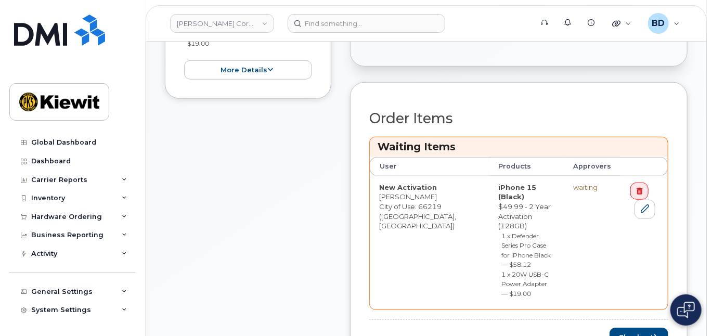
scroll to position [416, 0]
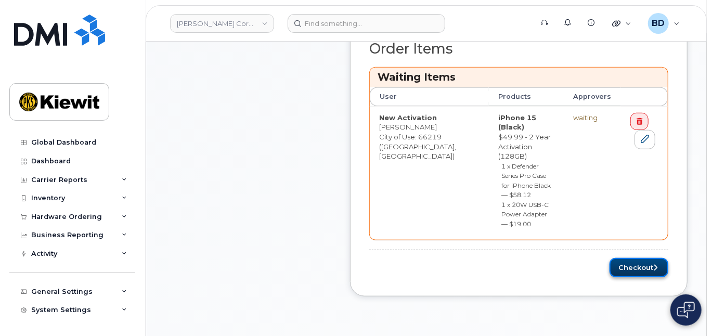
click at [644, 258] on button "Checkout" at bounding box center [639, 267] width 59 height 19
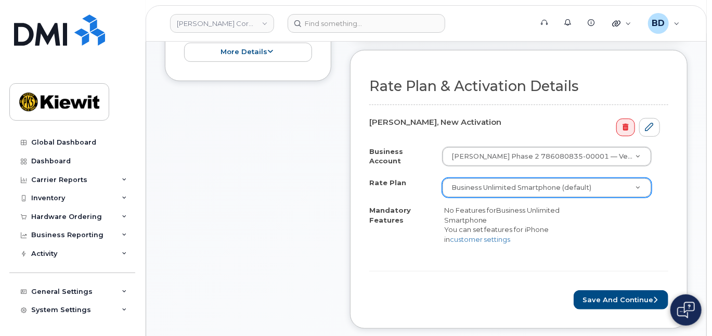
scroll to position [347, 0]
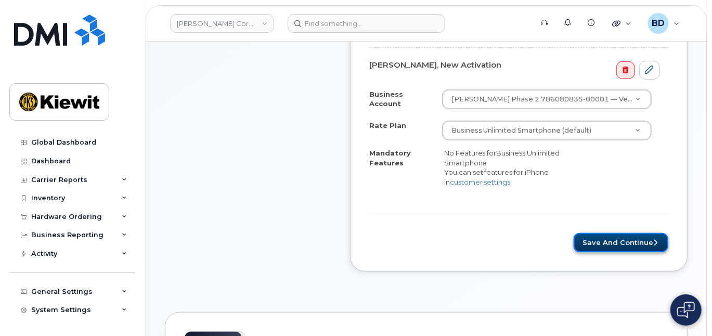
click at [622, 237] on button "Save and Continue" at bounding box center [621, 242] width 95 height 19
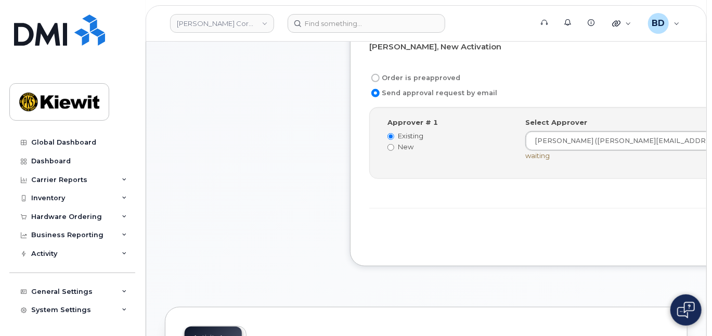
scroll to position [347, 0]
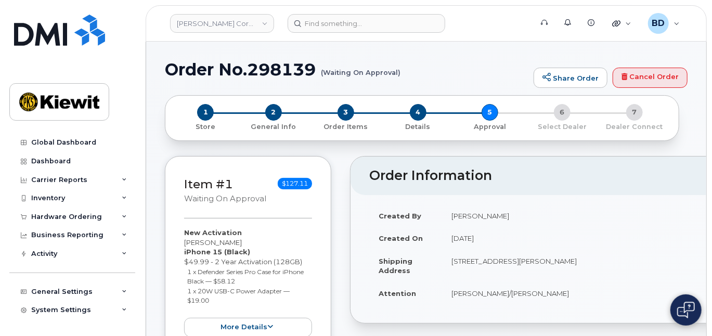
click at [293, 71] on h1 "Order No.298139 (Waiting On Approval)" at bounding box center [347, 69] width 364 height 18
copy h1 "298139"
drag, startPoint x: 498, startPoint y: 70, endPoint x: 427, endPoint y: 104, distance: 78.4
click at [498, 70] on h1 "Order No.298139 (Waiting On Approval)" at bounding box center [347, 69] width 364 height 18
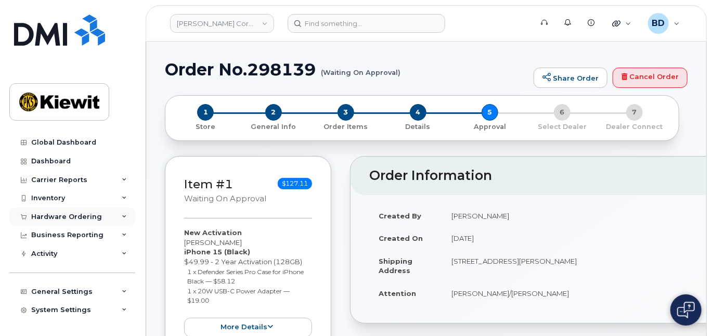
click at [122, 216] on icon at bounding box center [124, 216] width 5 height 5
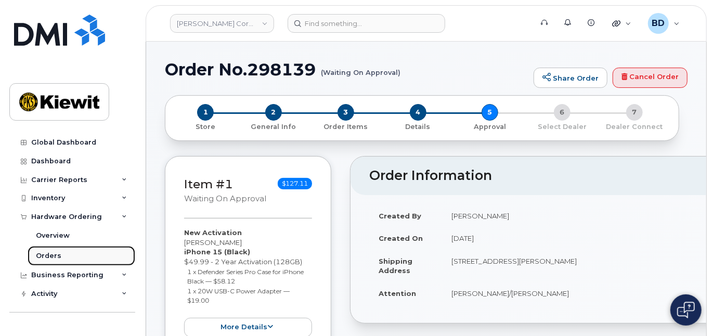
click at [60, 251] on link "Orders" at bounding box center [82, 256] width 108 height 20
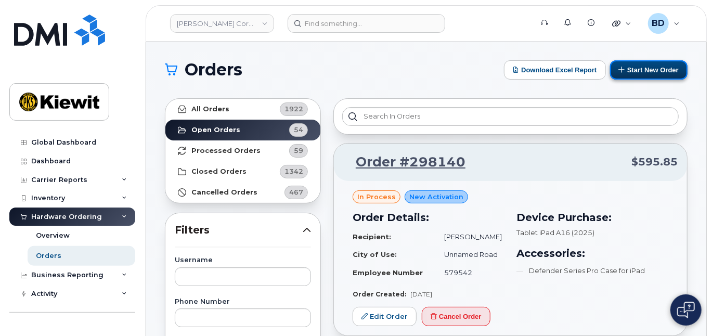
click at [645, 66] on button "Start New Order" at bounding box center [649, 69] width 78 height 19
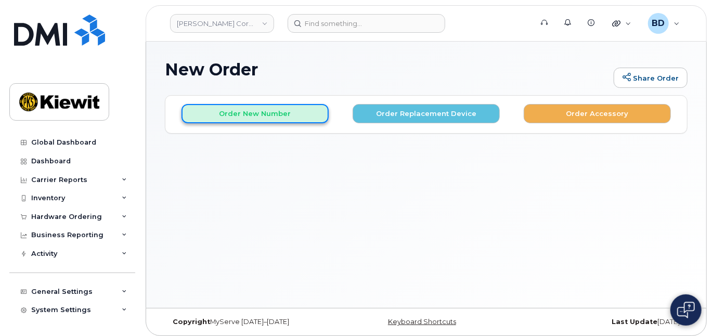
click at [243, 111] on button "Order New Number" at bounding box center [255, 113] width 147 height 19
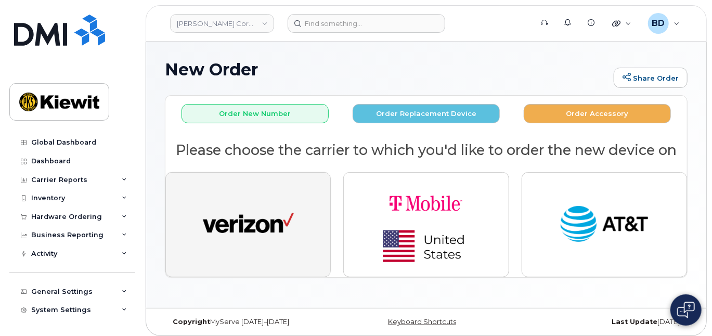
click at [245, 213] on img "button" at bounding box center [248, 224] width 91 height 47
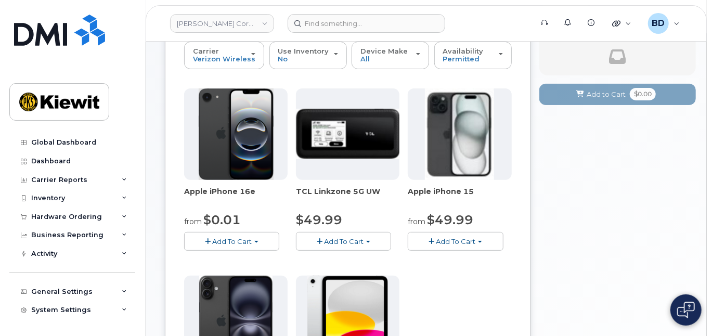
scroll to position [138, 0]
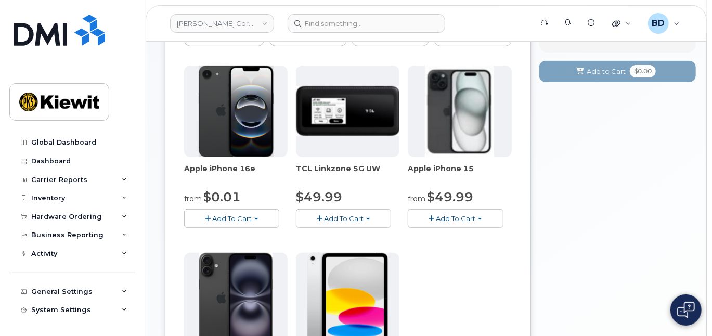
click at [466, 215] on span "Add To Cart" at bounding box center [456, 218] width 40 height 8
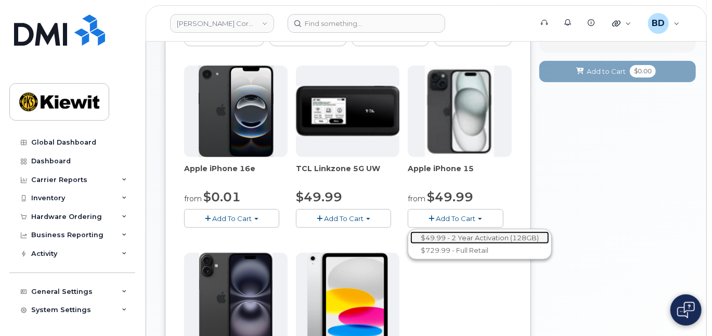
click at [462, 233] on link "$49.99 - 2 Year Activation (128GB)" at bounding box center [480, 238] width 139 height 13
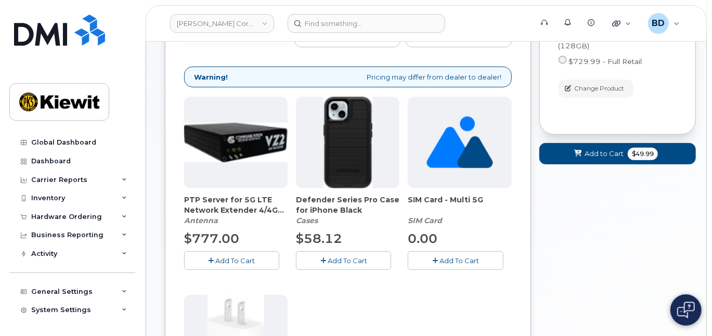
click at [341, 257] on span "Add To Cart" at bounding box center [348, 261] width 40 height 8
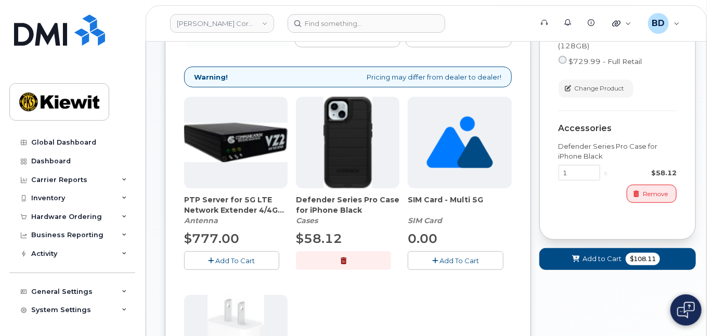
scroll to position [277, 0]
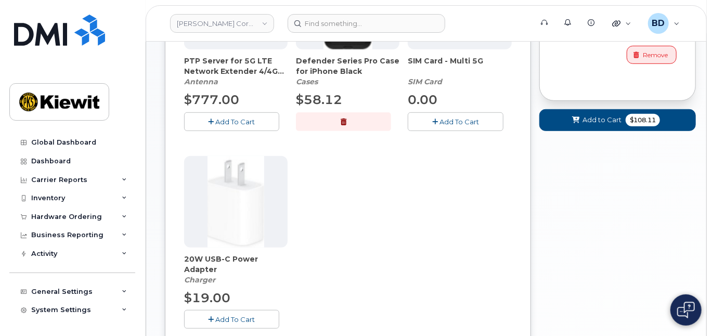
click at [244, 316] on span "Add To Cart" at bounding box center [236, 319] width 40 height 8
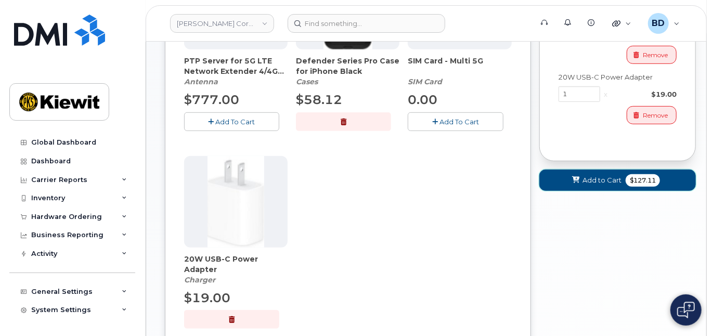
click at [586, 181] on span "Add to Cart" at bounding box center [602, 180] width 39 height 10
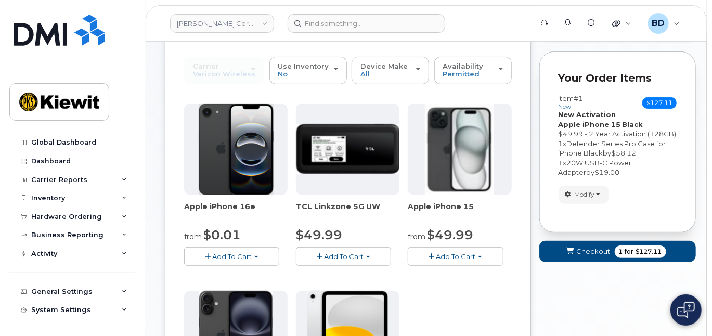
scroll to position [75, 0]
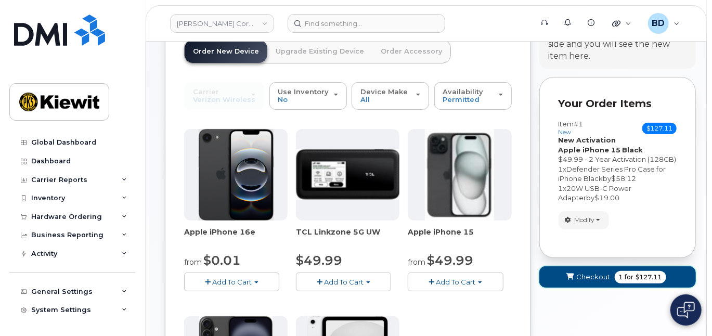
click at [595, 271] on button "Checkout 1 for $127.11" at bounding box center [618, 276] width 157 height 21
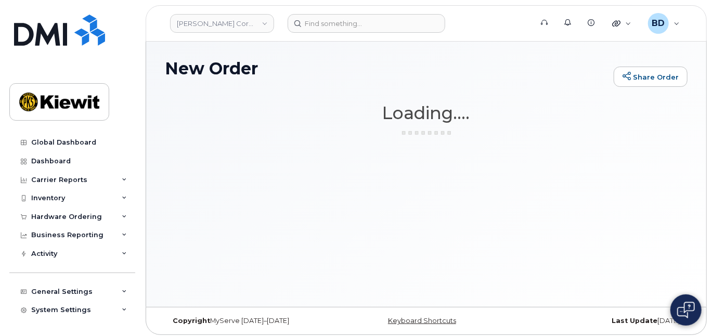
scroll to position [0, 0]
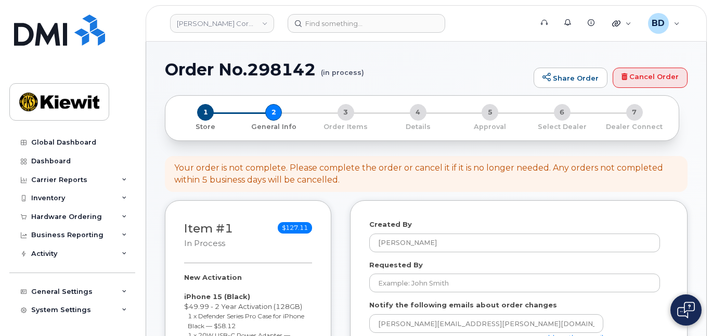
select select
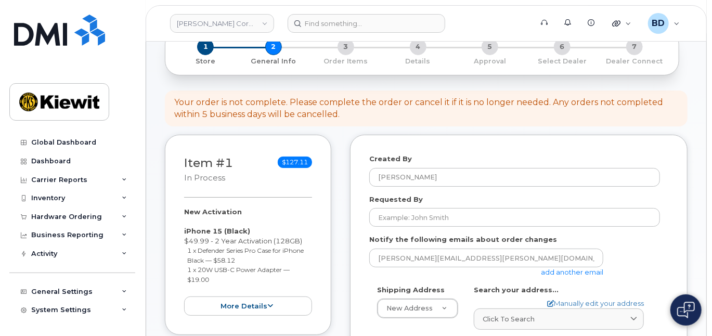
scroll to position [138, 0]
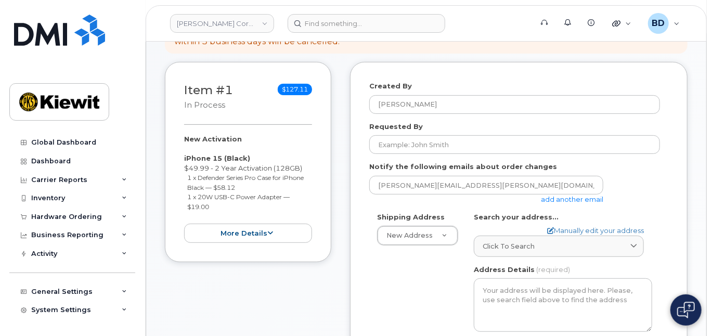
click at [568, 200] on link "add another email" at bounding box center [572, 199] width 62 height 8
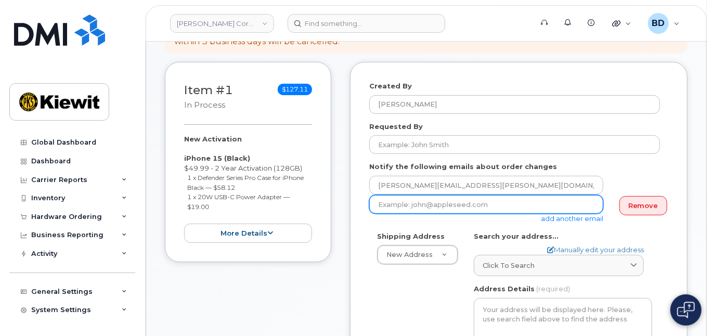
click at [456, 205] on input "email" at bounding box center [486, 204] width 234 height 19
paste input "[PERSON_NAME][EMAIL_ADDRESS][PERSON_NAME][PERSON_NAME][DOMAIN_NAME]"
type input "[PERSON_NAME][EMAIL_ADDRESS][PERSON_NAME][PERSON_NAME][DOMAIN_NAME]"
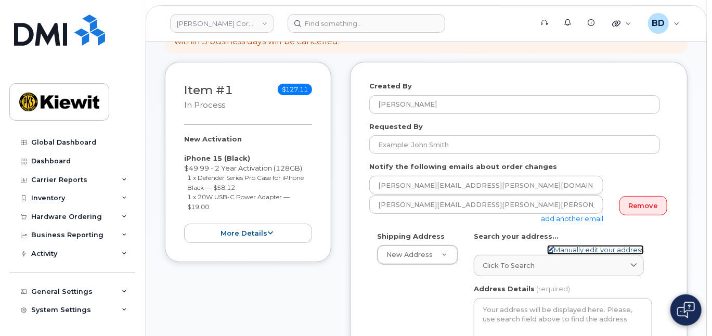
click at [576, 250] on link "Manually edit your address" at bounding box center [595, 250] width 97 height 10
select select
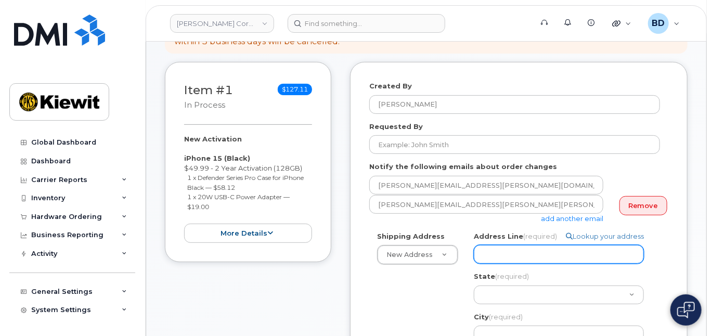
paste input "4412 Farnam Street"
select select
type input "4412 Farnam Street"
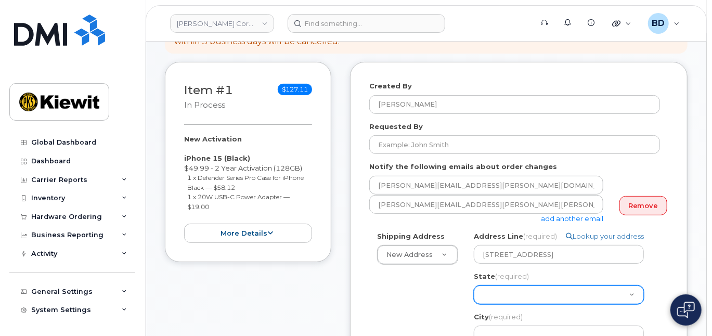
click at [505, 275] on div "State (required) Alabama Alaska American Samoa Arizona Arkansas California Colo…" at bounding box center [563, 288] width 178 height 33
select select "NE"
click at [474, 286] on select "Alabama Alaska American Samoa Arizona Arkansas California Colorado Connecticut …" at bounding box center [559, 295] width 170 height 19
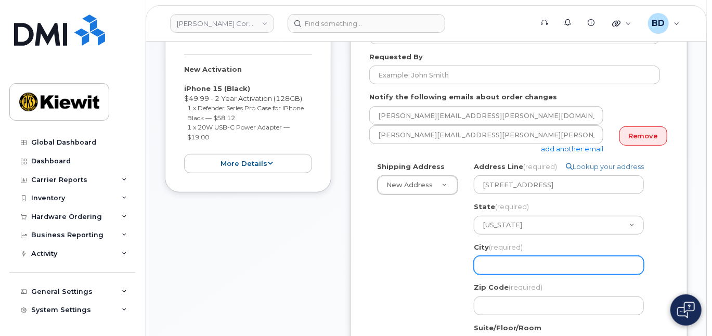
drag, startPoint x: 495, startPoint y: 264, endPoint x: 496, endPoint y: 253, distance: 11.0
click at [496, 253] on div "City (required) 4412 Farnam Street, NE, USA" at bounding box center [563, 259] width 178 height 33
select select
type input "O"
select select
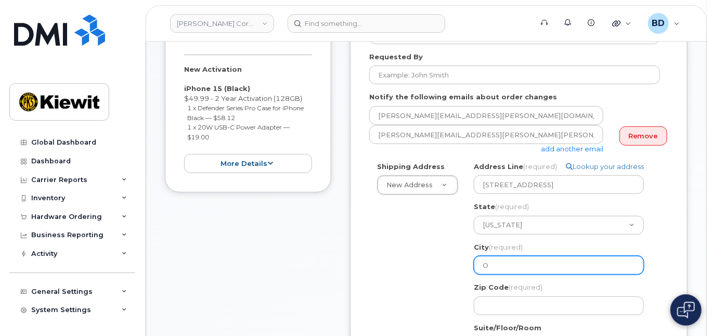
type input "Om"
select select
type input "Omah"
select select
type input "Omaha"
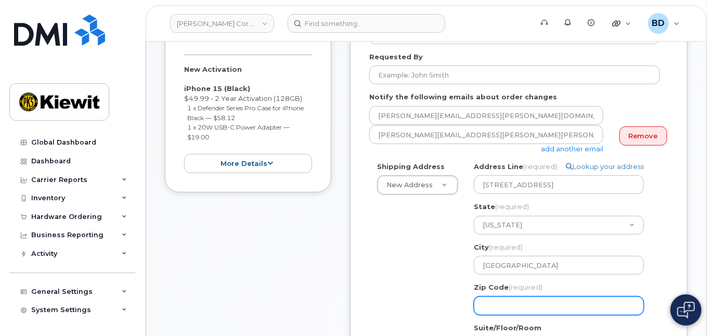
click at [507, 303] on input "Zip Code (required)" at bounding box center [559, 306] width 170 height 19
select select
type input "6"
select select
type input "68"
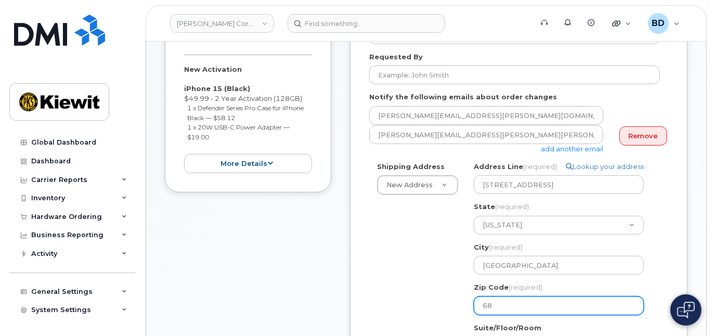
select select
type input "681"
select select
type input "6813"
select select
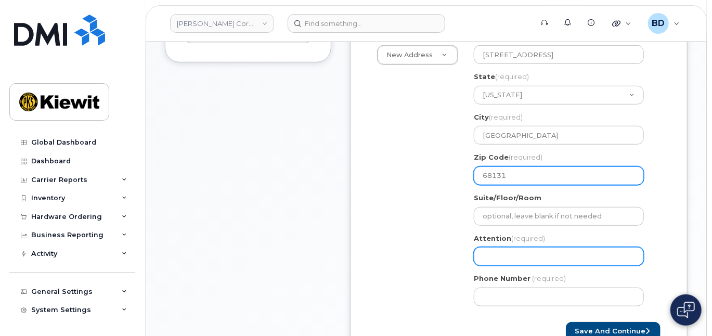
scroll to position [347, 0]
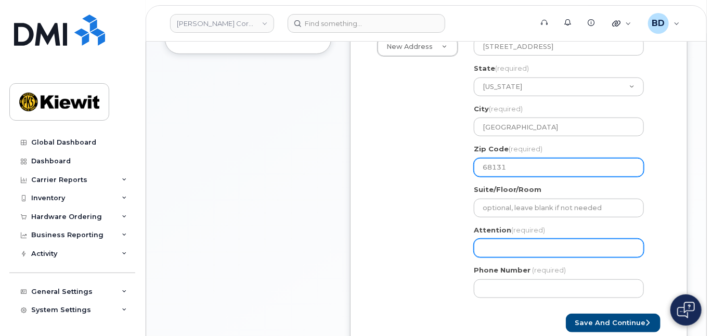
type input "68131"
click at [491, 249] on input "Attention (required)" at bounding box center [559, 248] width 170 height 19
select select
type input "K"
select select
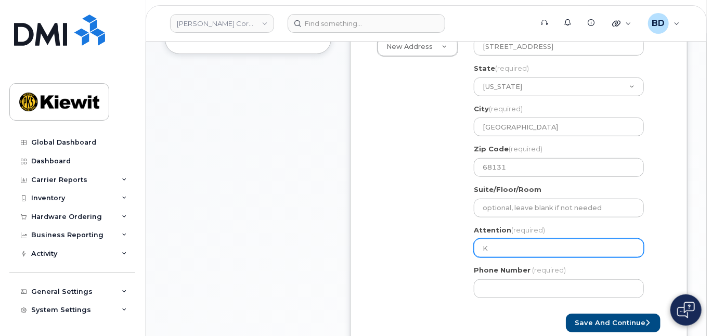
type input "Kr"
select select
type input "Kri"
select select
type input "Kris"
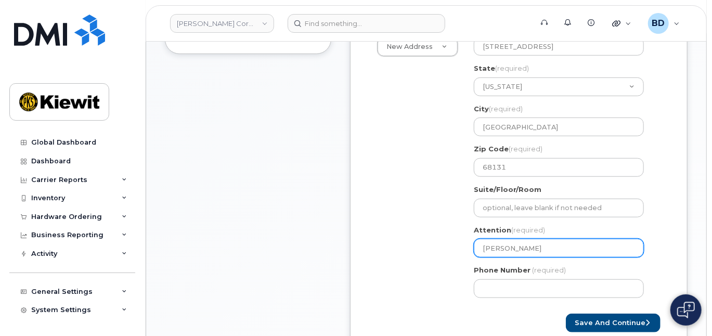
select select
type input "Krist"
select select
type input "Kristi"
select select
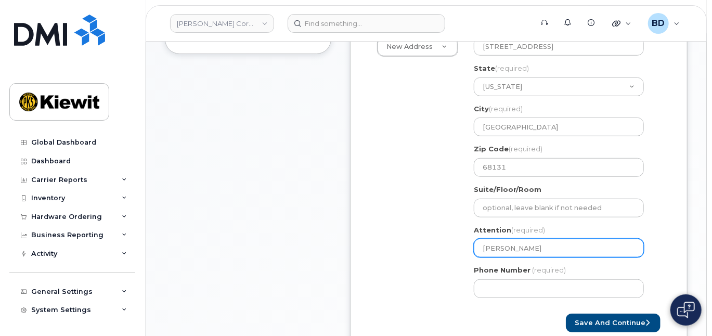
type input "Kristin"
select select
type input "Kristine"
select select
type input "Kristine."
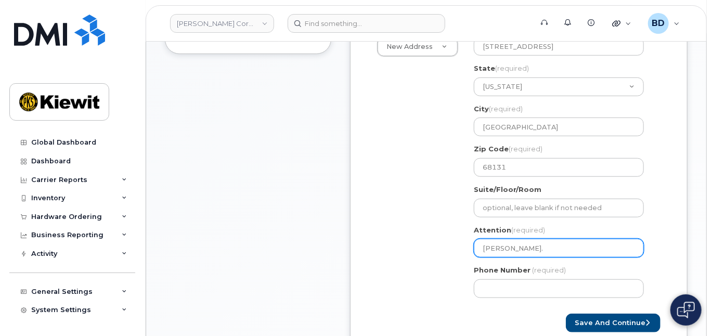
select select
type input "Kristine. M"
select select
type input "Kristine. Me"
select select
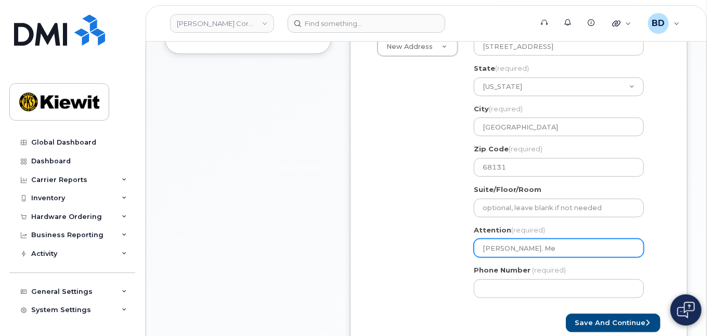
type input "Kristine. Mey"
select select
type input "Kristine. Meye"
select select
type input "Kristine. Meyer"
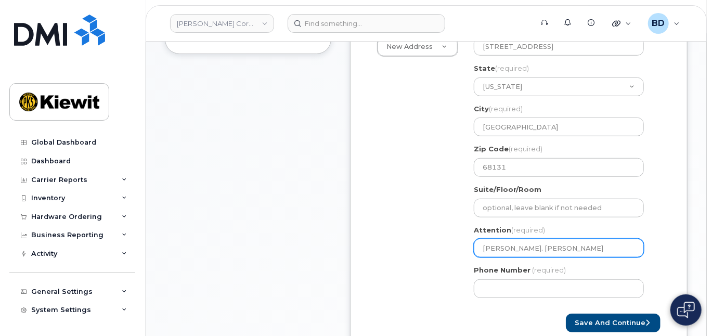
select select
type input "Kristine. Meye"
select select
type input "Kristine. Mey"
select select
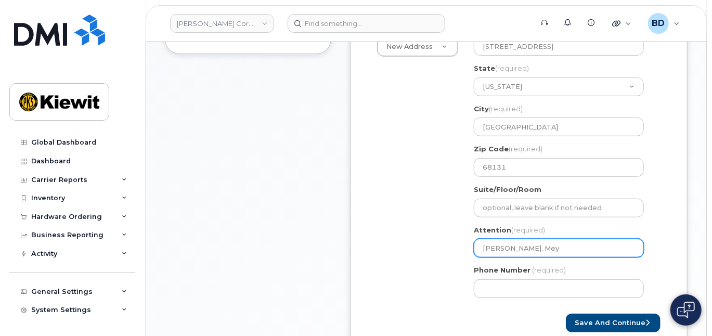
type input "Kristine. Me"
select select
type input "Kristine. M"
select select
type input "Kristine."
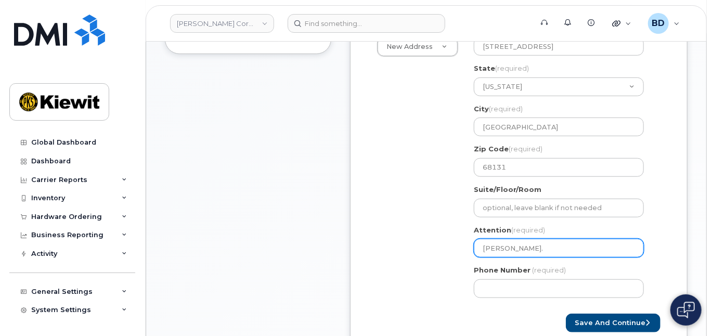
select select
type input "Kristine"
select select
type input "Kristin"
select select
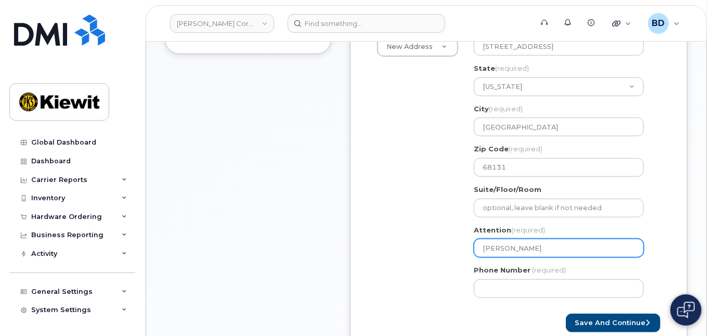
type input "Kristine"
select select
type input "Kristine M"
select select
type input "Kristine Me"
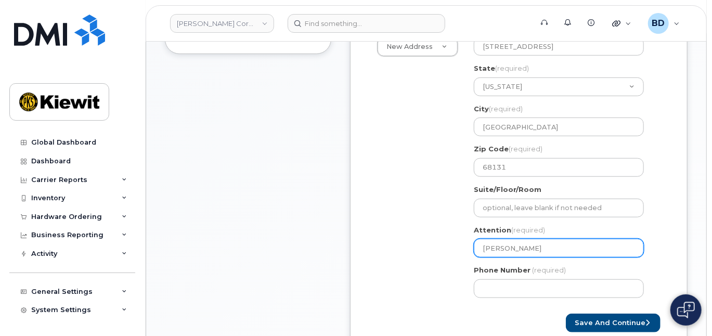
select select
type input "Kristine Mey"
select select
type input "Kristine Meye"
select select
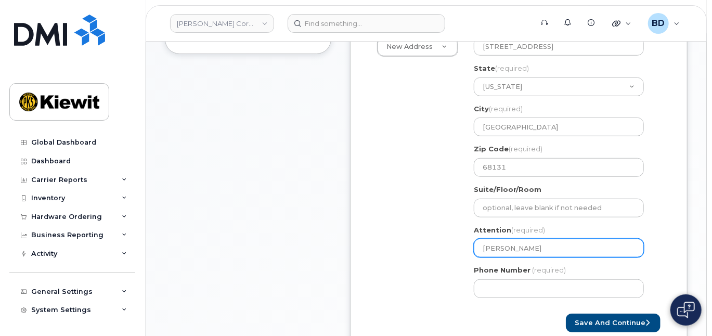
type input "Kristine Meyer"
select select
type input "Kristine Meyer/"
select select
type input "Kristine Meyer/J"
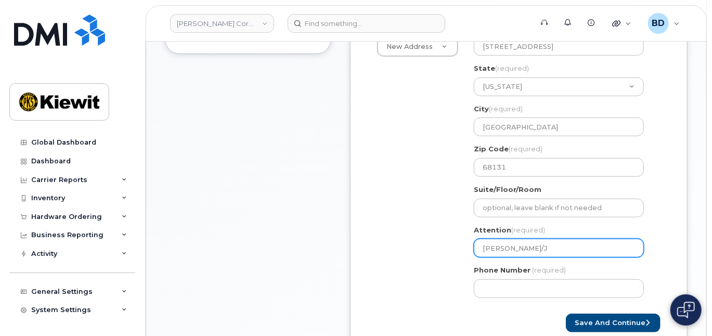
select select
type input "Kristine Meyer/Ju"
select select
type input "Kristine Meyer/Jua"
select select
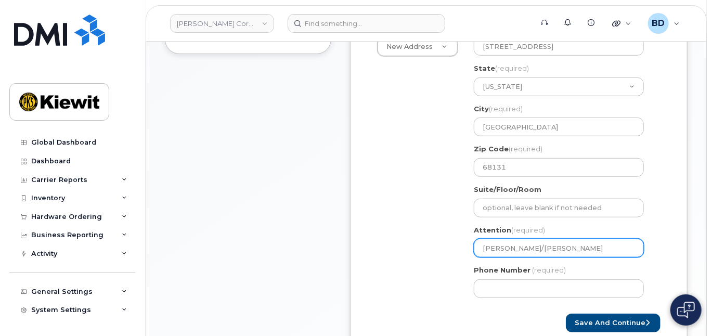
type input "Kristine Meyer/Juan"
select select
type input "Kristine Meyer/Juan R"
select select
type input "Kristine Meyer/Juan Ra"
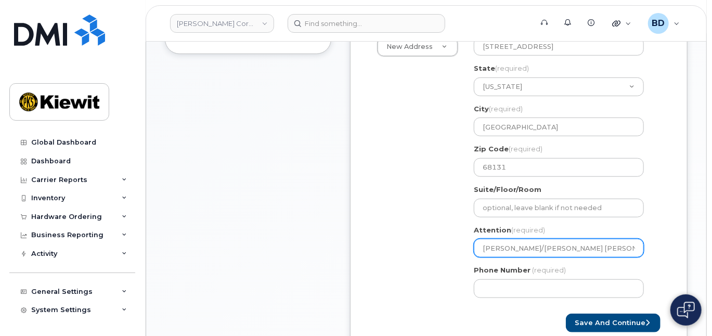
select select
type input "Kristine Meyer/Juan Ray"
select select
type input "Kristine Meyer/Juan Raym"
select select
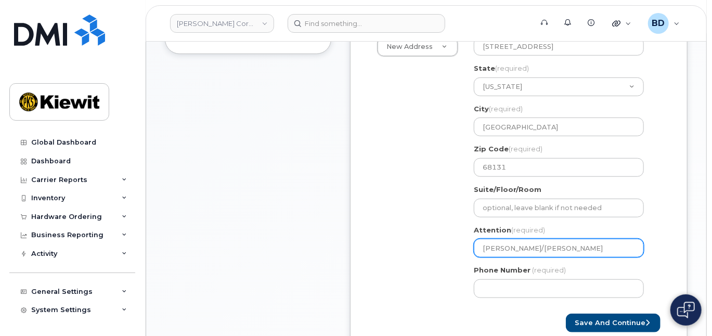
type input "Kristine Meyer/Juan Raymu"
select select
type input "Kristine Meyer/Juan Raymun"
select select
type input "Kristine Meyer/Juan Raymund"
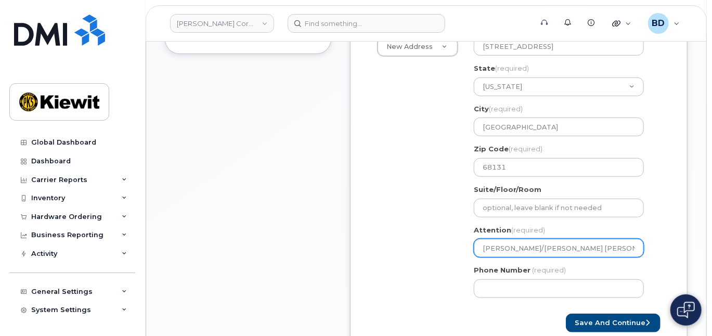
select select
drag, startPoint x: 532, startPoint y: 249, endPoint x: 616, endPoint y: 243, distance: 83.5
click at [614, 244] on input "Kristine Meyer/Juan Raymundo" at bounding box center [559, 248] width 170 height 19
type input "Kristine Meyer/Juan Raymundo"
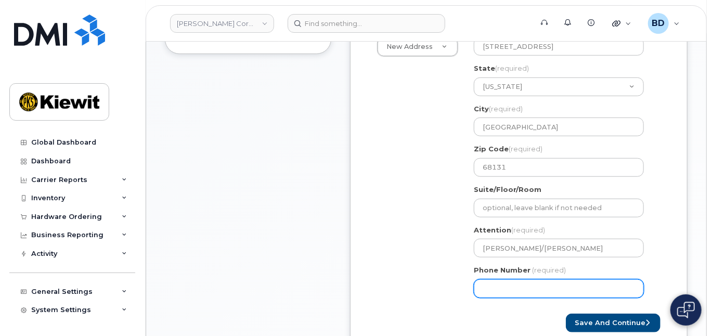
click at [502, 281] on input "Phone Number" at bounding box center [559, 288] width 170 height 19
type input "8777727707"
select select
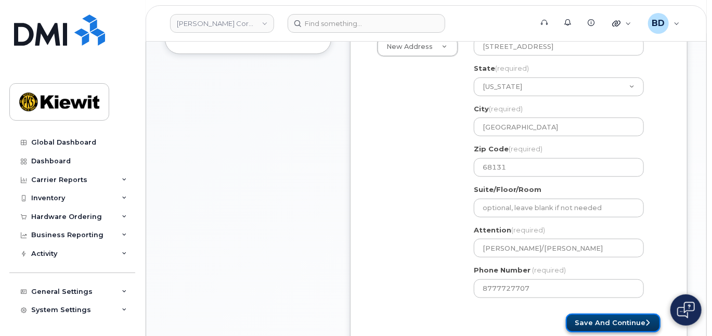
click at [621, 321] on button "Save and Continue" at bounding box center [613, 323] width 95 height 19
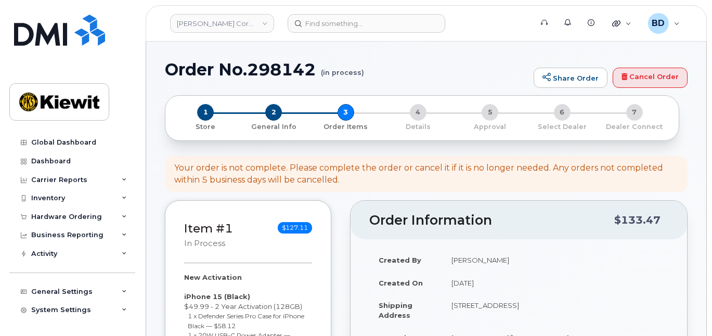
select select
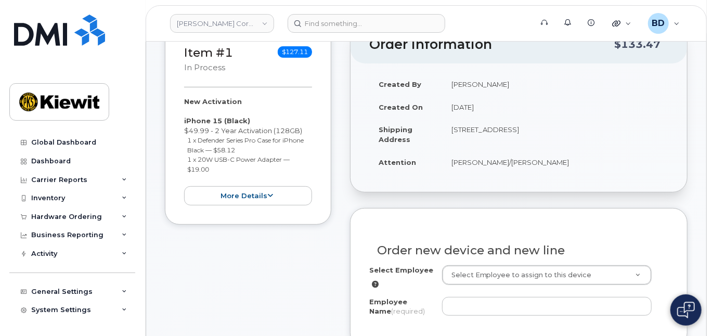
scroll to position [138, 0]
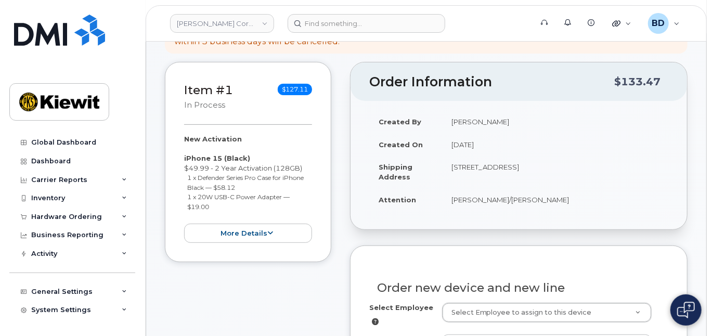
drag, startPoint x: 503, startPoint y: 198, endPoint x: 566, endPoint y: 192, distance: 63.3
click at [566, 192] on td "Kristine Meyer/Juan Raymundo" at bounding box center [555, 199] width 226 height 23
copy td "Juan Raymundo"
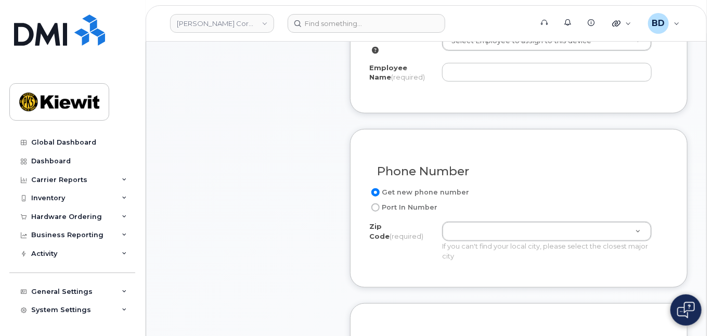
scroll to position [416, 0]
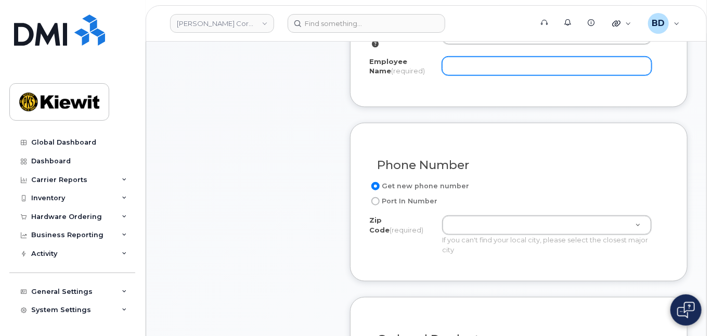
click at [463, 62] on input "Employee Name (required)" at bounding box center [547, 66] width 210 height 19
paste input "Juan Raymundo"
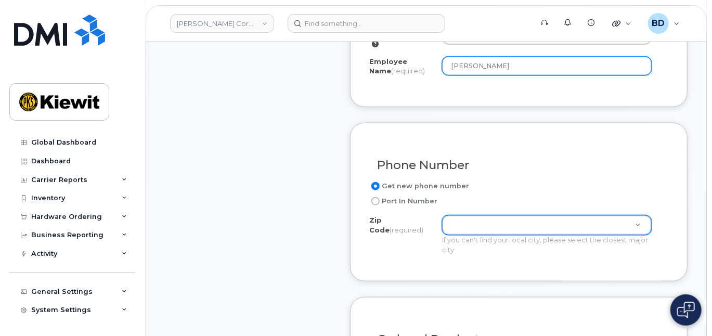
type input "Juan Raymundo"
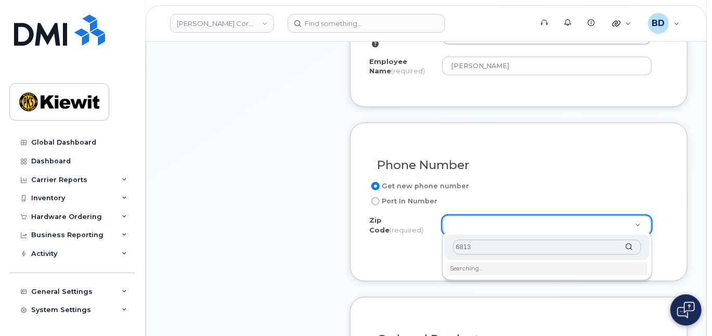
type input "68131"
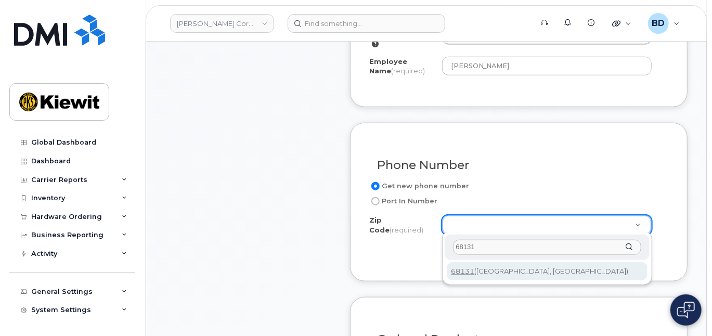
type input "68131 (Omaha, NE)"
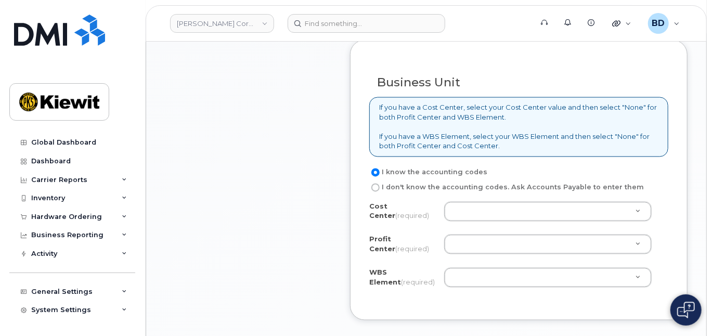
scroll to position [902, 0]
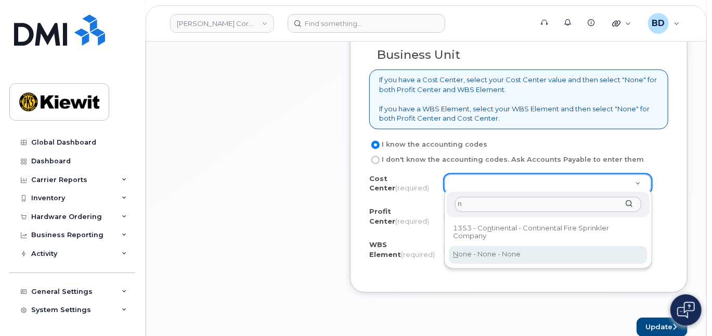
type input "n"
type input "None"
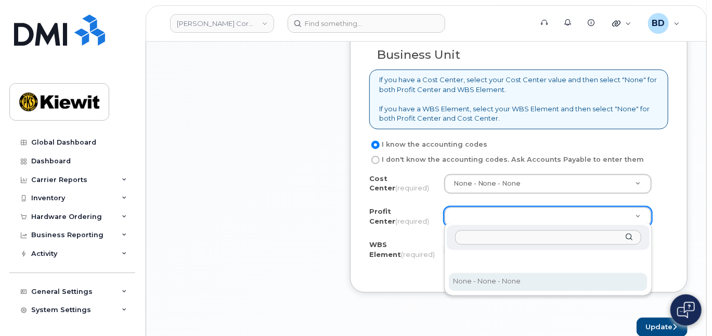
select select "None"
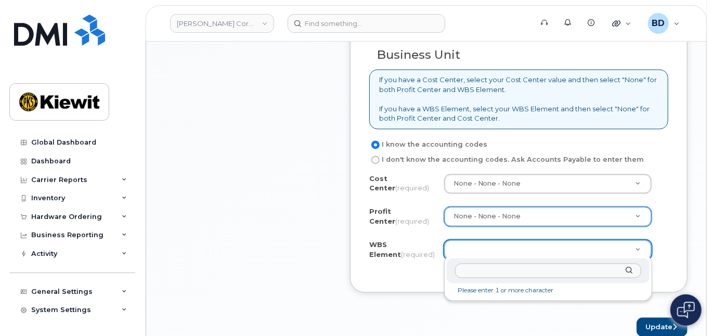
click at [486, 269] on input "text" at bounding box center [548, 271] width 186 height 15
paste input "105672.1168"
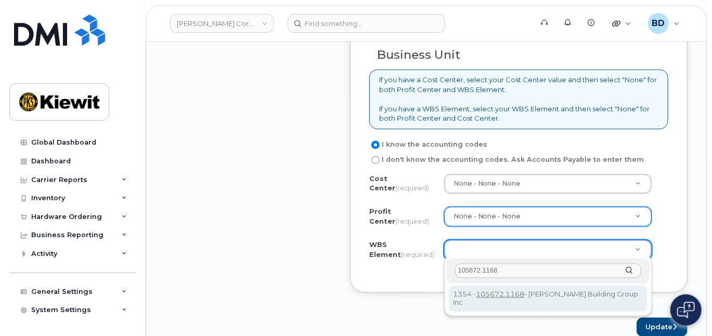
type input "105672.1168"
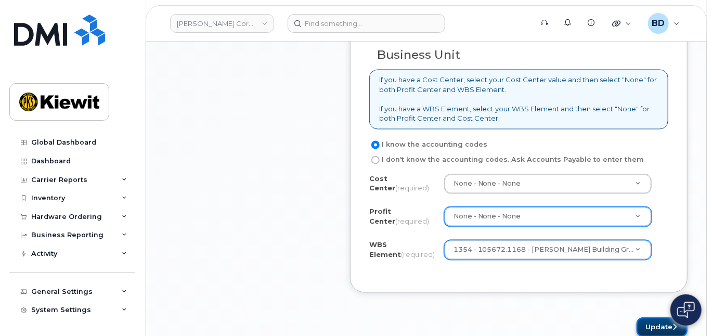
click at [655, 320] on button "Update" at bounding box center [662, 327] width 51 height 19
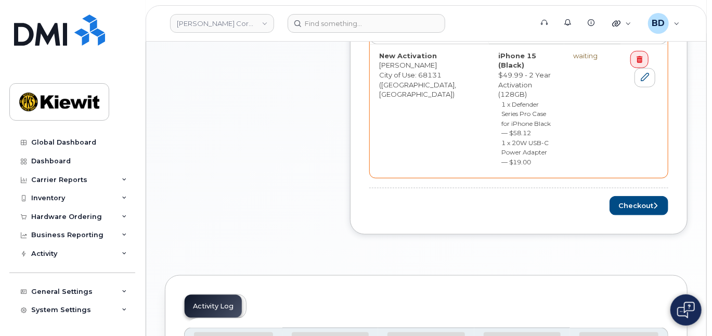
scroll to position [486, 0]
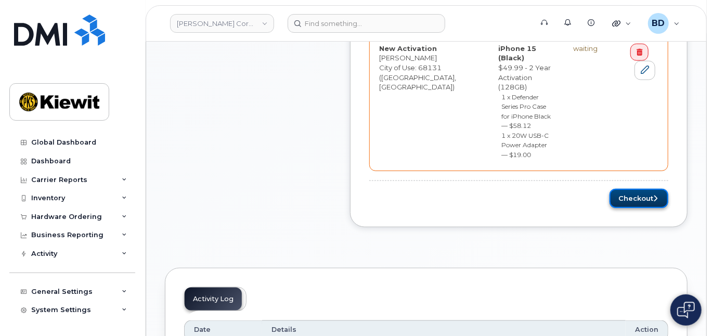
click at [640, 189] on button "Checkout" at bounding box center [639, 198] width 59 height 19
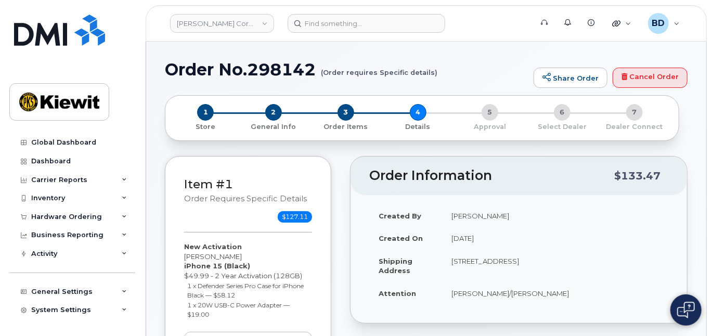
click at [277, 65] on h1 "Order No.298142 (Order requires Specific details)" at bounding box center [347, 69] width 364 height 18
copy h1 "298142"
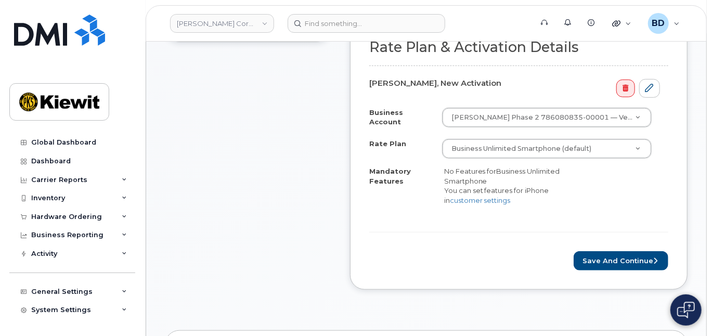
scroll to position [347, 0]
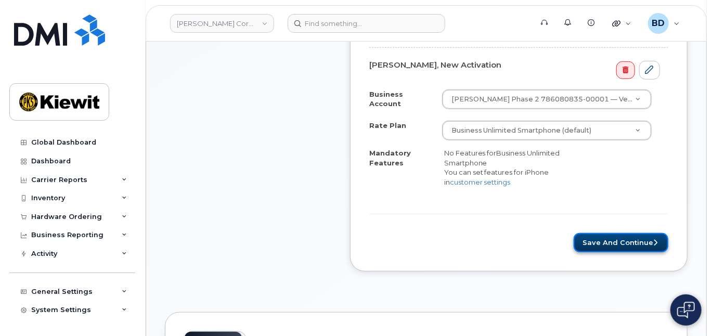
click at [609, 233] on button "Save and Continue" at bounding box center [621, 242] width 95 height 19
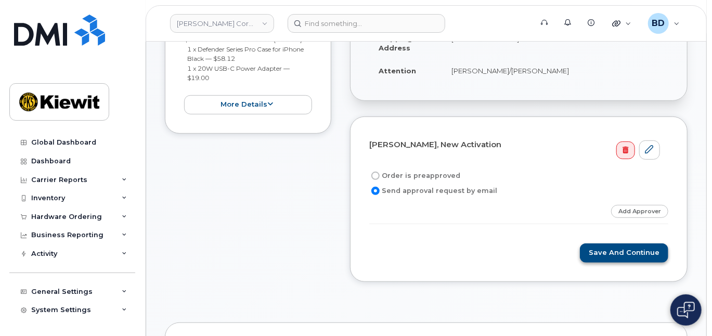
scroll to position [208, 0]
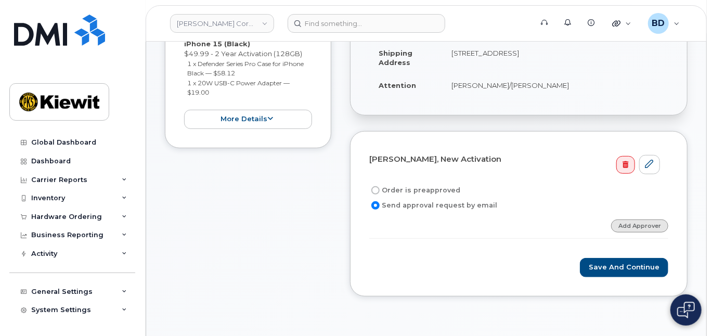
click at [631, 223] on link "Add Approver" at bounding box center [639, 226] width 57 height 13
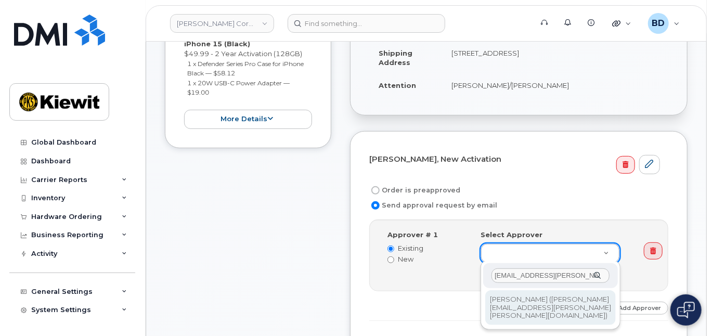
type input "[EMAIL_ADDRESS][PERSON_NAME][PERSON_NAME][DOMAIN_NAME]"
type input "2146672"
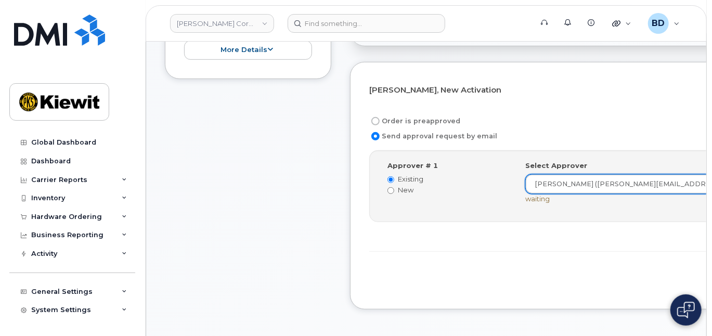
scroll to position [347, 0]
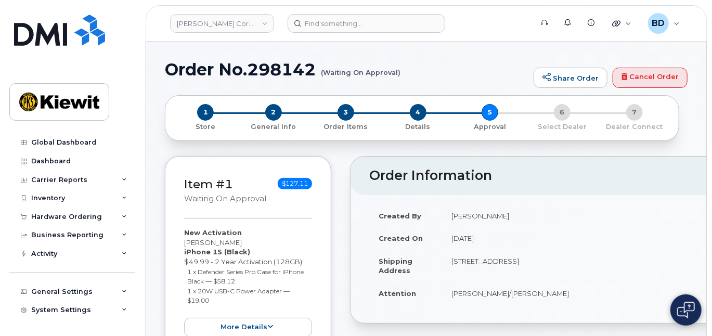
click at [122, 217] on icon at bounding box center [124, 216] width 5 height 5
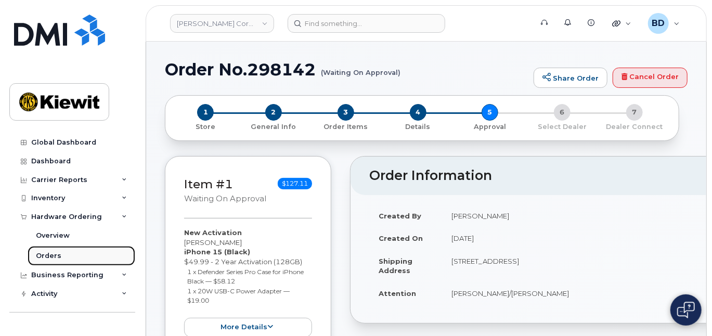
click at [78, 261] on link "Orders" at bounding box center [82, 256] width 108 height 20
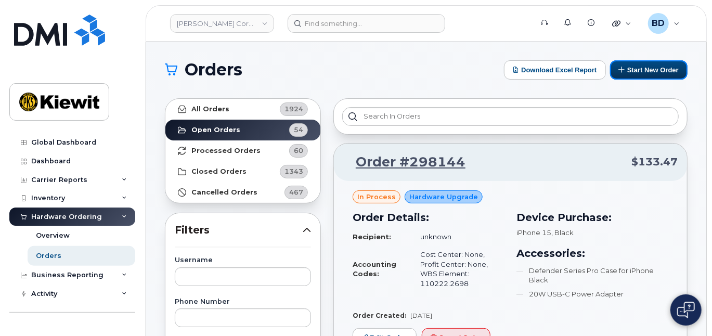
drag, startPoint x: 636, startPoint y: 68, endPoint x: 444, endPoint y: 76, distance: 192.2
click at [636, 68] on button "Start New Order" at bounding box center [649, 69] width 78 height 19
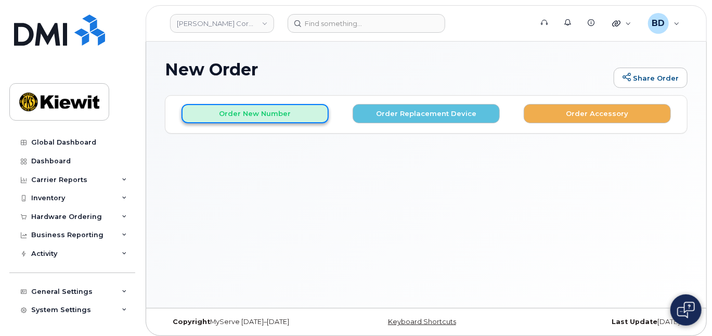
click at [209, 114] on button "Order New Number" at bounding box center [255, 113] width 147 height 19
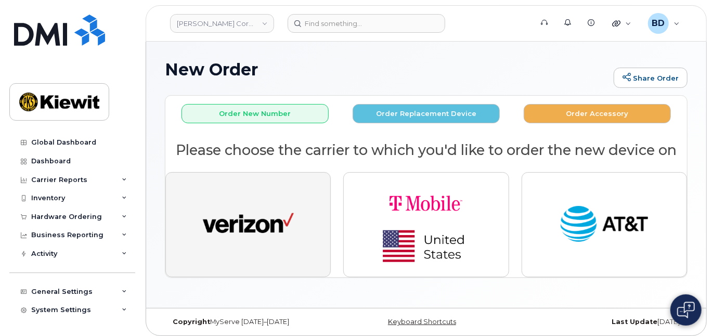
click at [232, 208] on img "button" at bounding box center [248, 224] width 91 height 47
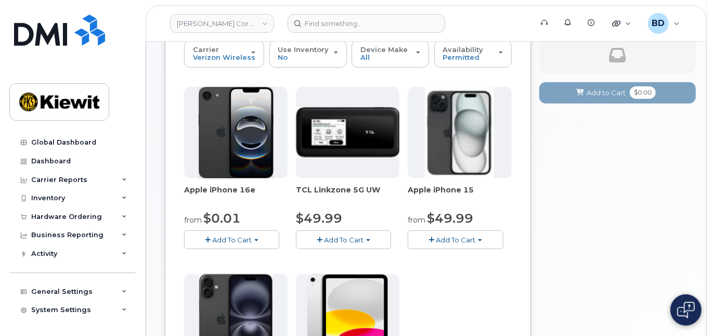
scroll to position [138, 0]
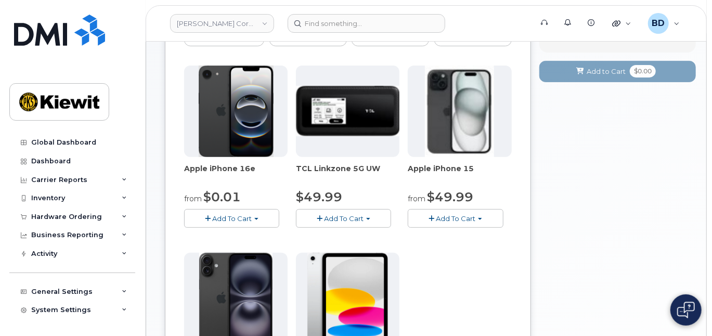
click at [440, 217] on span "Add To Cart" at bounding box center [456, 218] width 40 height 8
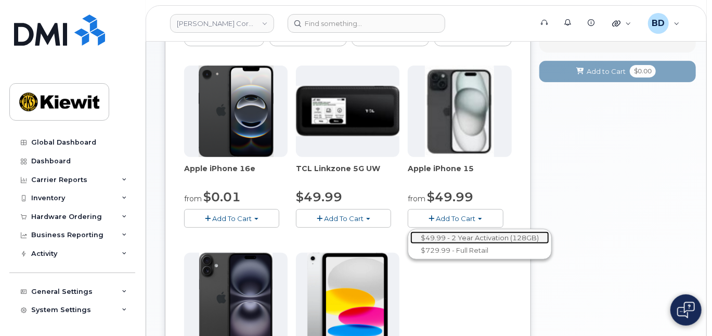
click at [448, 236] on link "$49.99 - 2 Year Activation (128GB)" at bounding box center [480, 238] width 139 height 13
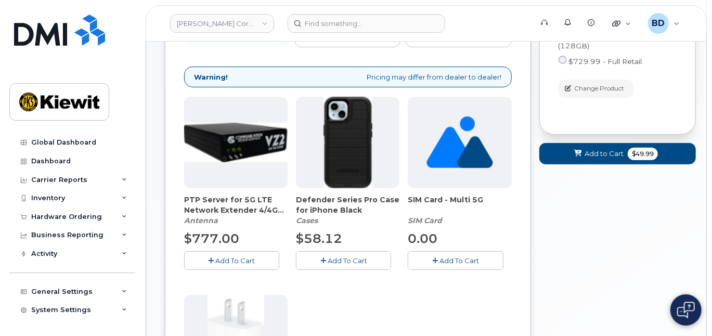
scroll to position [208, 0]
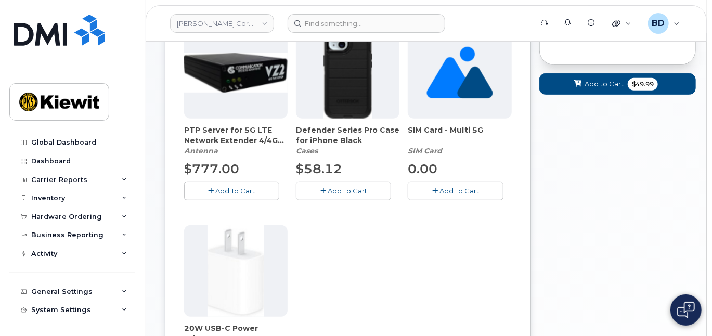
click at [343, 188] on span "Add To Cart" at bounding box center [348, 191] width 40 height 8
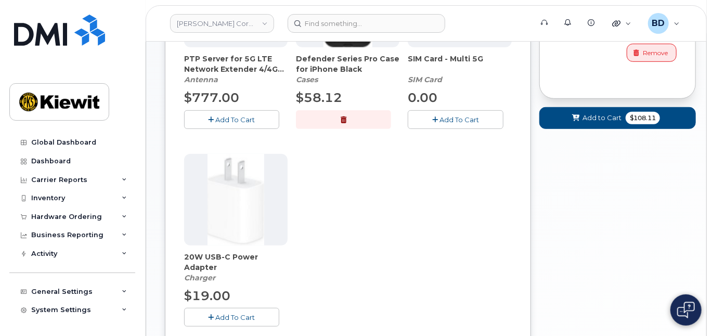
scroll to position [347, 0]
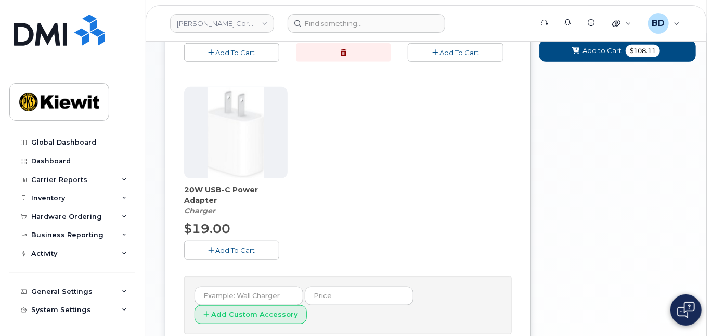
click at [238, 251] on span "Add To Cart" at bounding box center [236, 250] width 40 height 8
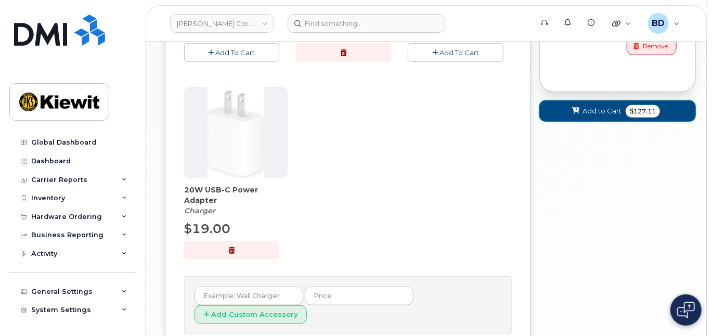
click at [594, 111] on span "Add to Cart" at bounding box center [602, 111] width 39 height 10
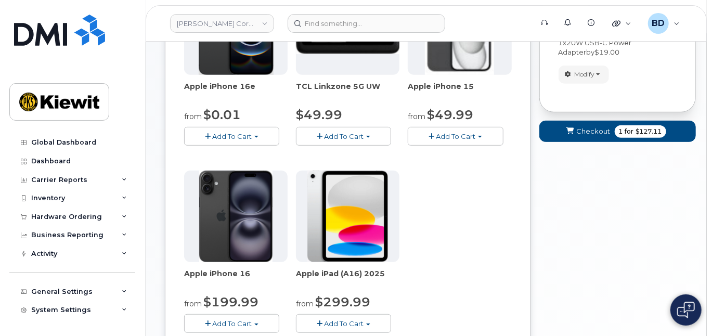
scroll to position [75, 0]
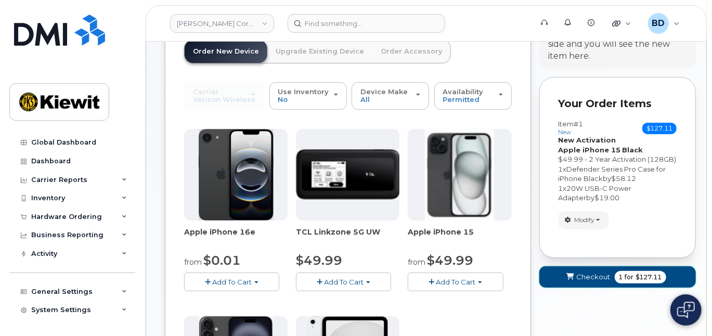
click at [591, 272] on span "Checkout" at bounding box center [594, 277] width 34 height 10
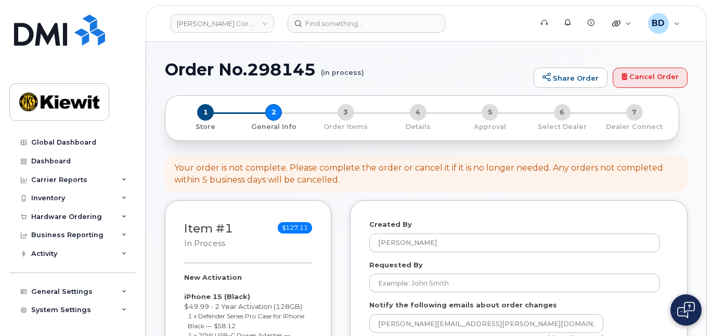
select select
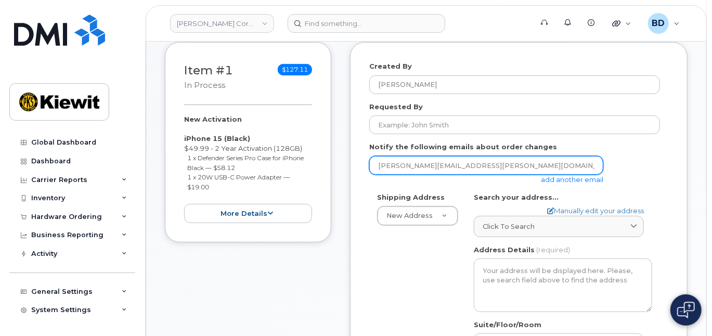
scroll to position [208, 0]
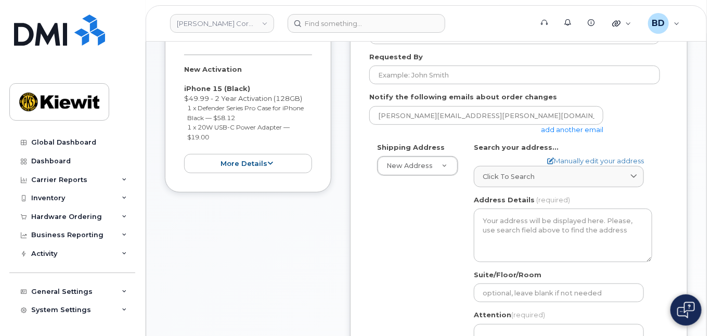
click at [576, 127] on link "add another email" at bounding box center [572, 129] width 62 height 8
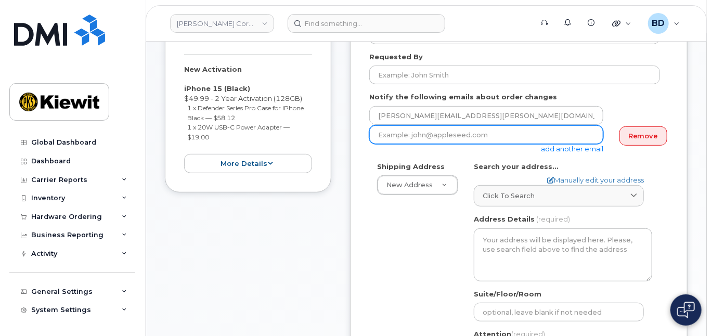
click at [403, 137] on input "email" at bounding box center [486, 134] width 234 height 19
paste input "[PERSON_NAME][EMAIL_ADDRESS][PERSON_NAME][PERSON_NAME][DOMAIN_NAME]"
type input "[PERSON_NAME][EMAIL_ADDRESS][PERSON_NAME][PERSON_NAME][DOMAIN_NAME]"
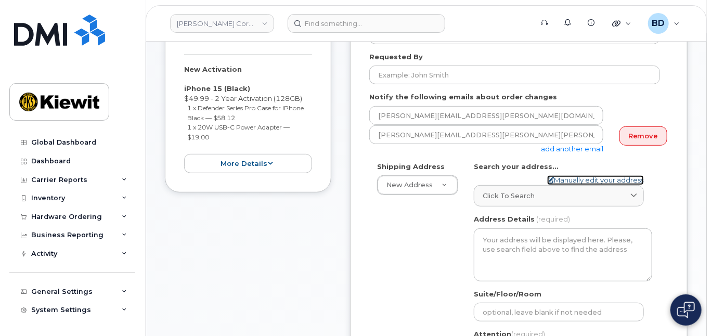
click at [563, 175] on link "Manually edit your address" at bounding box center [595, 180] width 97 height 10
select select
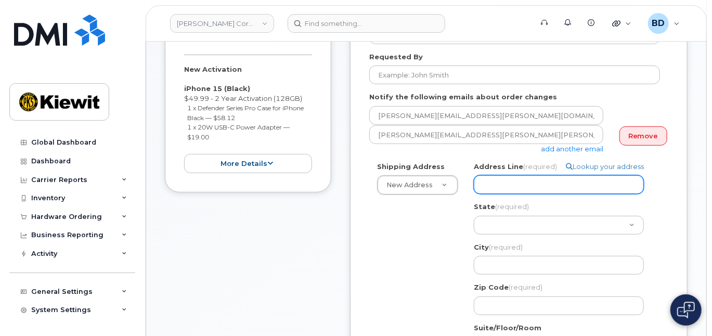
drag, startPoint x: 477, startPoint y: 177, endPoint x: 491, endPoint y: 180, distance: 14.9
click at [480, 178] on input "Address Line (required)" at bounding box center [559, 184] width 170 height 19
click at [492, 181] on input "Address Line (required)" at bounding box center [559, 184] width 170 height 19
paste input "[STREET_ADDRESS]"
select select
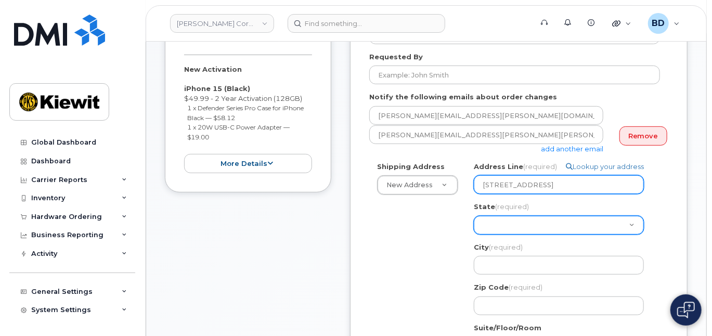
type input "[STREET_ADDRESS]"
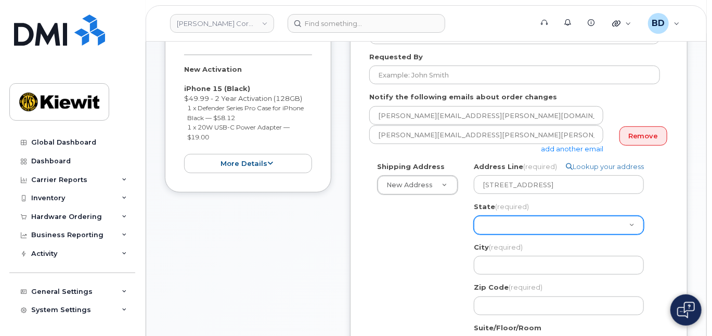
click at [498, 223] on select "[US_STATE] [US_STATE] [US_STATE] [US_STATE] [US_STATE] [US_STATE] [US_STATE] [U…" at bounding box center [559, 225] width 170 height 19
select select "NH"
click at [474, 216] on select "[US_STATE] [US_STATE] [US_STATE] [US_STATE] [US_STATE] [US_STATE] [US_STATE] [U…" at bounding box center [559, 225] width 170 height 19
select select
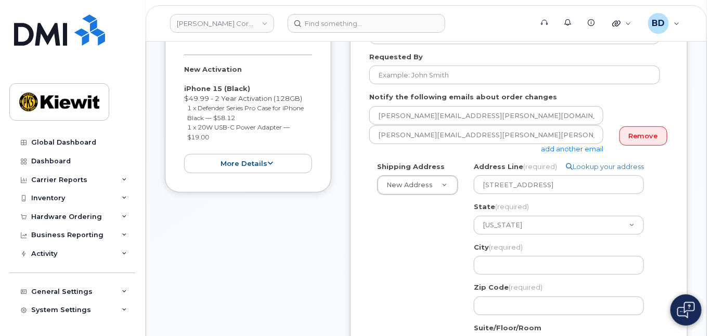
click at [508, 205] on span "(required)" at bounding box center [512, 206] width 34 height 8
click at [0, 0] on input "NH" at bounding box center [0, 0] width 0 height 0
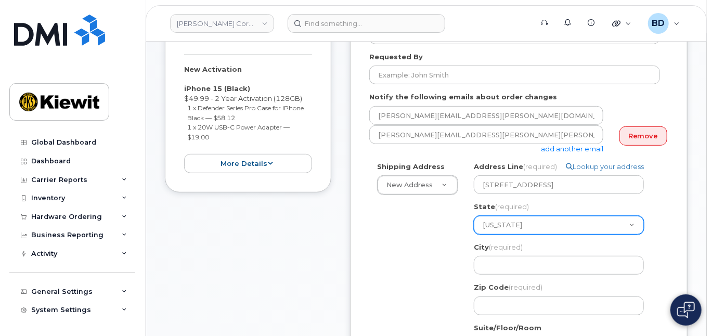
click at [501, 222] on select "[US_STATE] [US_STATE] [US_STATE] [US_STATE] [US_STATE] [US_STATE] [US_STATE] [U…" at bounding box center [559, 225] width 170 height 19
select select "NE"
click at [474, 216] on select "Alabama Alaska American Samoa Arizona Arkansas California Colorado Connecticut …" at bounding box center [559, 225] width 170 height 19
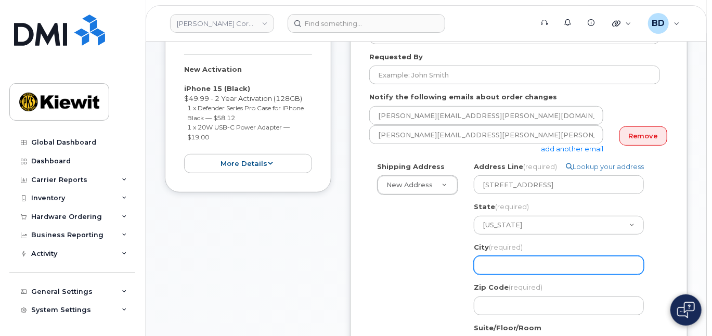
click at [489, 262] on input "City (required)" at bounding box center [559, 265] width 170 height 19
select select
type input "O"
select select
type input "Om"
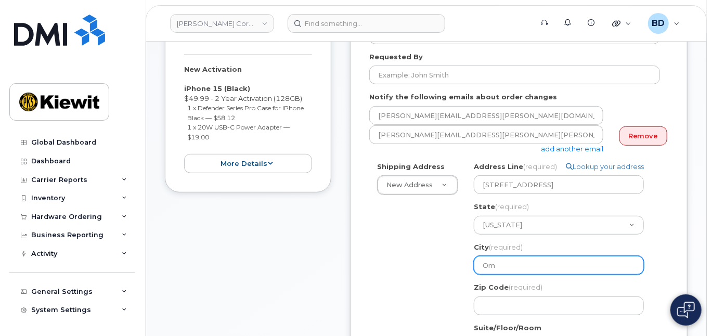
select select
type input "Oma"
select select
type input "Omah"
select select
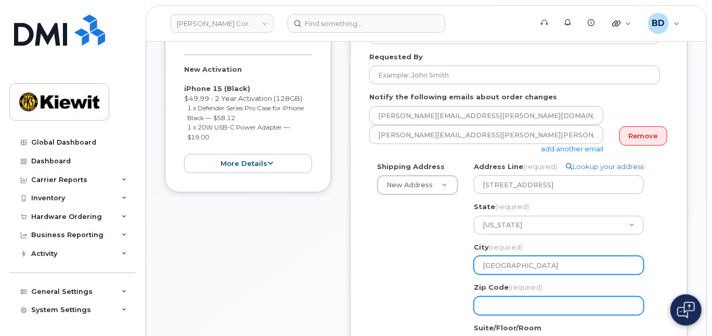
type input "Omaha"
click at [512, 309] on input "Zip Code (required)" at bounding box center [559, 306] width 170 height 19
select select
type input "6"
select select
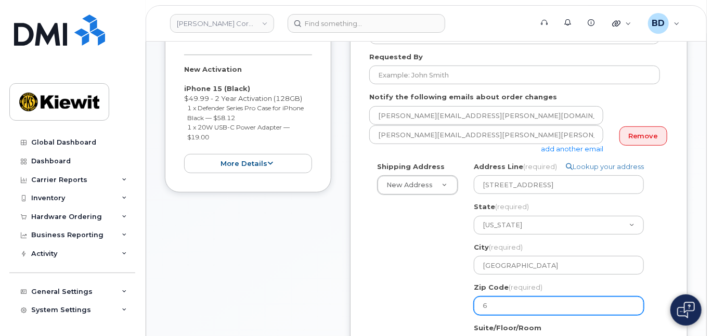
type input "68"
select select
type input "681"
select select
type input "6811"
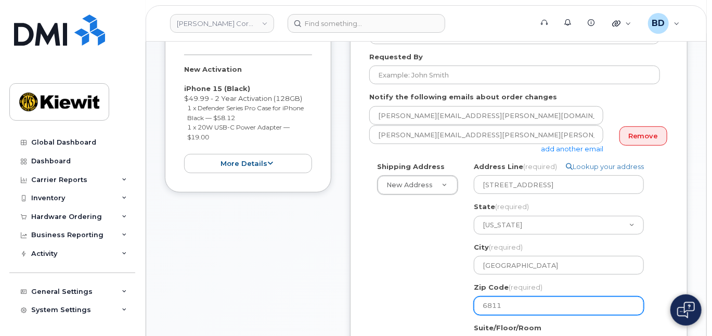
select select
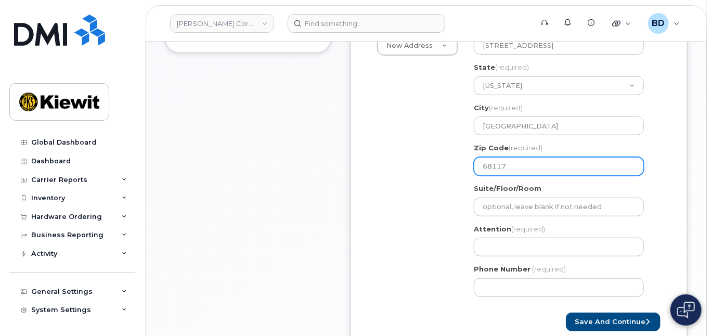
scroll to position [416, 0]
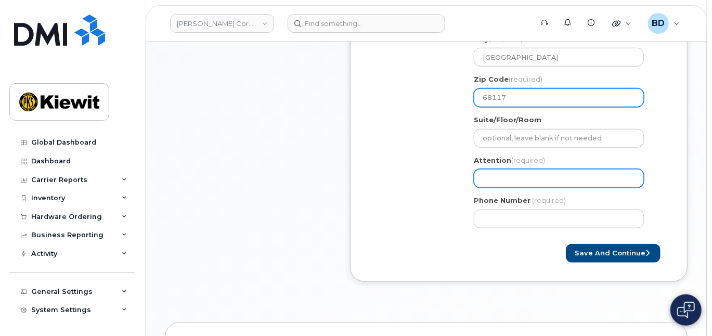
type input "68117"
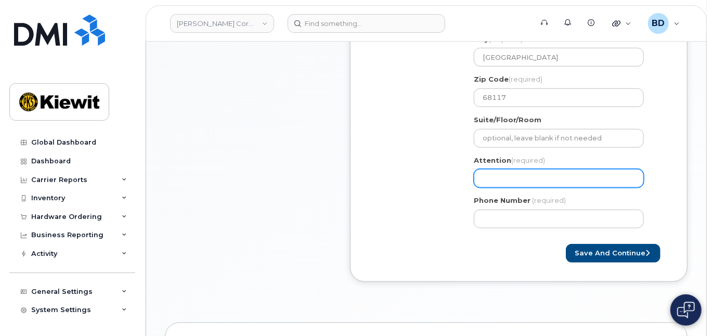
click at [489, 183] on input "Attention (required)" at bounding box center [559, 178] width 170 height 19
select select
type input "R"
select select
type input "Re"
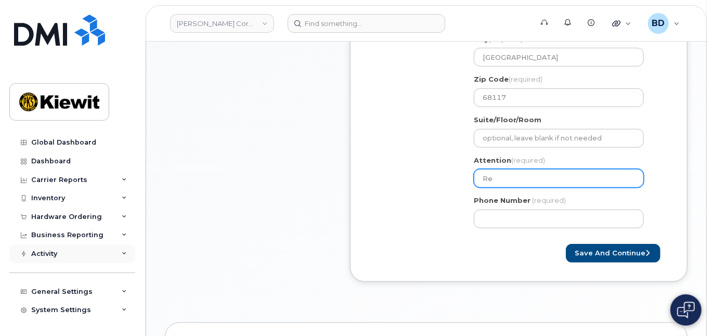
select select
type input "Rei"
select select
type input "Reid"
select select
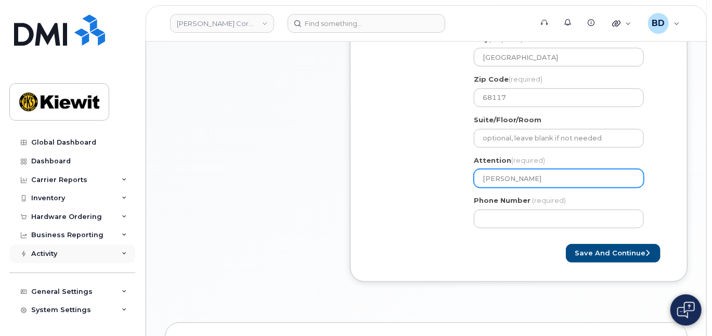
type input "Reid K"
select select
type input "Reid Ko"
select select
type input "Reid Kor"
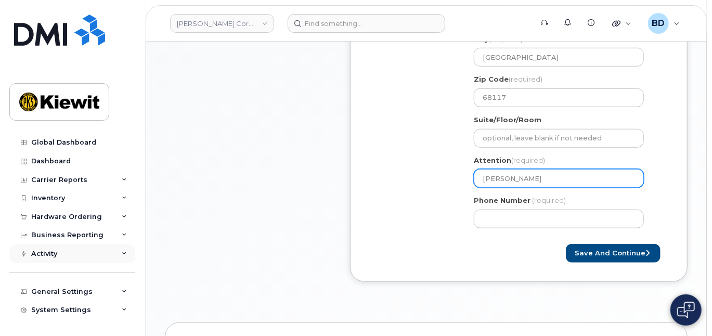
select select
type input "Reid Korb"
select select
type input "Reid Korbe"
select select
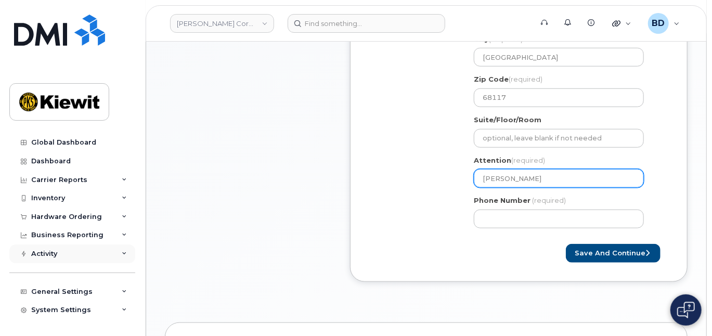
type input "Reid Korbel"
select select
type input "Reid Korbeli"
select select
type input "Reid Korbelik"
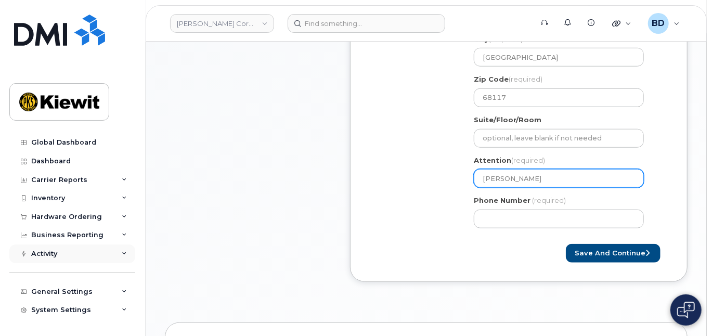
select select
type input "Reid Korbelik/"
select select
type input "Reid Korbelik/K"
select select
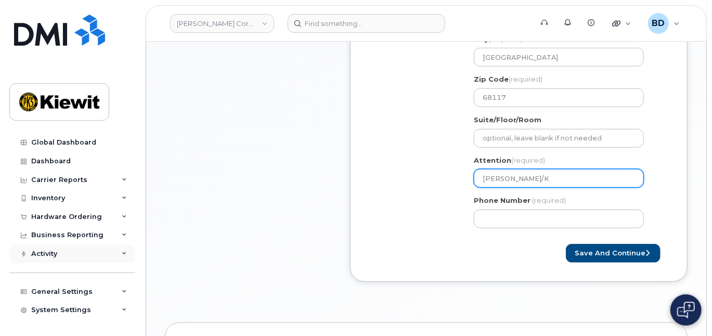
type input "Reid Korbelik/Ke"
select select
type input "Reid Korbelik/Kee"
select select
type input "Reid Korbelik/Keeg"
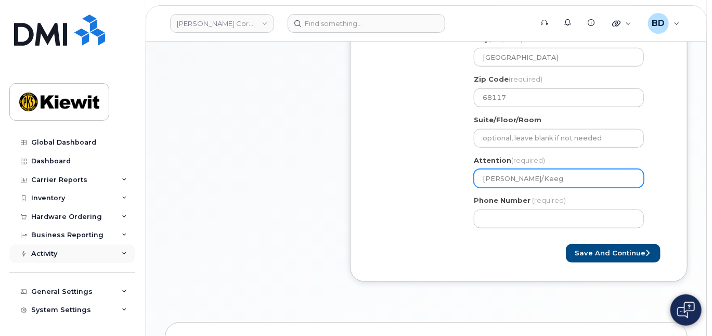
select select
type input "Reid Korbelik/Keega"
select select
type input "Reid Korbelik/Keegan"
select select
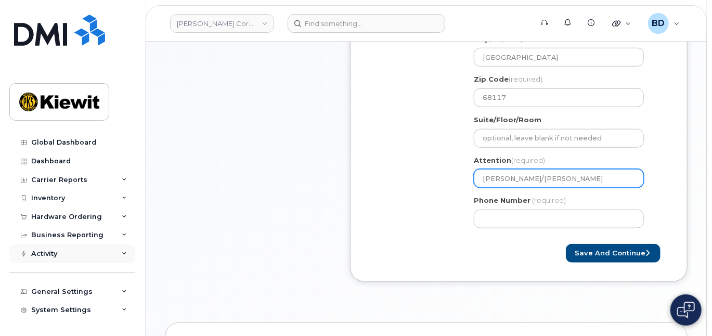
type input "Reid Korbelik/Keegan P"
select select
type input "Reid Korbelik/Keegan Po"
select select
type input "Reid Korbelik/Keegan Pop"
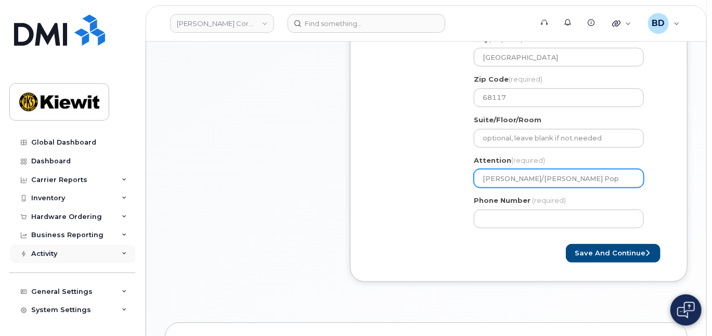
select select
type input "Reid Korbelik/Keegan Popp"
select select
type input "Reid Korbelik/Keegan Poppl"
select select
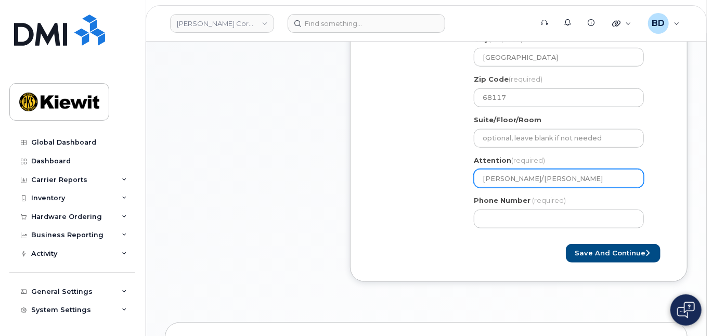
drag, startPoint x: 530, startPoint y: 178, endPoint x: 602, endPoint y: 175, distance: 72.4
click at [602, 175] on input "[PERSON_NAME]/[PERSON_NAME]" at bounding box center [559, 178] width 170 height 19
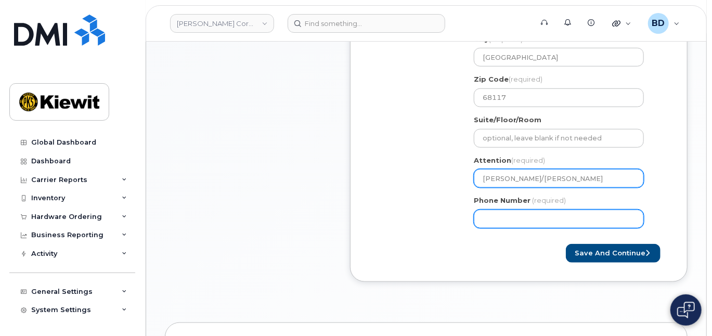
type input "[PERSON_NAME]/[PERSON_NAME]"
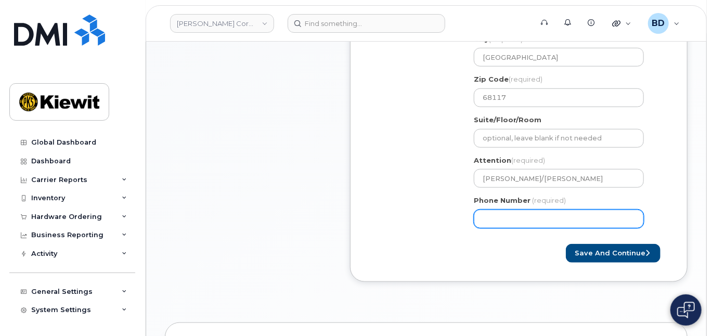
click at [496, 214] on input "Phone Number" at bounding box center [559, 219] width 170 height 19
type input "8777727707"
select select
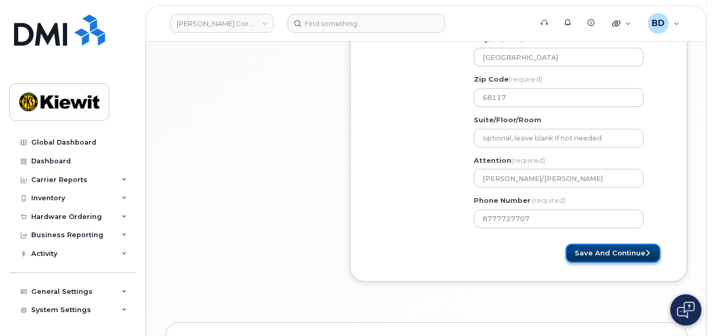
click at [618, 250] on button "Save and Continue" at bounding box center [613, 253] width 95 height 19
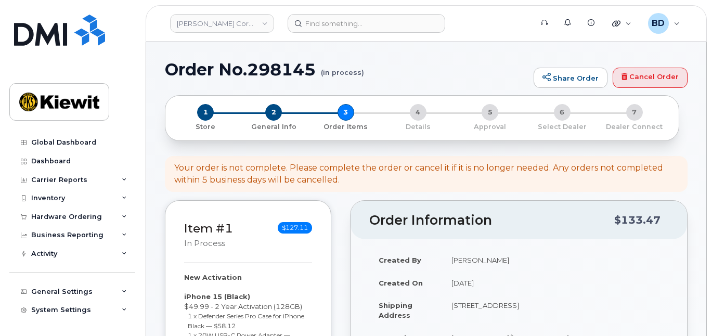
select select
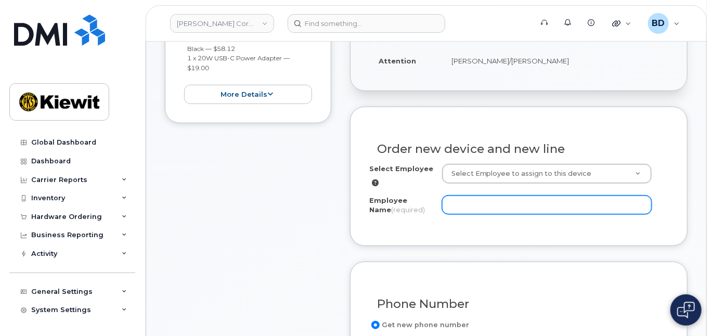
click at [462, 204] on input "Employee Name (required)" at bounding box center [547, 205] width 210 height 19
paste input "Keegan Popple"
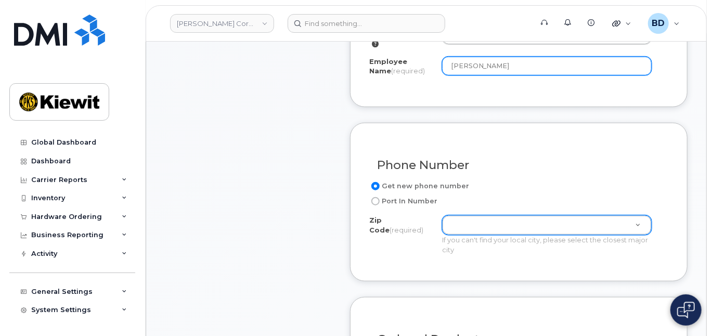
type input "Keegan Popple"
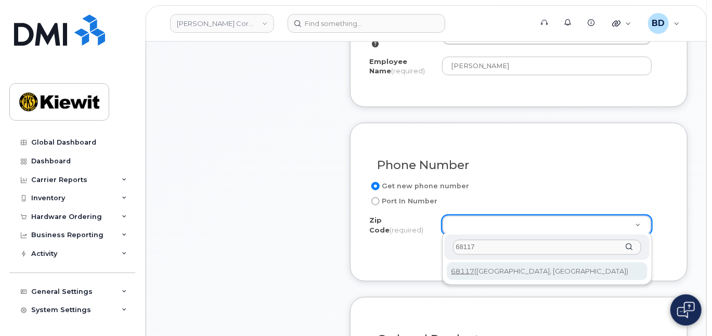
type input "68117"
type input "68117 (Omaha, NE)"
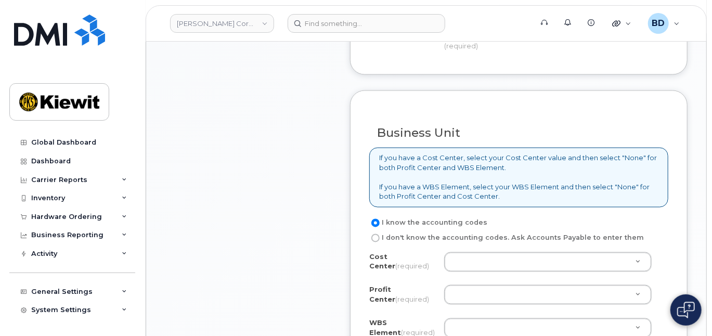
scroll to position [902, 0]
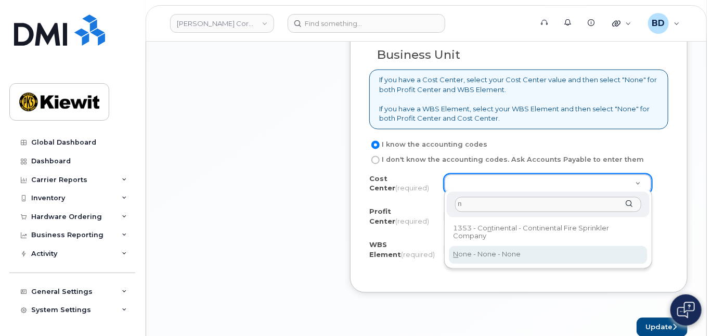
type input "n"
type input "None"
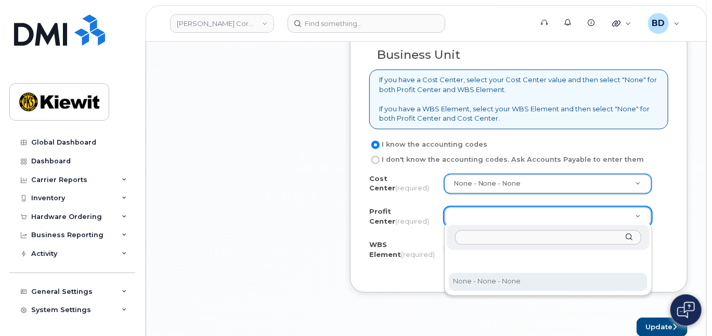
select select "None"
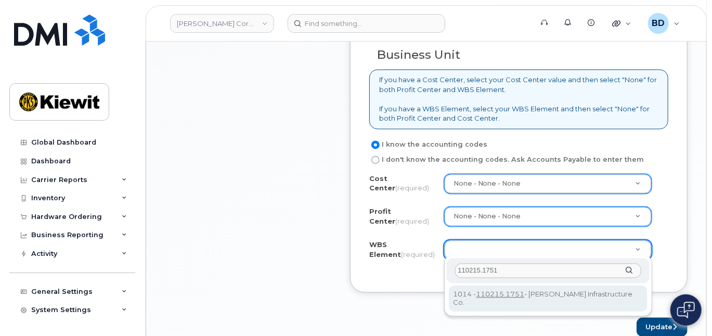
type input "110215.1751"
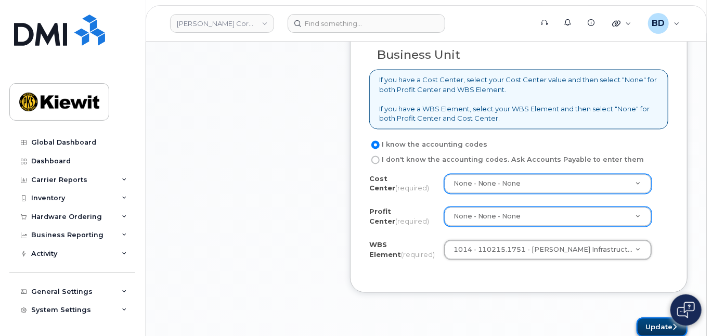
click at [652, 321] on button "Update" at bounding box center [662, 327] width 51 height 19
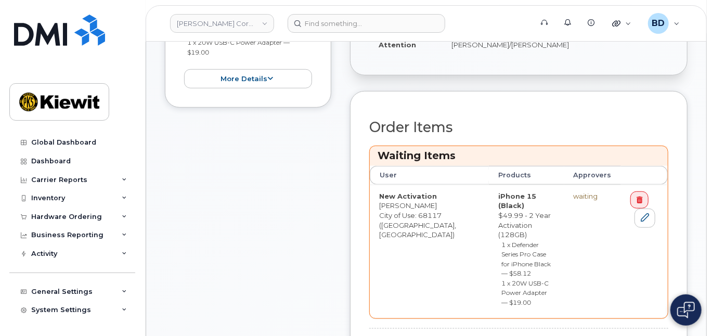
scroll to position [347, 0]
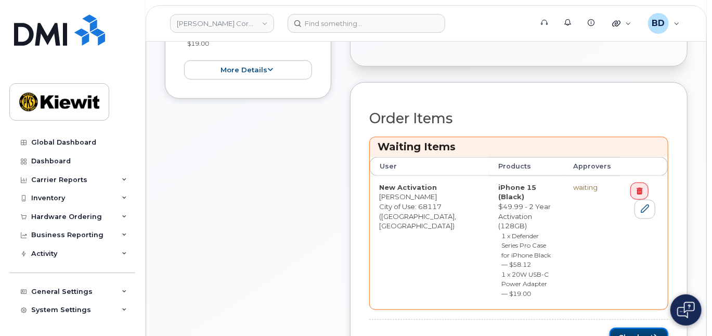
click at [632, 328] on button "Checkout" at bounding box center [639, 337] width 59 height 19
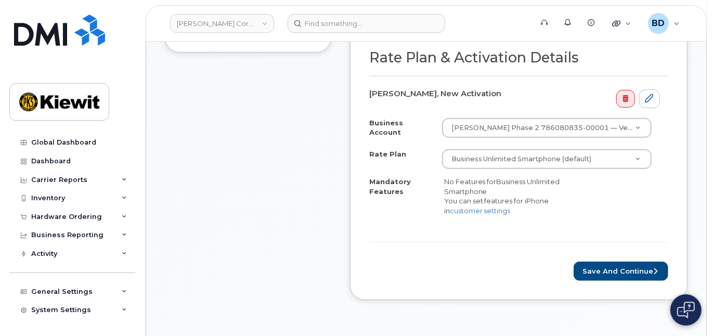
scroll to position [347, 0]
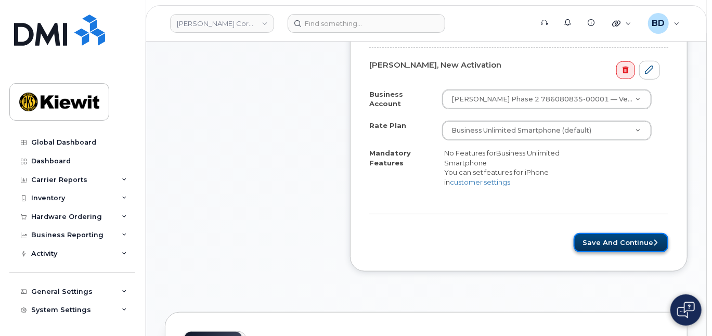
click at [605, 235] on button "Save and Continue" at bounding box center [621, 242] width 95 height 19
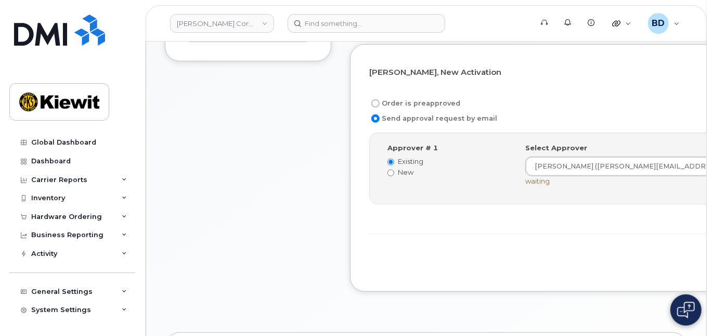
scroll to position [347, 0]
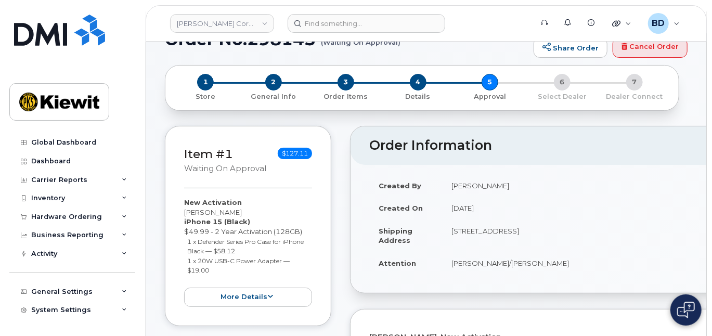
scroll to position [0, 0]
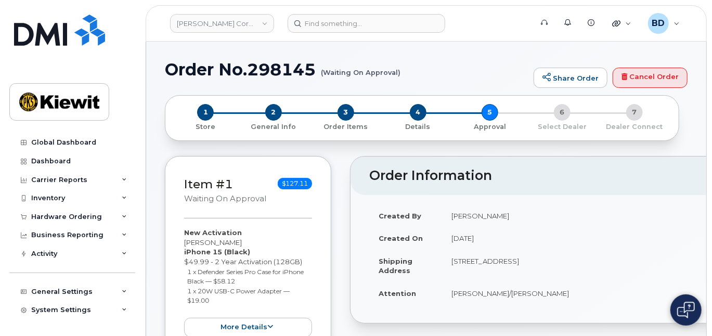
click at [270, 67] on h1 "Order No.298145 (Waiting On Approval)" at bounding box center [347, 69] width 364 height 18
copy h1 "298145"
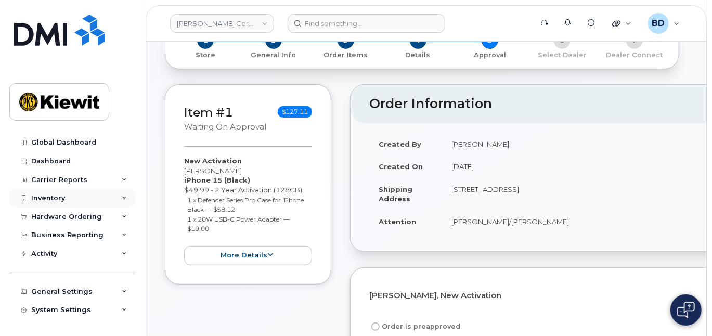
scroll to position [69, 0]
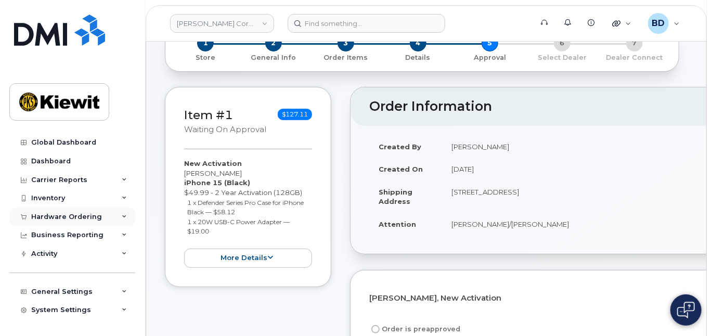
click at [122, 216] on icon at bounding box center [124, 216] width 5 height 5
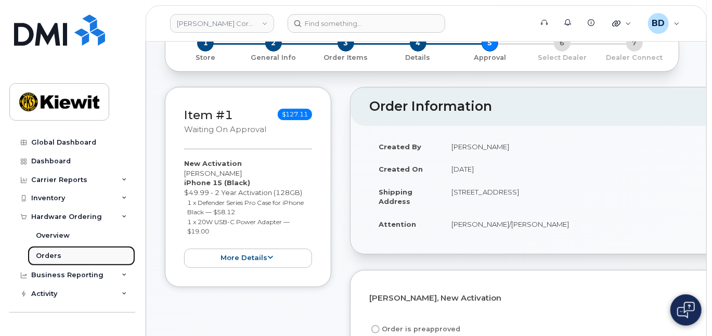
click at [60, 253] on link "Orders" at bounding box center [82, 256] width 108 height 20
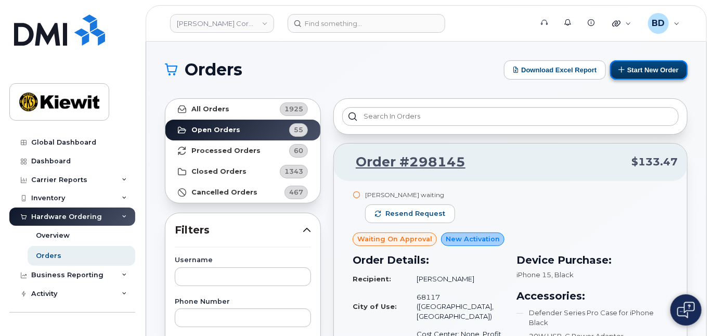
click at [655, 65] on button "Start New Order" at bounding box center [649, 69] width 78 height 19
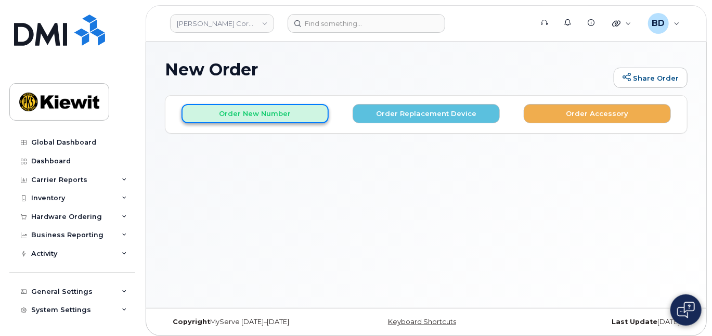
click at [235, 113] on button "Order New Number" at bounding box center [255, 113] width 147 height 19
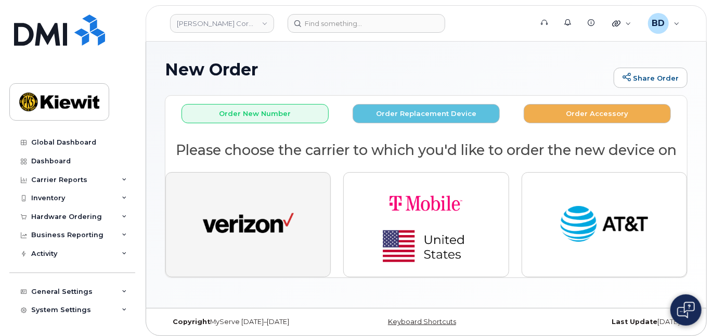
click at [264, 201] on img "button" at bounding box center [248, 224] width 91 height 47
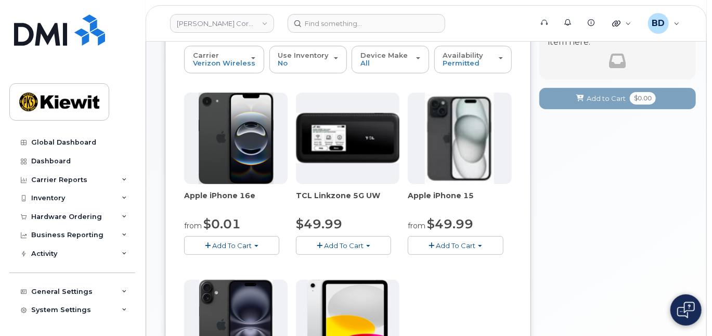
scroll to position [138, 0]
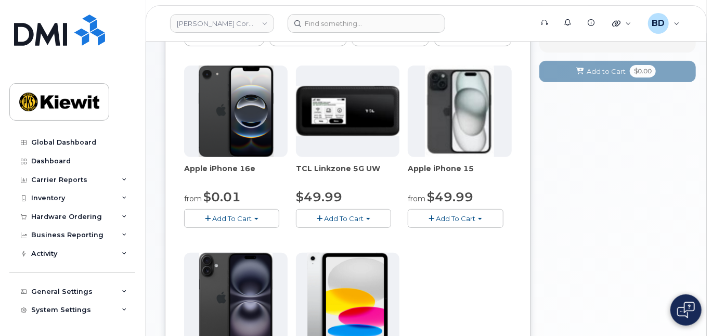
click at [453, 215] on span "Add To Cart" at bounding box center [456, 218] width 40 height 8
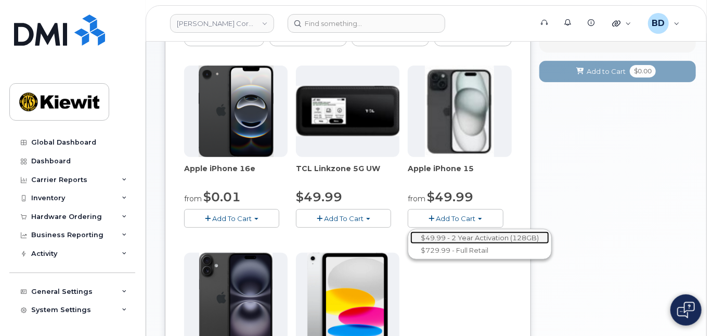
click at [461, 238] on link "$49.99 - 2 Year Activation (128GB)" at bounding box center [480, 238] width 139 height 13
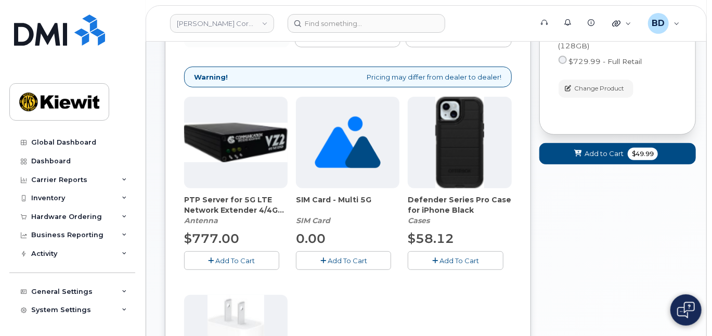
click at [465, 259] on span "Add To Cart" at bounding box center [460, 261] width 40 height 8
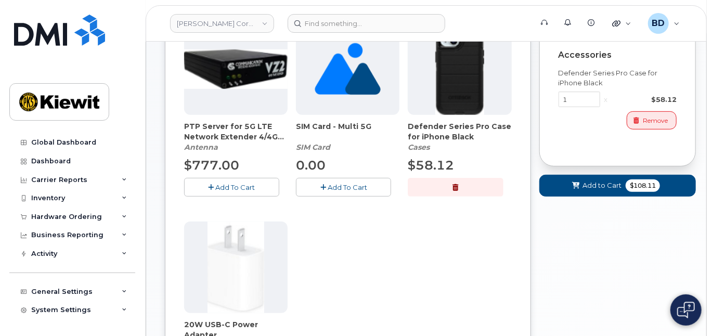
scroll to position [347, 0]
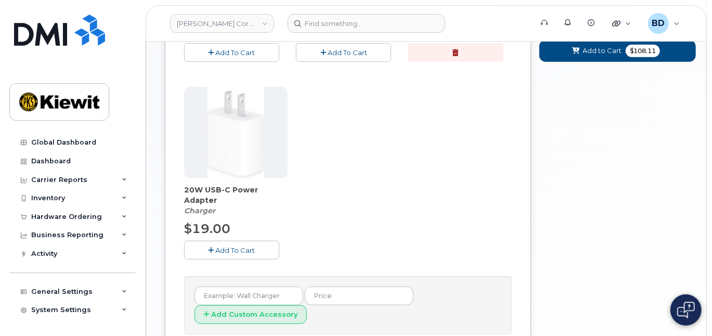
click at [217, 250] on span "Add To Cart" at bounding box center [236, 250] width 40 height 8
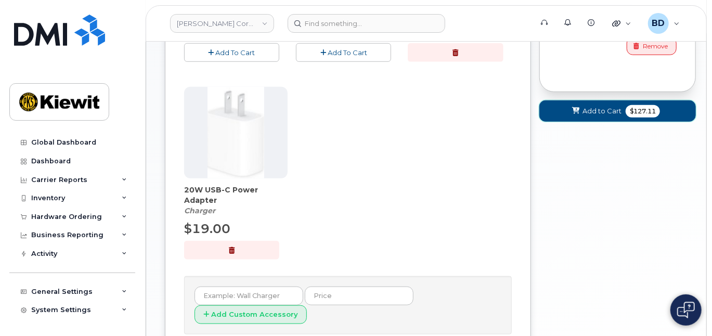
click at [599, 112] on span "Add to Cart" at bounding box center [602, 111] width 39 height 10
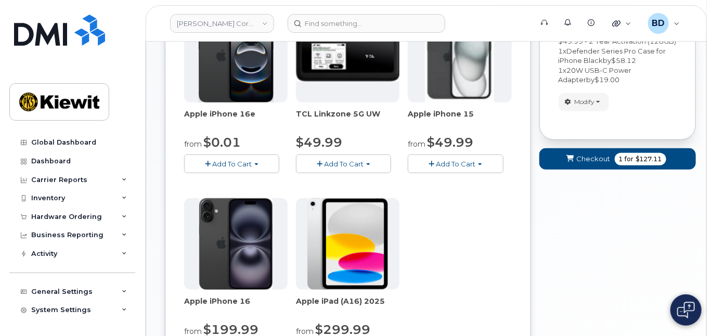
scroll to position [75, 0]
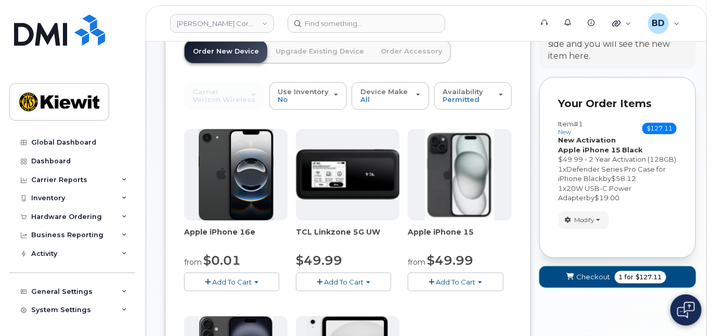
click at [582, 280] on span "Checkout" at bounding box center [594, 277] width 34 height 10
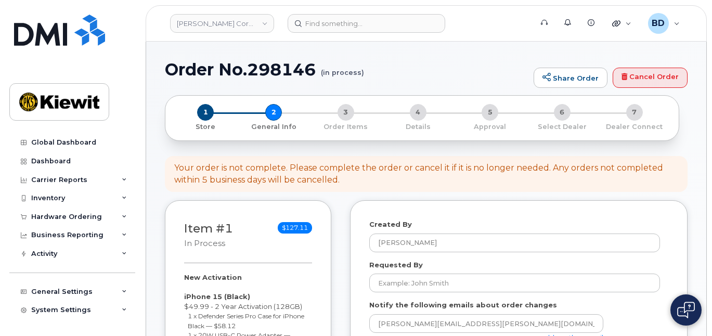
select select
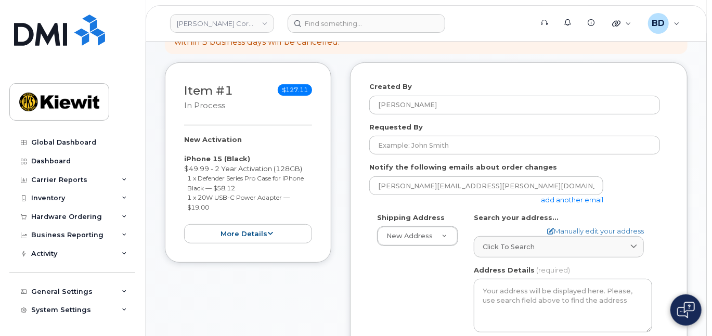
scroll to position [138, 0]
click at [577, 197] on link "add another email" at bounding box center [572, 199] width 62 height 8
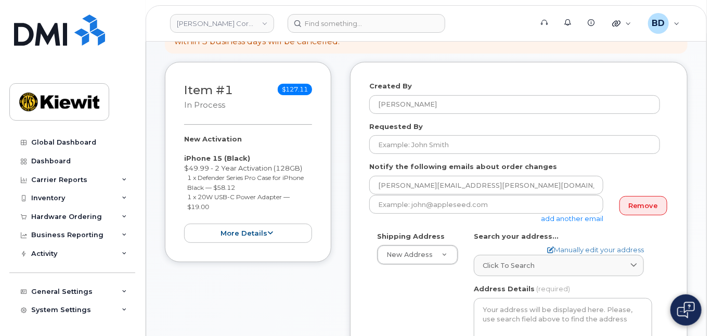
click at [367, 202] on div "Created By [PERSON_NAME] Requested By Notify the following emails about order c…" at bounding box center [519, 294] width 338 height 464
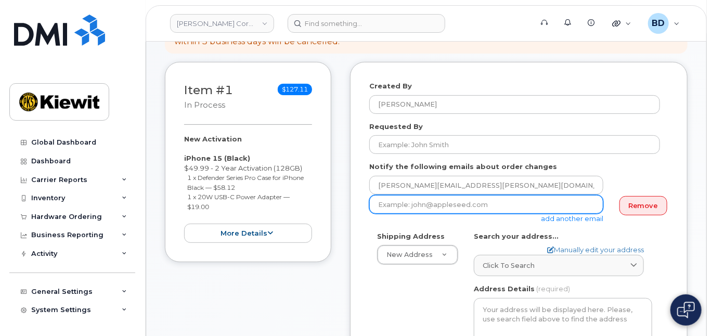
click at [384, 200] on input "email" at bounding box center [486, 204] width 234 height 19
paste input "[PERSON_NAME][EMAIL_ADDRESS][PERSON_NAME][PERSON_NAME][DOMAIN_NAME]"
type input "[PERSON_NAME][EMAIL_ADDRESS][PERSON_NAME][PERSON_NAME][DOMAIN_NAME]"
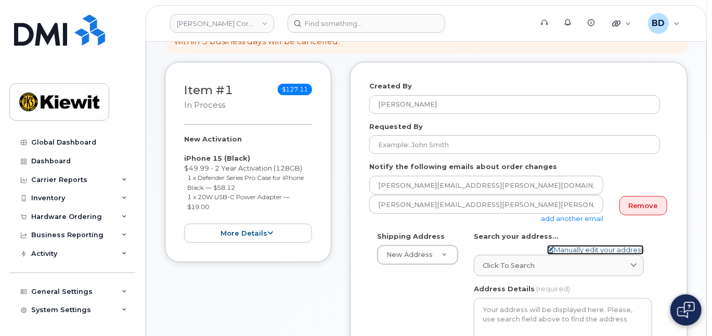
click at [565, 247] on link "Manually edit your address" at bounding box center [595, 250] width 97 height 10
select select
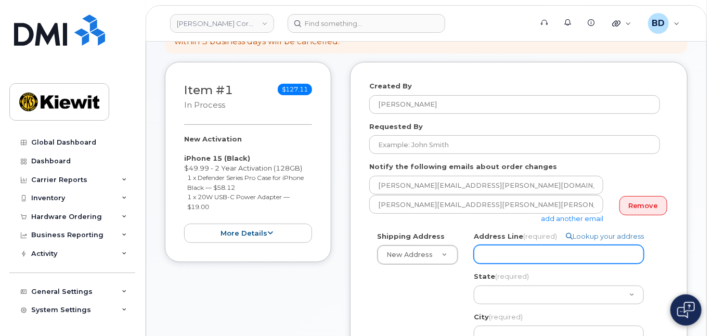
click at [514, 255] on input "Address Line (required)" at bounding box center [559, 254] width 170 height 19
select select
type input "v"
drag, startPoint x: 496, startPoint y: 261, endPoint x: 463, endPoint y: 257, distance: 33.6
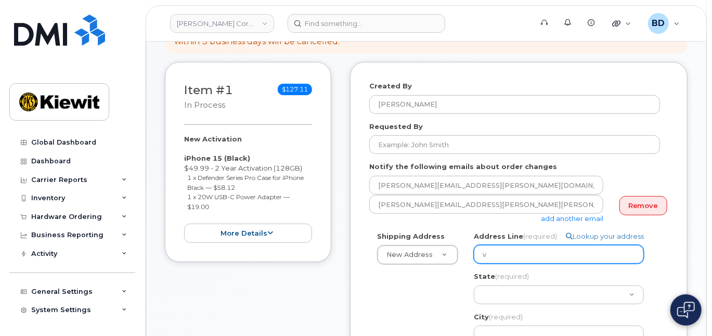
paste input "1429 [GEOGRAPHIC_DATA]"
select select
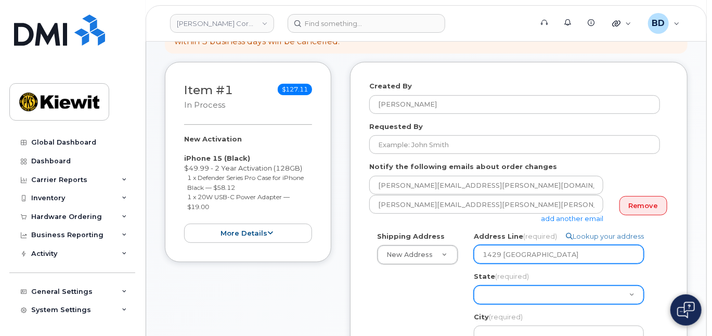
type input "1429 [GEOGRAPHIC_DATA]"
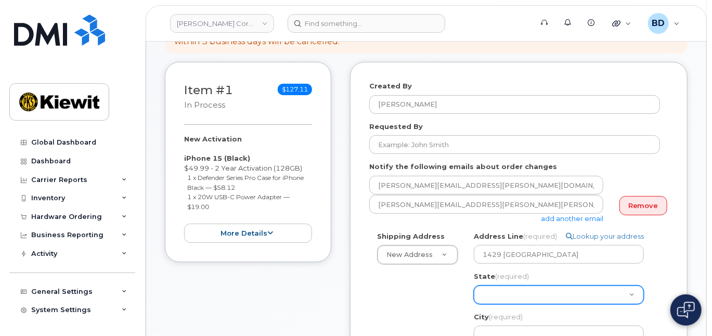
click at [493, 290] on select "[US_STATE] [US_STATE] [US_STATE] [US_STATE] [US_STATE] [US_STATE] [US_STATE] [U…" at bounding box center [559, 295] width 170 height 19
select select "IL"
click at [474, 286] on select "[US_STATE] [US_STATE] [US_STATE] [US_STATE] [US_STATE] [US_STATE] [US_STATE] [U…" at bounding box center [559, 295] width 170 height 19
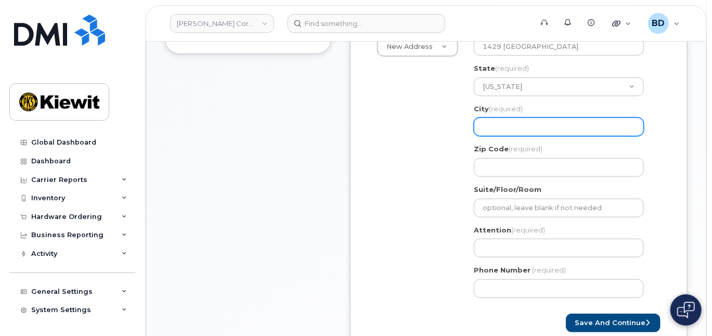
click at [481, 124] on input "City (required)" at bounding box center [559, 127] width 170 height 19
paste input "[PERSON_NAME]"
select select
type input "Valmeyer"
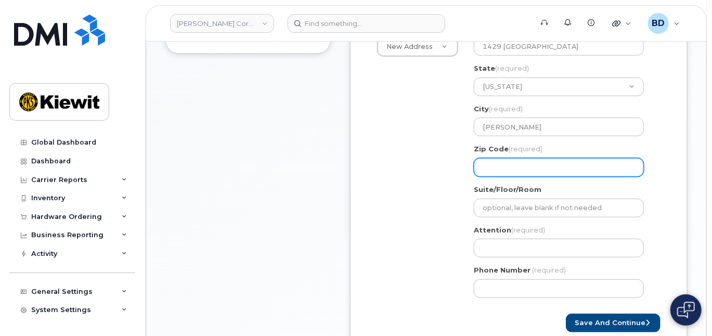
click at [496, 162] on input "Zip Code (required)" at bounding box center [559, 167] width 170 height 19
paste input "62295"
select select
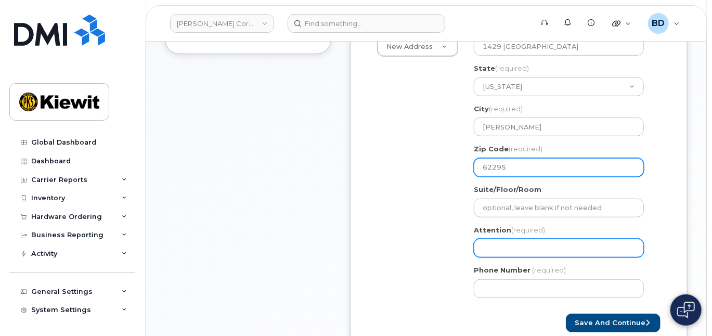
type input "62295"
drag, startPoint x: 487, startPoint y: 245, endPoint x: 361, endPoint y: 222, distance: 128.5
click at [488, 245] on input "Attention (required)" at bounding box center [559, 248] width 170 height 19
select select
type input "A"
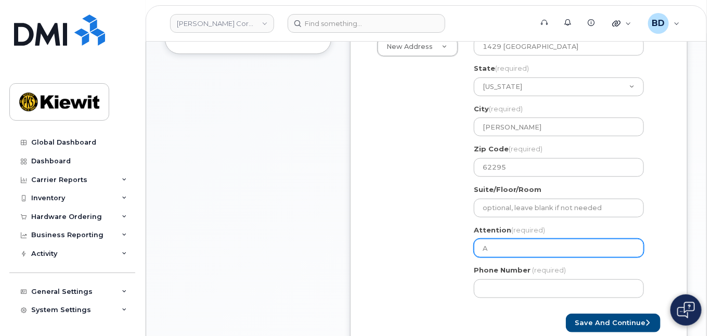
select select
type input "Al"
select select
type input "Ali"
select select
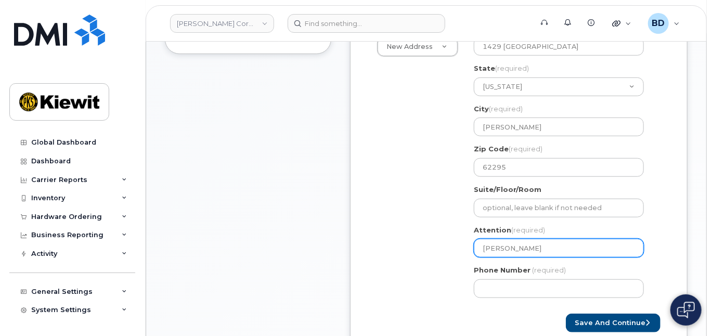
type input "Ali R"
select select
type input "Ali Ra"
select select
type input "Ali Rad"
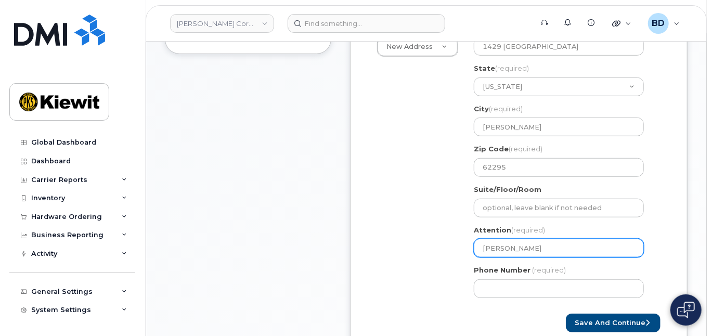
select select
type input "Ali Rada"
select select
type input "Ali Rad"
select select
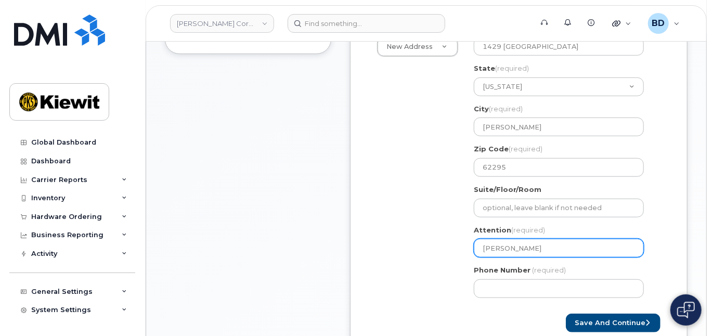
type input "Ali Rade"
select select
type input "Ali Rader"
select select
type input "Ali Rader/"
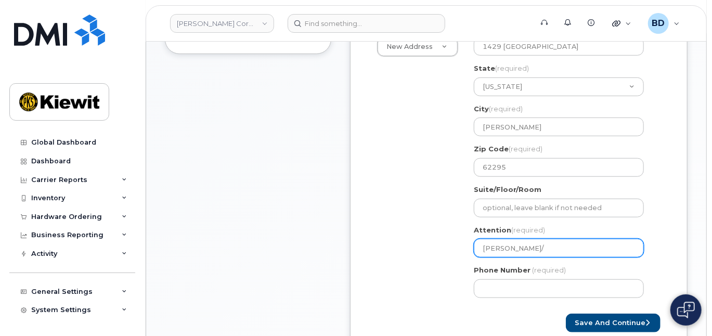
click at [519, 242] on input "Ali Rader/" at bounding box center [559, 248] width 170 height 19
paste input "[PERSON_NAME].Montenegrodefa"
select select
drag, startPoint x: 516, startPoint y: 248, endPoint x: 608, endPoint y: 247, distance: 91.6
click at [608, 247] on input "[PERSON_NAME]/[PERSON_NAME].Montenegrodefa" at bounding box center [559, 248] width 170 height 19
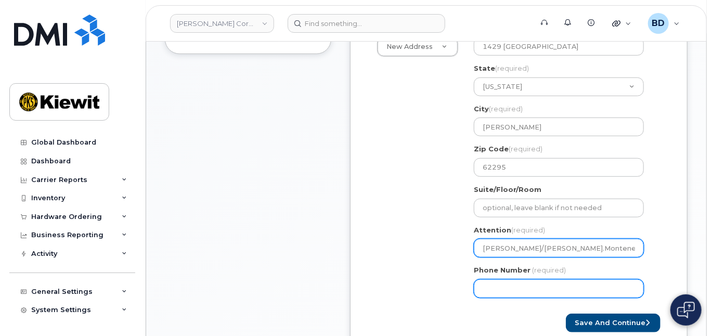
type input "[PERSON_NAME]/[PERSON_NAME].Montenegrodefa"
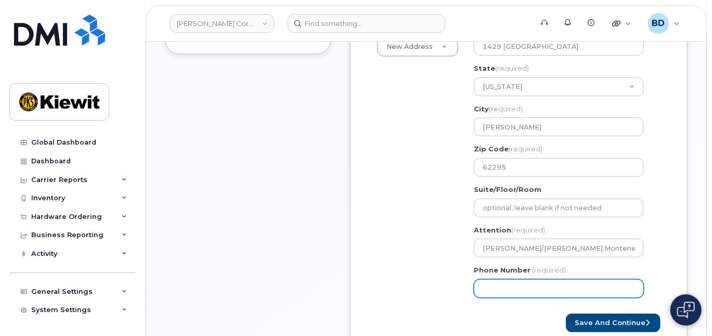
drag, startPoint x: 487, startPoint y: 285, endPoint x: 489, endPoint y: 262, distance: 22.5
click at [487, 273] on div "Phone Number (required)" at bounding box center [563, 281] width 178 height 33
type input "8777727707"
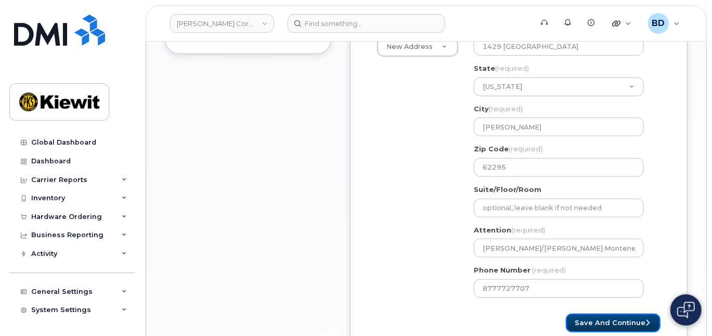
select select
click at [596, 330] on button "Save and Continue" at bounding box center [613, 323] width 95 height 19
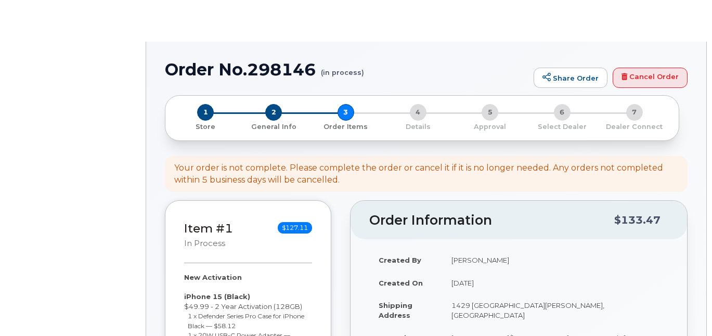
select select
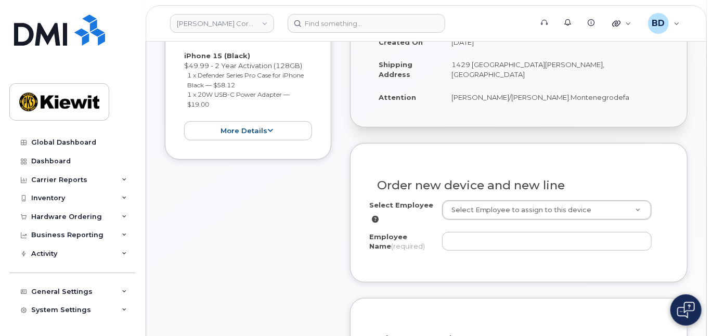
scroll to position [277, 0]
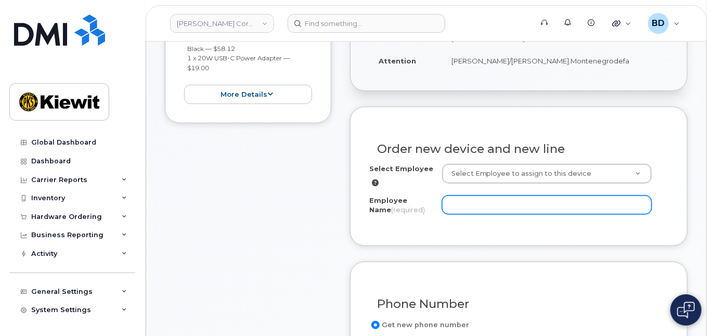
click at [462, 200] on input "Employee Name (required)" at bounding box center [547, 205] width 210 height 19
paste input "[PERSON_NAME].Montenegrodefa"
click at [473, 201] on input "[PERSON_NAME].Montenegrodefa" at bounding box center [547, 205] width 210 height 19
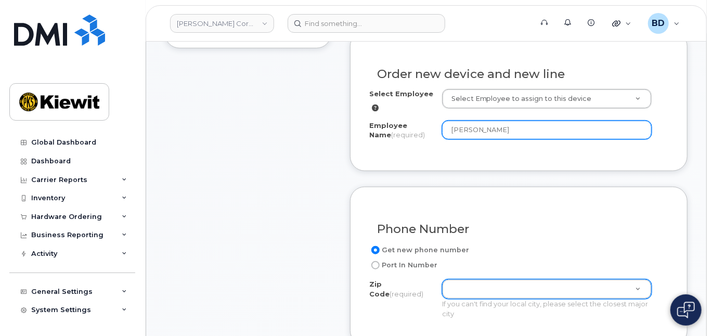
scroll to position [486, 0]
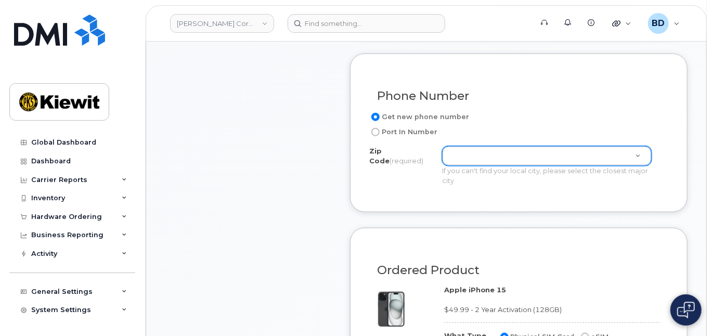
type input "[PERSON_NAME]"
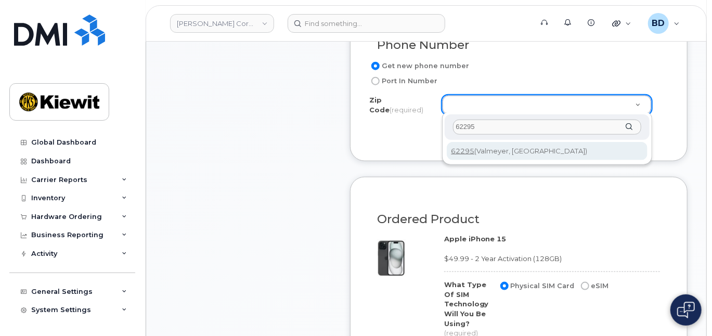
scroll to position [555, 0]
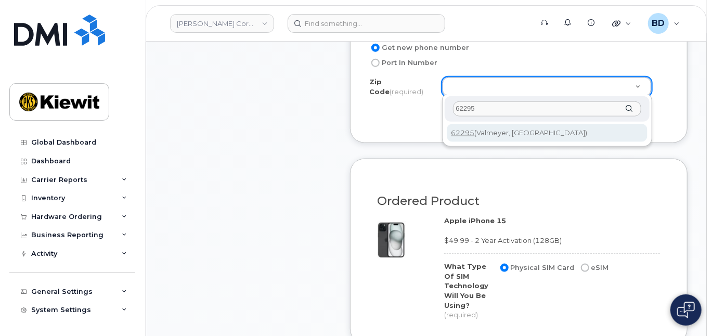
type input "62295"
type input "62295 ([PERSON_NAME], [GEOGRAPHIC_DATA])"
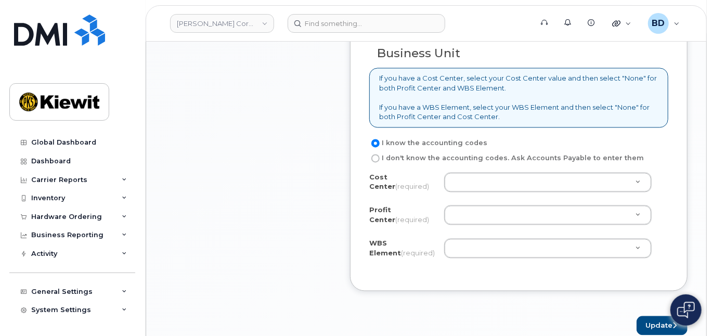
scroll to position [1040, 0]
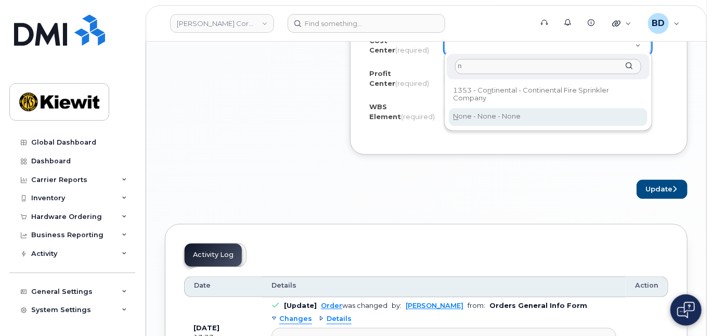
type input "n"
type input "None"
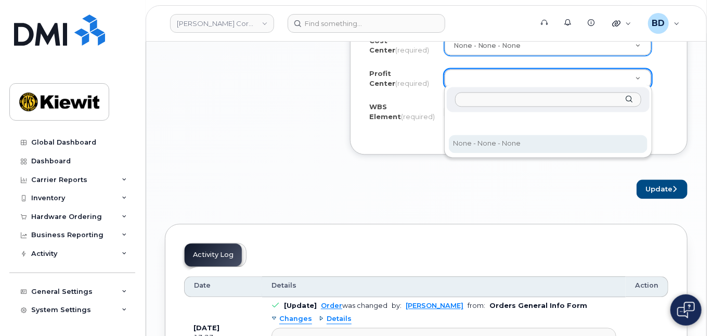
select select "None"
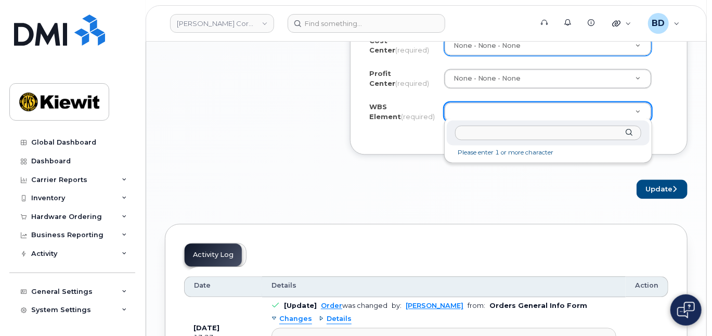
click at [477, 136] on input "text" at bounding box center [548, 132] width 186 height 15
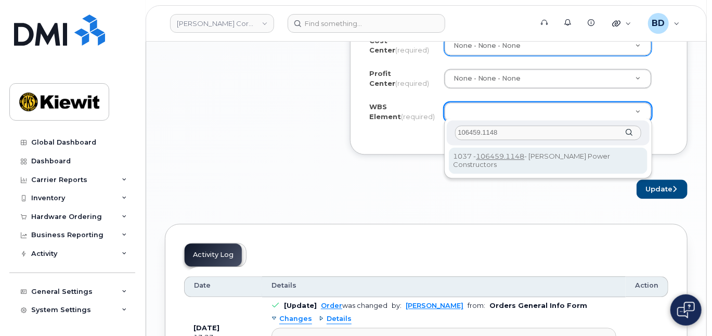
type input "106459.1148"
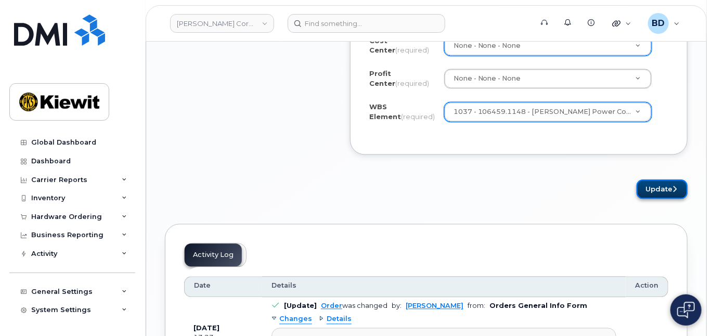
click at [662, 188] on button "Update" at bounding box center [662, 189] width 51 height 19
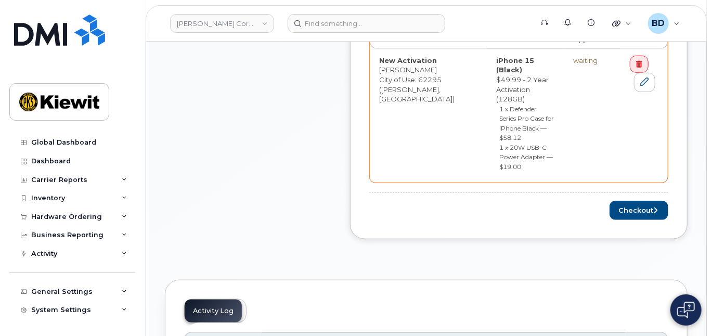
scroll to position [486, 0]
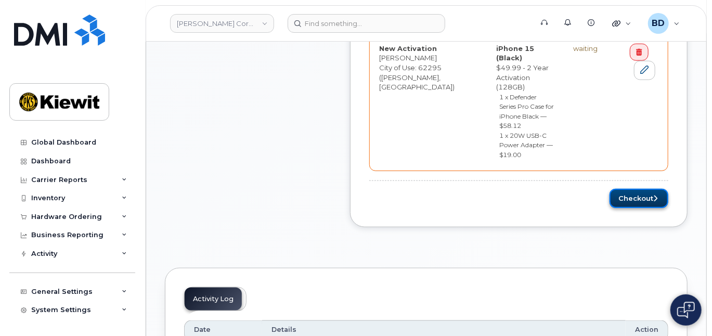
click at [627, 189] on button "Checkout" at bounding box center [639, 198] width 59 height 19
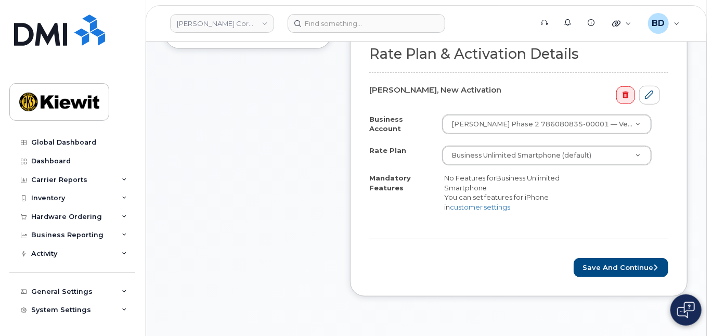
scroll to position [347, 0]
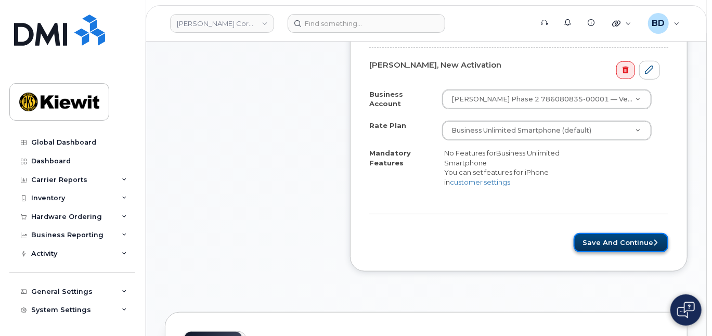
click at [626, 243] on button "Save and Continue" at bounding box center [621, 242] width 95 height 19
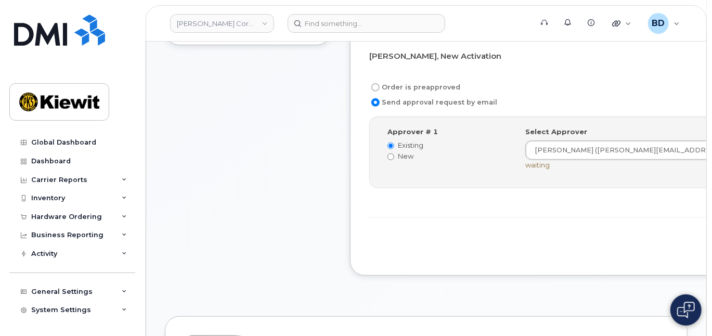
scroll to position [347, 0]
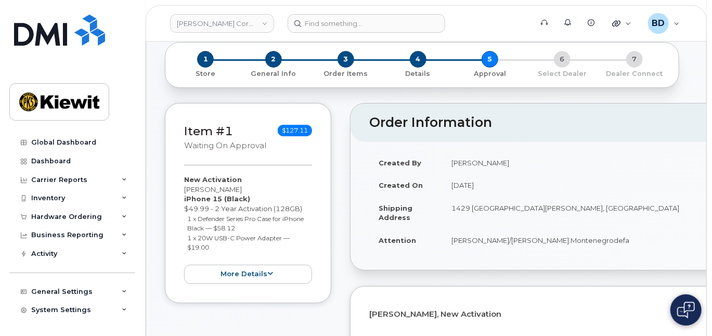
scroll to position [0, 0]
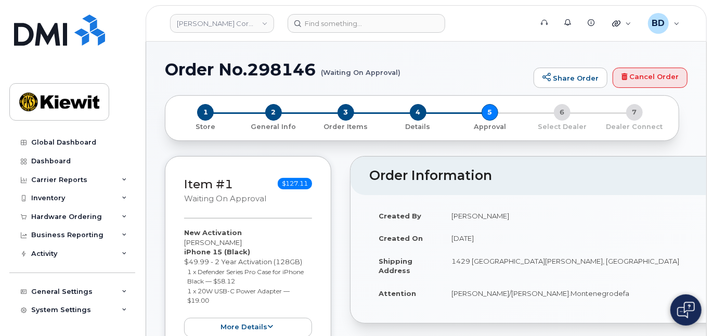
click at [276, 67] on h1 "Order No.298146 (Waiting On Approval)" at bounding box center [347, 69] width 364 height 18
copy h1 "298146"
